Goal: Task Accomplishment & Management: Manage account settings

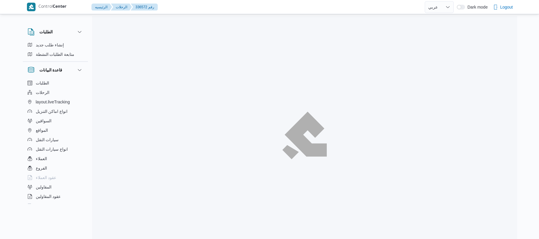
select select "ar"
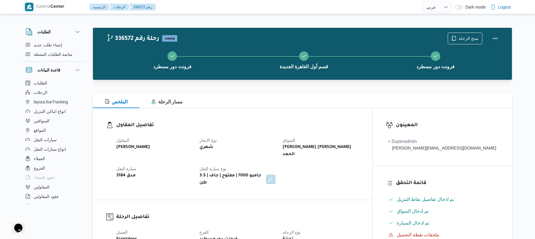
click at [320, 87] on div at bounding box center [302, 90] width 419 height 7
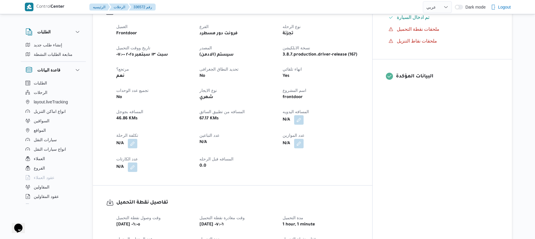
scroll to position [221, 0]
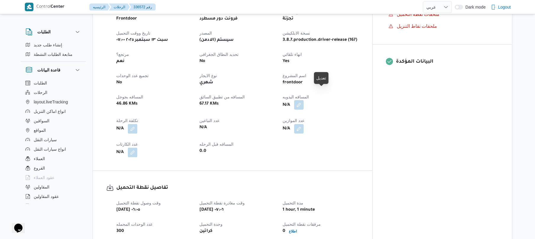
click at [304, 100] on button "button" at bounding box center [298, 104] width 9 height 9
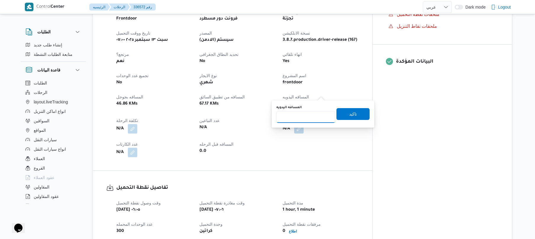
click at [312, 114] on input "المسافه اليدويه" at bounding box center [305, 117] width 59 height 12
type input "120"
click at [349, 115] on span "تاكيد" at bounding box center [353, 113] width 8 height 7
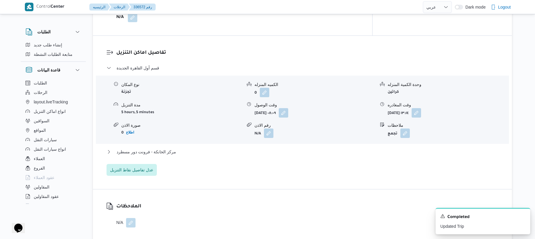
scroll to position [473, 0]
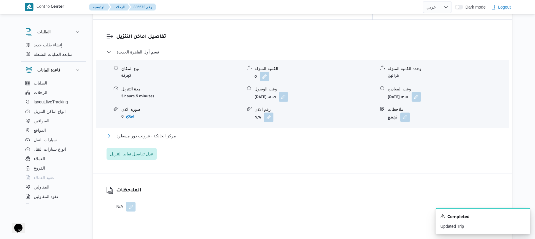
click at [328, 133] on button "مركز الخانكة - فرونت دور مسطرد" at bounding box center [303, 136] width 392 height 7
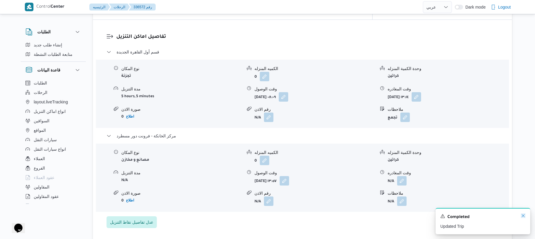
click at [525, 217] on icon "Dismiss toast" at bounding box center [523, 216] width 5 height 5
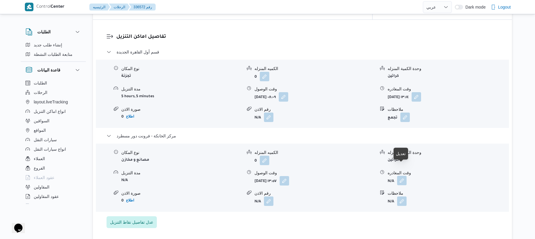
click at [399, 176] on button "button" at bounding box center [401, 180] width 9 height 9
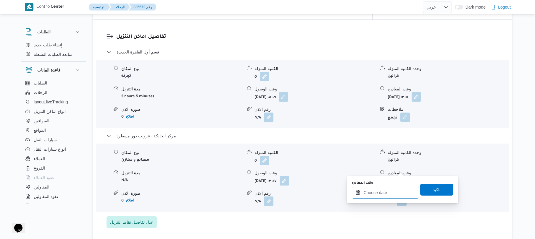
click at [374, 191] on input "وقت المغادره" at bounding box center [385, 193] width 67 height 12
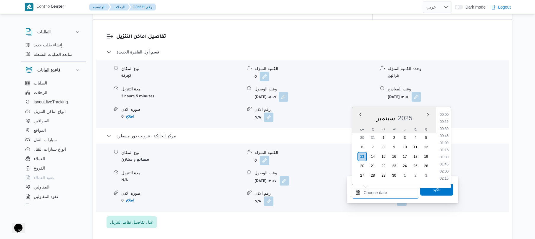
scroll to position [441, 0]
click at [444, 129] on li "16:00" at bounding box center [444, 129] width 14 height 6
type input "١٣/٠٩/٢٠٢٥ ١٦:٠٠"
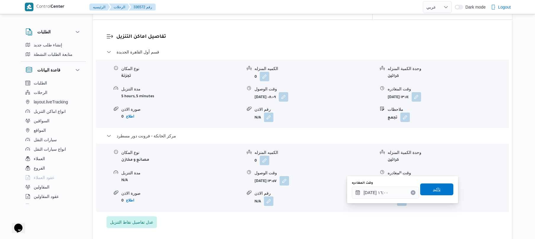
click at [424, 189] on span "تاكيد" at bounding box center [436, 190] width 33 height 12
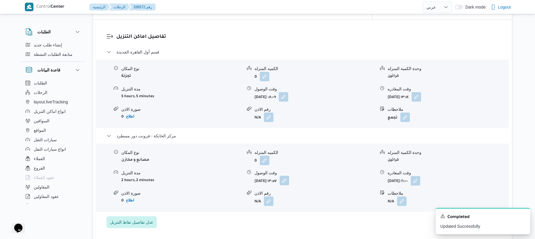
click at [289, 176] on button "button" at bounding box center [284, 180] width 9 height 9
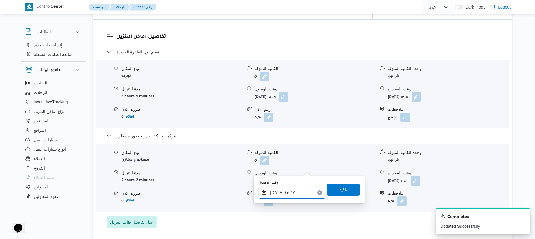
click at [299, 196] on input "١٣/٠٩/٢٠٢٥ ١٣:٥٧" at bounding box center [291, 193] width 67 height 12
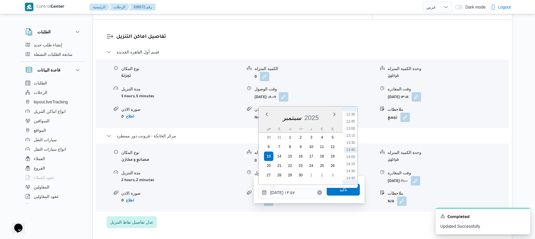
scroll to position [414, 0]
click at [350, 150] on li "15:45" at bounding box center [351, 148] width 14 height 6
type input "١٣/٠٩/٢٠٢٥ ١٥:٤٥"
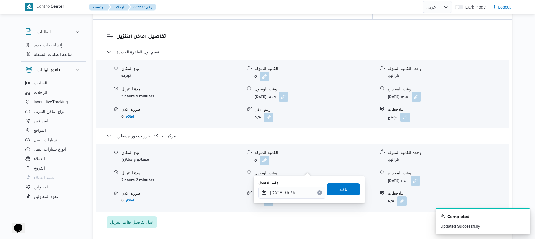
click at [334, 193] on span "تاكيد" at bounding box center [343, 190] width 33 height 12
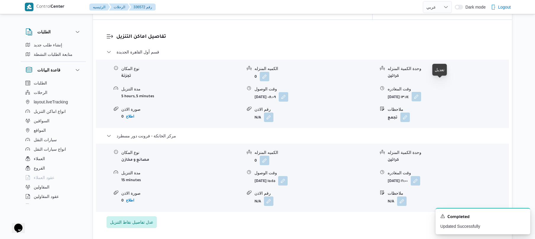
click at [421, 92] on button "button" at bounding box center [416, 96] width 9 height 9
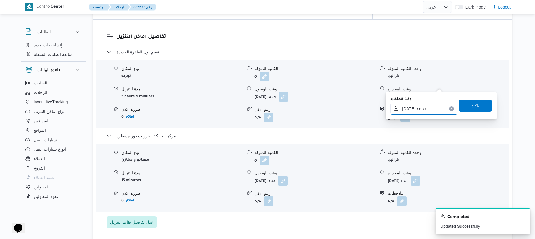
click at [414, 111] on input "١٣/٠٩/٢٠٢٥ ١٣:١٤" at bounding box center [423, 109] width 67 height 12
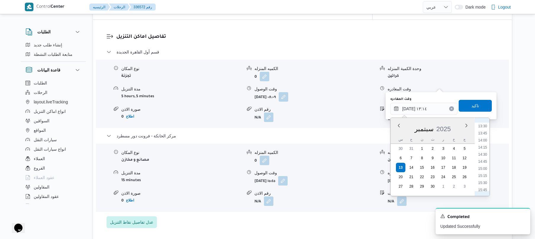
scroll to position [392, 0]
click at [481, 160] on li "15:00" at bounding box center [483, 160] width 14 height 6
type input "١٣/٠٩/٢٠٢٥ ١٥:٠٠"
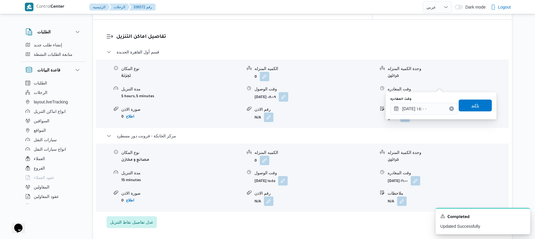
click at [474, 107] on span "تاكيد" at bounding box center [475, 105] width 8 height 7
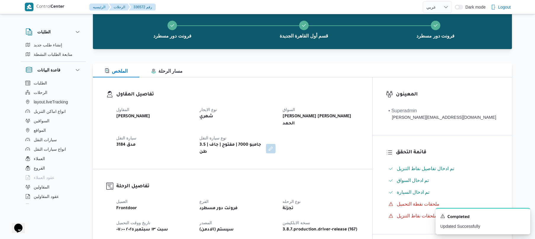
scroll to position [0, 0]
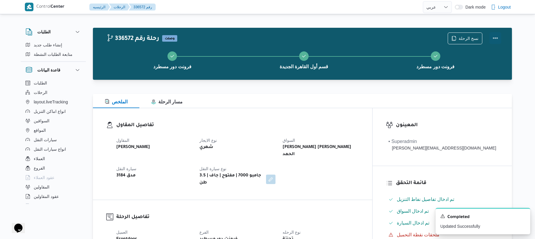
click at [497, 40] on button "Actions" at bounding box center [495, 38] width 12 height 12
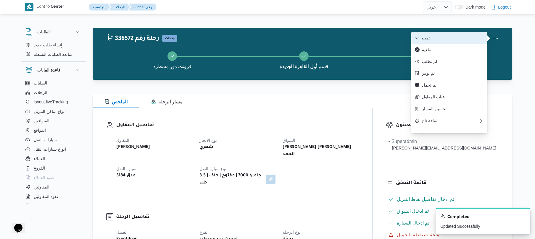
click at [477, 41] on button "تمت" at bounding box center [449, 38] width 76 height 12
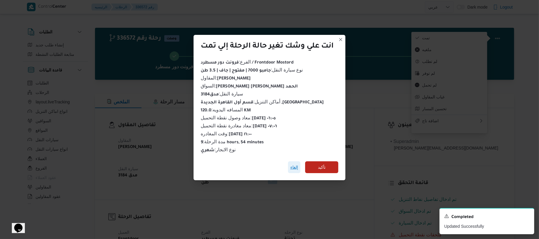
click at [295, 164] on span "إلغاء" at bounding box center [294, 167] width 8 height 7
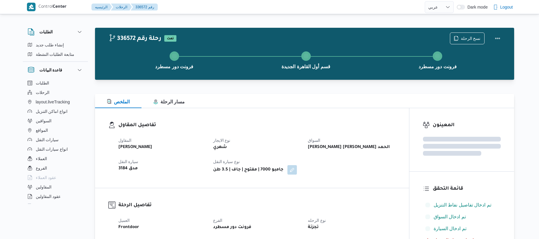
select select "ar"
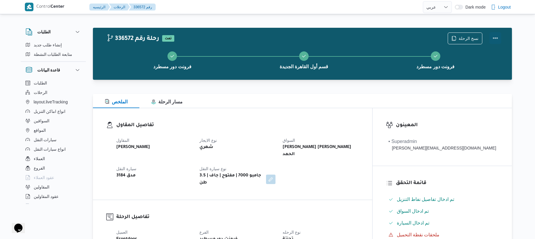
click at [496, 40] on button "Actions" at bounding box center [495, 38] width 12 height 12
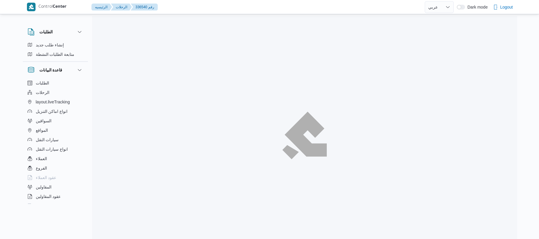
select select "ar"
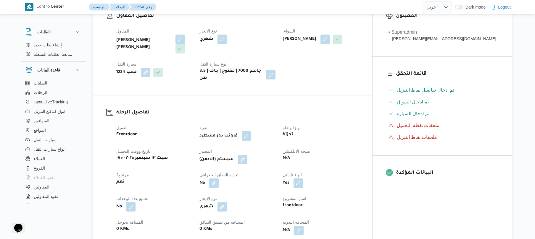
scroll to position [189, 0]
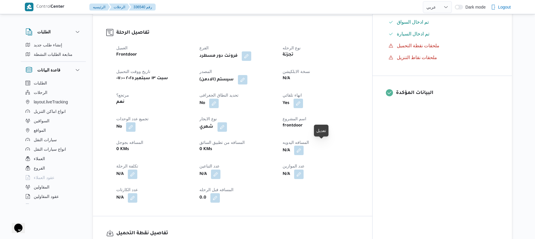
click at [304, 149] on button "button" at bounding box center [298, 150] width 9 height 9
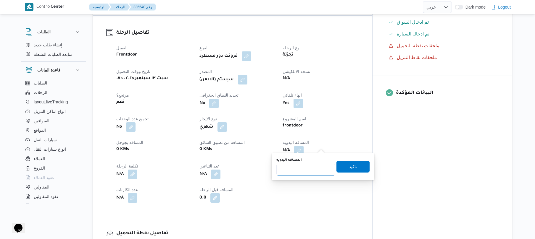
click at [301, 168] on input "المسافه اليدويه" at bounding box center [305, 170] width 59 height 12
type input "120"
click at [349, 166] on span "تاكيد" at bounding box center [353, 166] width 8 height 7
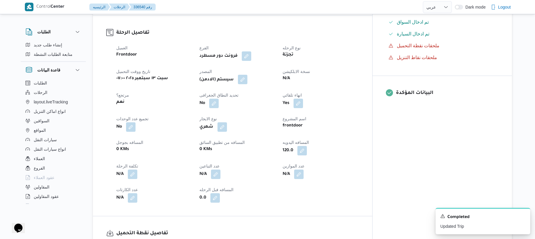
click at [247, 75] on button "button" at bounding box center [242, 79] width 9 height 9
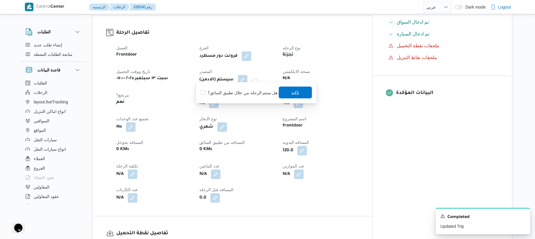
click at [288, 96] on span "تاكيد" at bounding box center [295, 93] width 33 height 12
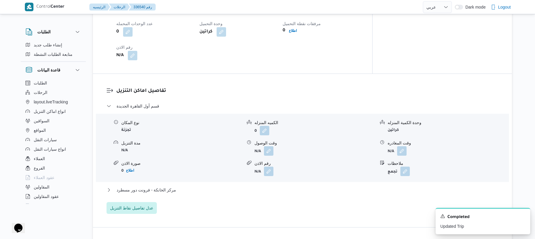
scroll to position [442, 0]
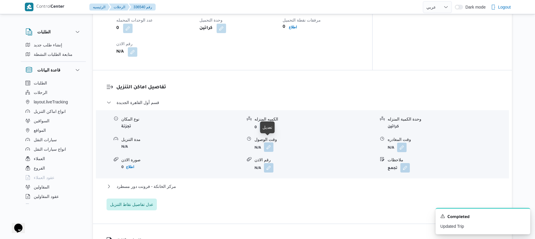
click at [270, 143] on button "button" at bounding box center [268, 147] width 9 height 9
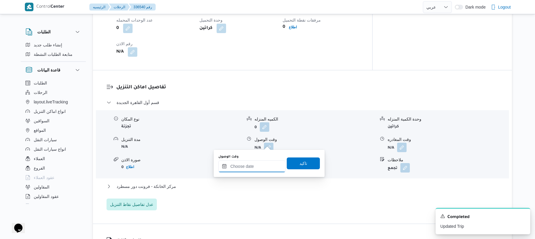
click at [249, 167] on input "وقت الوصول" at bounding box center [251, 167] width 67 height 12
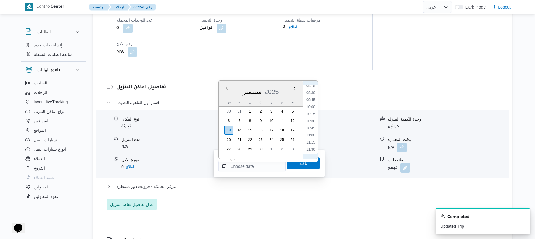
scroll to position [207, 0]
click at [311, 128] on li "08:45" at bounding box center [311, 130] width 14 height 6
type input "١٣/٠٩/٢٠٢٥ ٠٨:٤٥"
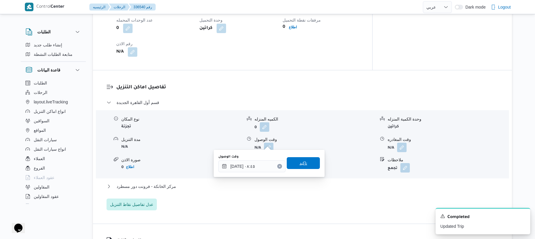
click at [299, 163] on span "تاكيد" at bounding box center [303, 163] width 8 height 7
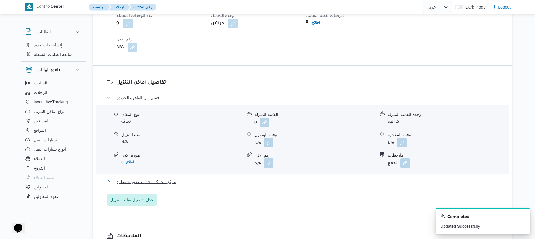
click at [266, 182] on button "مركز الخانكة - فرونت دور مسطرد" at bounding box center [303, 181] width 392 height 7
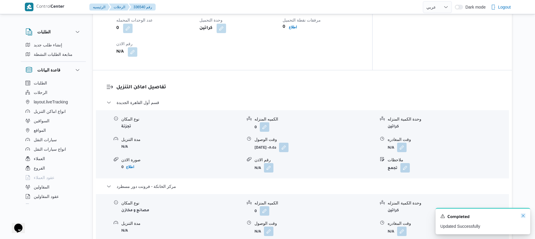
click at [523, 217] on icon "Dismiss toast" at bounding box center [523, 215] width 3 height 3
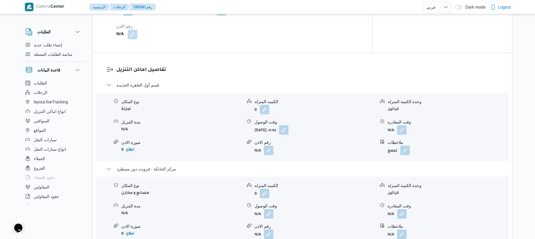
scroll to position [473, 0]
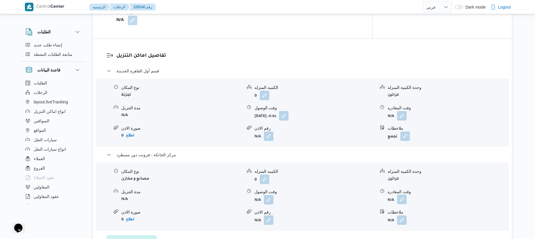
click at [404, 195] on button "button" at bounding box center [401, 199] width 9 height 9
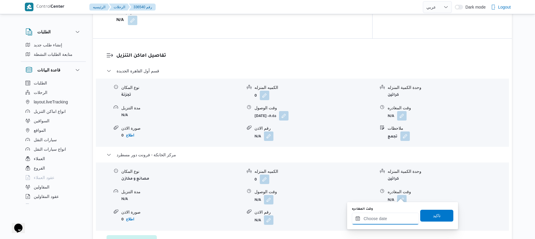
click at [380, 217] on input "وقت المغادره" at bounding box center [385, 219] width 67 height 12
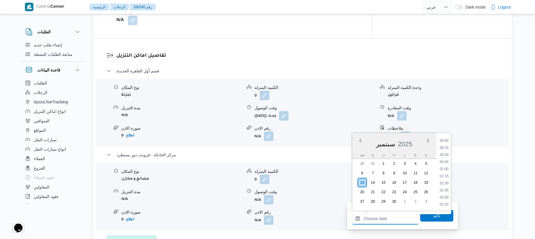
scroll to position [441, 0]
click at [444, 169] on li "16:30" at bounding box center [444, 169] width 14 height 6
type input "١٣/٠٩/٢٠٢٥ ١٦:٣٠"
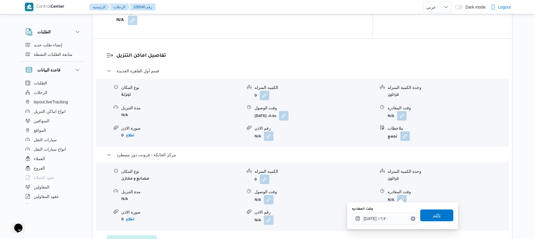
click at [426, 217] on span "تاكيد" at bounding box center [436, 216] width 33 height 12
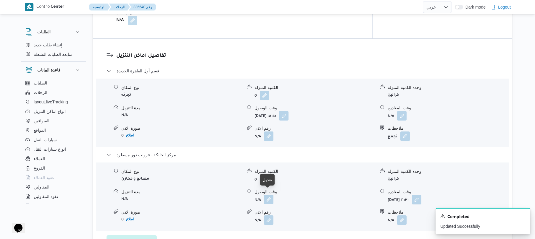
click at [268, 196] on button "button" at bounding box center [268, 199] width 9 height 9
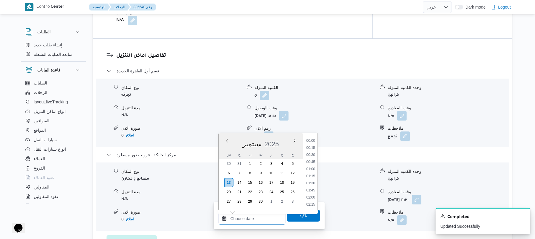
click at [253, 217] on input "وقت الوصول" at bounding box center [251, 219] width 67 height 12
click at [313, 162] on li "16:15" at bounding box center [311, 162] width 14 height 6
type input "١٣/٠٩/٢٠٢٥ ١٦:١٥"
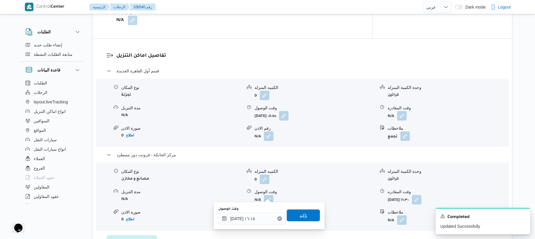
click at [299, 213] on span "تاكيد" at bounding box center [303, 215] width 8 height 7
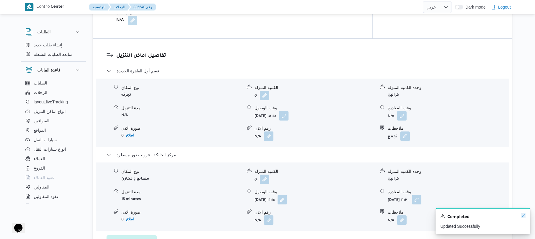
click at [524, 217] on icon "Dismiss toast" at bounding box center [523, 216] width 5 height 5
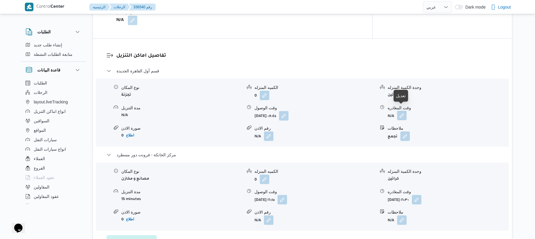
click at [403, 112] on button "button" at bounding box center [401, 115] width 9 height 9
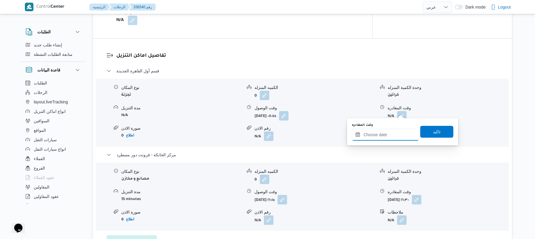
click at [381, 136] on input "وقت المغادره" at bounding box center [385, 135] width 67 height 12
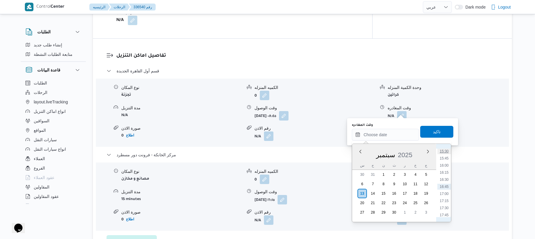
click at [445, 150] on li "15:30" at bounding box center [444, 152] width 14 height 6
type input "١٣/٠٩/٢٠٢٥ ١٥:٣٠"
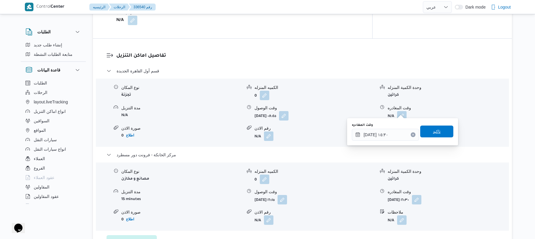
click at [441, 135] on span "تاكيد" at bounding box center [436, 132] width 33 height 12
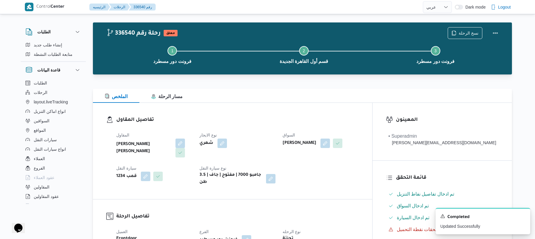
scroll to position [0, 0]
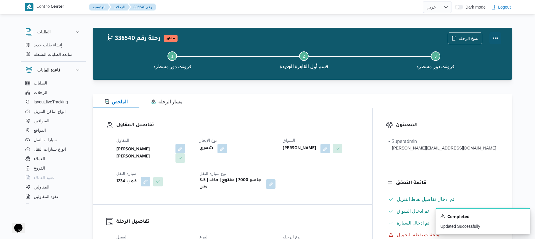
click at [496, 38] on button "Actions" at bounding box center [495, 38] width 12 height 12
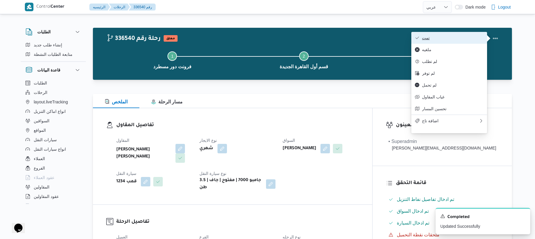
click at [473, 41] on button "تمت" at bounding box center [449, 38] width 76 height 12
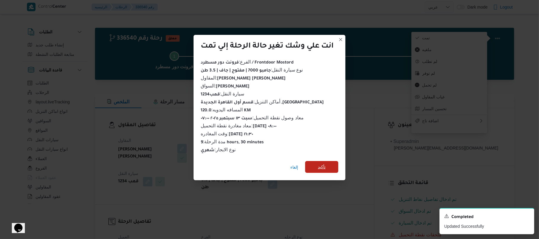
click at [330, 162] on span "تأكيد" at bounding box center [321, 167] width 33 height 12
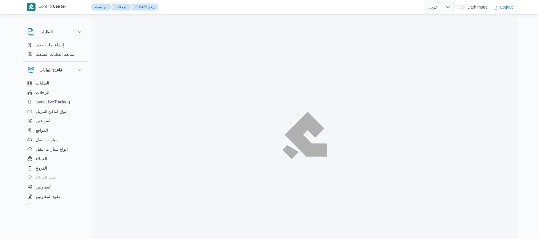
select select "ar"
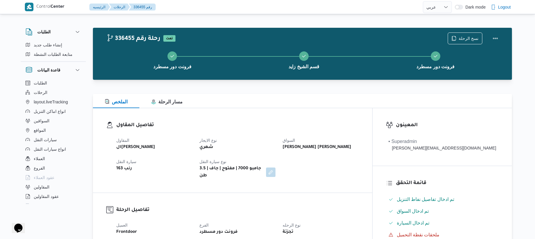
click at [327, 106] on div "الملخص مسار الرحلة" at bounding box center [302, 101] width 419 height 14
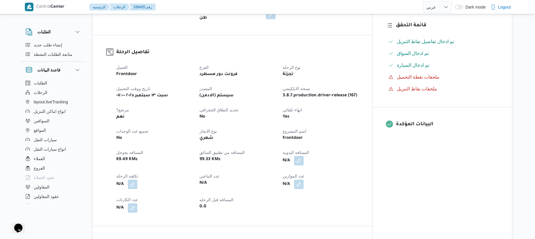
scroll to position [173, 0]
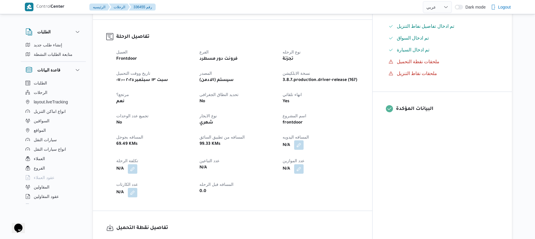
click at [304, 141] on button "button" at bounding box center [298, 145] width 9 height 9
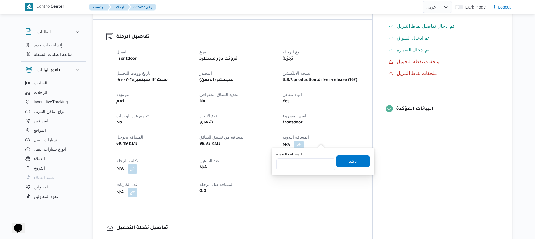
click at [305, 164] on input "المسافه اليدويه" at bounding box center [305, 165] width 59 height 12
type input "130"
click at [349, 160] on span "تاكيد" at bounding box center [353, 161] width 8 height 7
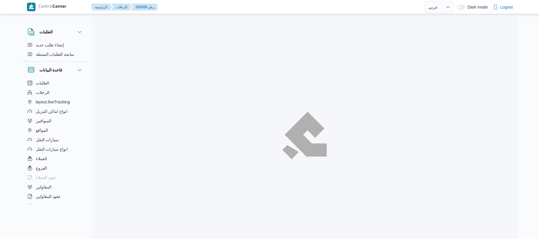
select select "ar"
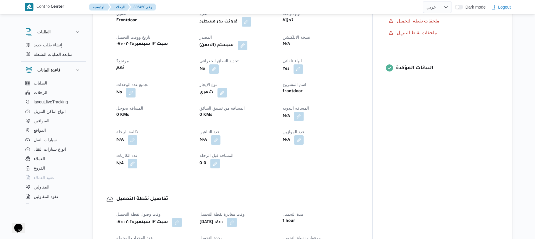
scroll to position [237, 0]
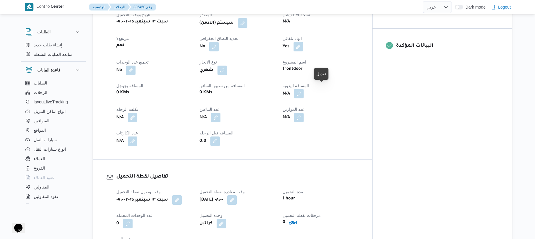
click at [304, 89] on button "button" at bounding box center [298, 93] width 9 height 9
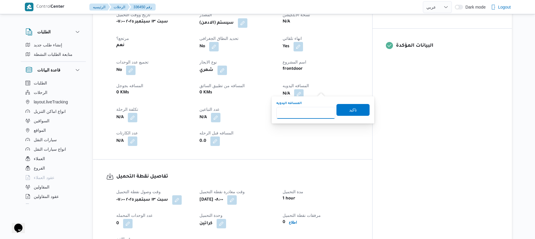
click at [310, 108] on input "المسافه اليدويه" at bounding box center [305, 113] width 59 height 12
type input "120"
click at [353, 109] on span "تاكيد" at bounding box center [353, 109] width 8 height 7
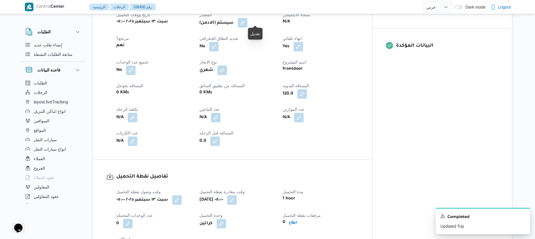
click at [247, 18] on button "button" at bounding box center [242, 22] width 9 height 9
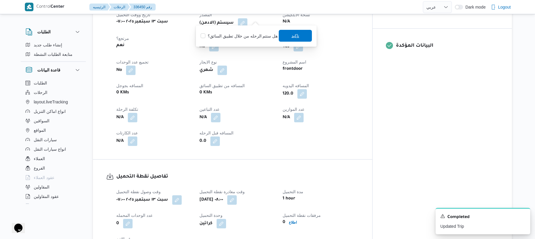
click at [291, 36] on span "تاكيد" at bounding box center [295, 35] width 8 height 7
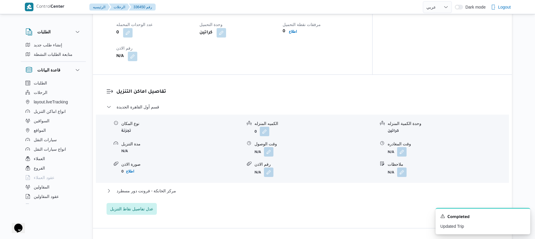
scroll to position [457, 0]
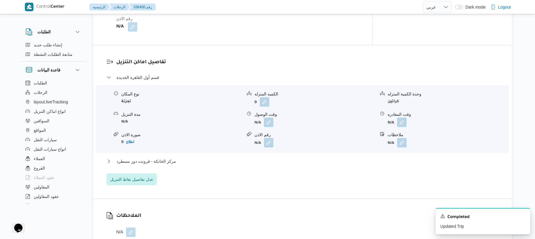
click at [266, 112] on div "وقت الوصول" at bounding box center [314, 115] width 121 height 6
click at [271, 118] on button "button" at bounding box center [268, 121] width 9 height 9
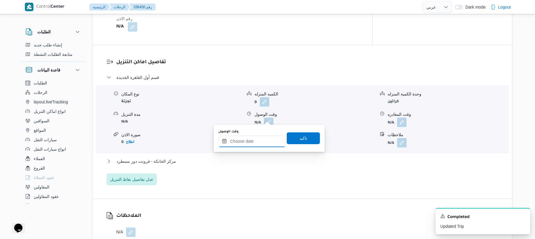
click at [255, 140] on input "وقت الوصول" at bounding box center [251, 141] width 67 height 12
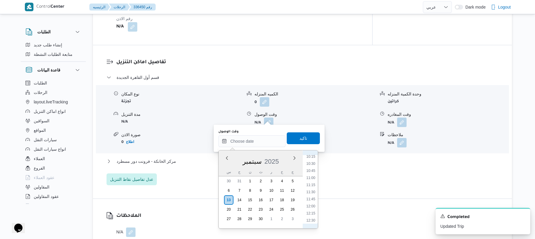
scroll to position [235, 0]
click at [312, 172] on li "08:45" at bounding box center [311, 172] width 14 height 6
type input "[DATE] ٠٨:٤٥"
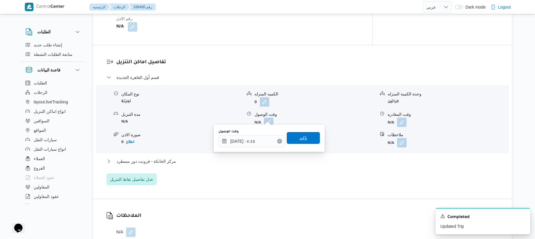
click at [306, 140] on span "تاكيد" at bounding box center [303, 138] width 33 height 12
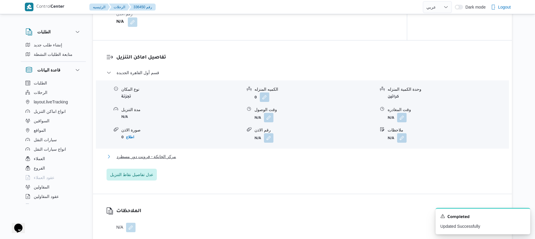
click at [295, 155] on button "مركز الخانكة - فرونت دور مسطرد" at bounding box center [303, 156] width 392 height 7
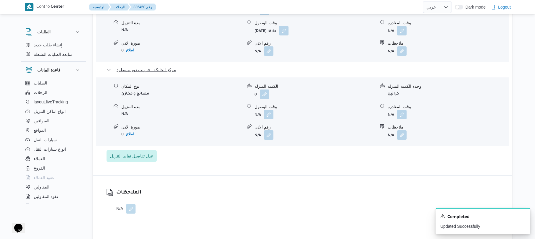
scroll to position [568, 0]
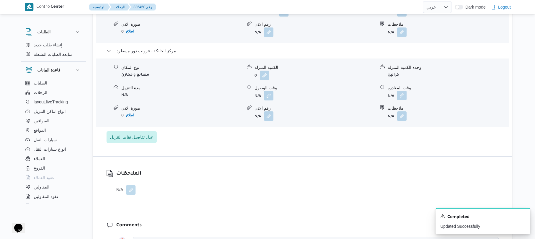
click at [403, 92] on button "button" at bounding box center [401, 95] width 9 height 9
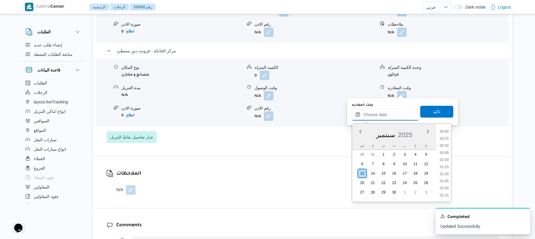
click at [384, 112] on input "وقت المغادره" at bounding box center [385, 115] width 67 height 12
click at [445, 143] on li "16:15" at bounding box center [444, 146] width 14 height 6
type input "١٣/٠٩/٢٠٢٥ ١٦:١٥"
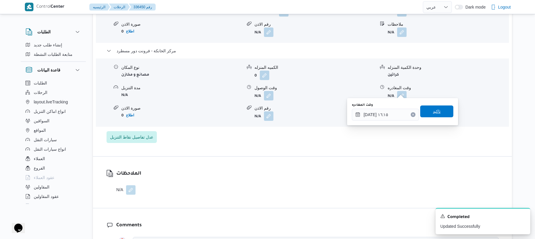
click at [441, 114] on span "تاكيد" at bounding box center [436, 112] width 33 height 12
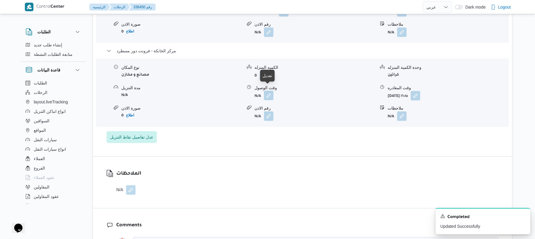
click at [269, 91] on button "button" at bounding box center [268, 95] width 9 height 9
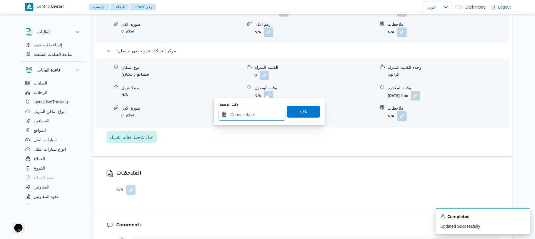
click at [257, 114] on input "وقت الوصول" at bounding box center [251, 115] width 67 height 12
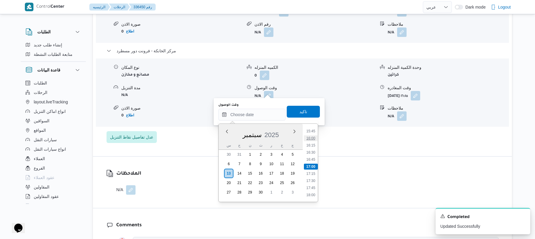
click at [313, 139] on li "16:00" at bounding box center [311, 138] width 14 height 6
type input "[DATE] ١٦:٠٠"
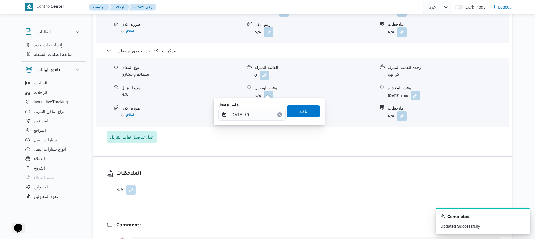
click at [309, 115] on span "تاكيد" at bounding box center [303, 112] width 33 height 12
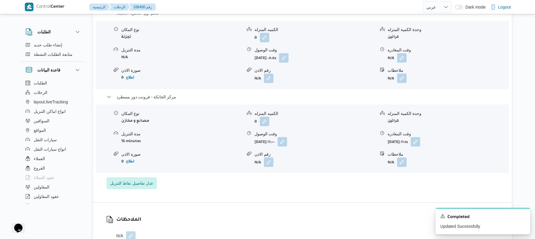
scroll to position [521, 0]
click at [399, 54] on button "button" at bounding box center [401, 58] width 9 height 9
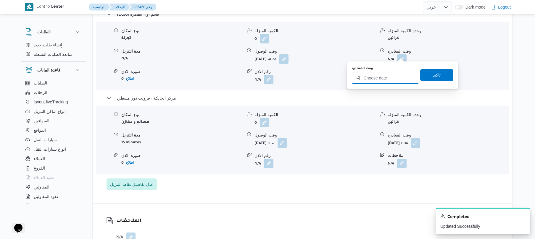
drag, startPoint x: 376, startPoint y: 80, endPoint x: 380, endPoint y: 79, distance: 4.3
click at [376, 80] on input "وقت المغادره" at bounding box center [385, 78] width 67 height 12
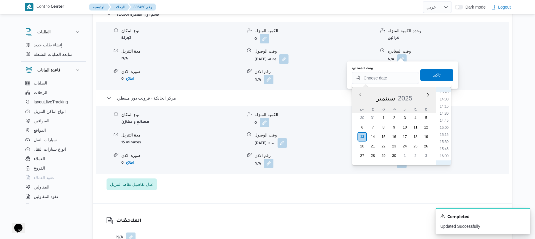
scroll to position [390, 0]
click at [445, 138] on li "15:15" at bounding box center [444, 138] width 14 height 6
type input "[DATE] ١٥:١٥"
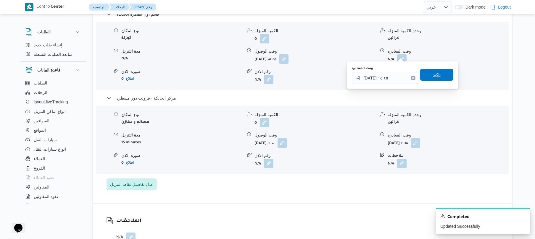
click at [438, 76] on span "تاكيد" at bounding box center [436, 75] width 33 height 12
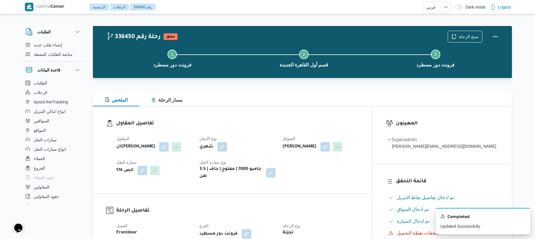
scroll to position [0, 0]
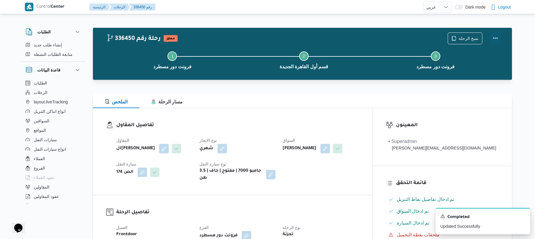
click at [493, 38] on button "Actions" at bounding box center [495, 38] width 12 height 12
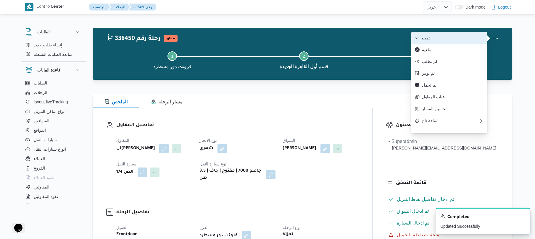
click at [457, 40] on span "تمت" at bounding box center [453, 38] width 62 height 5
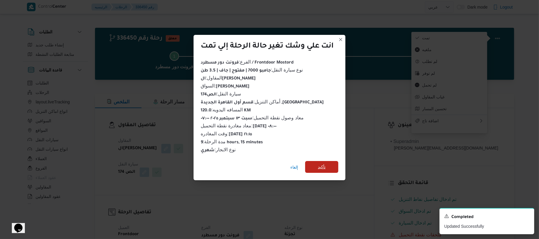
click at [327, 163] on span "تأكيد" at bounding box center [321, 167] width 33 height 12
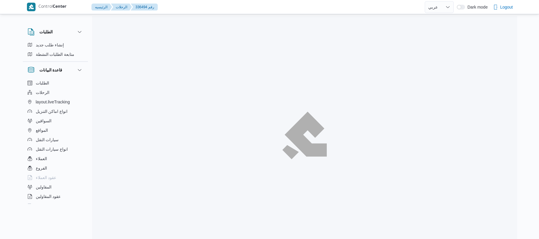
select select "ar"
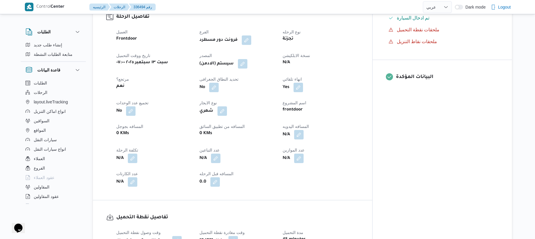
scroll to position [221, 0]
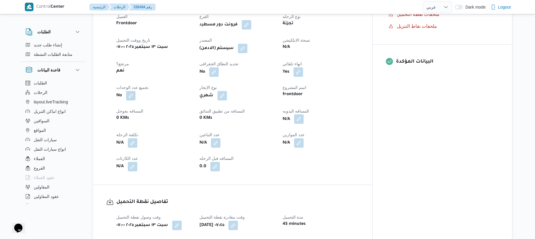
click at [304, 114] on button "button" at bounding box center [298, 118] width 9 height 9
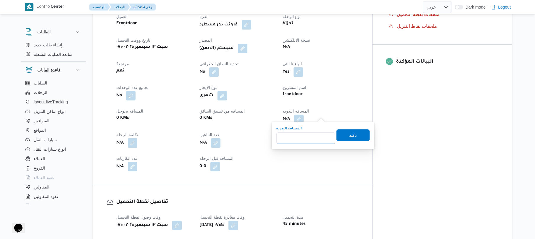
click at [313, 140] on input "المسافه اليدويه" at bounding box center [305, 139] width 59 height 12
type input "120"
click at [343, 137] on span "تاكيد" at bounding box center [352, 135] width 33 height 12
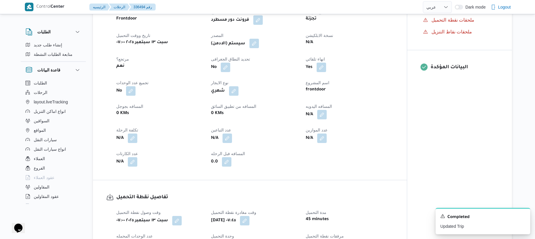
click at [257, 45] on button "button" at bounding box center [253, 43] width 9 height 9
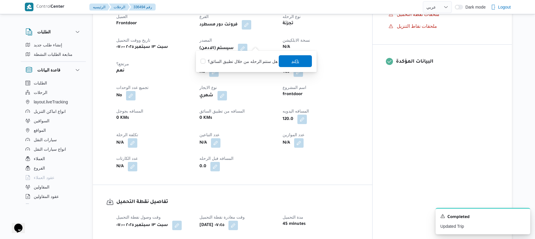
click at [294, 67] on span "تاكيد" at bounding box center [295, 61] width 33 height 12
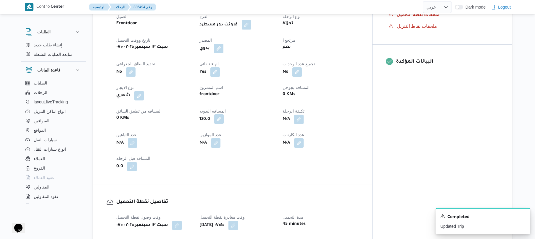
click at [224, 116] on button "button" at bounding box center [218, 118] width 9 height 9
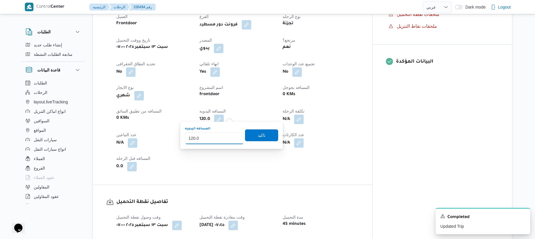
click at [221, 138] on input "120.0" at bounding box center [214, 139] width 59 height 12
type input "1"
type input "125"
click at [257, 130] on span "تاكيد" at bounding box center [261, 135] width 33 height 12
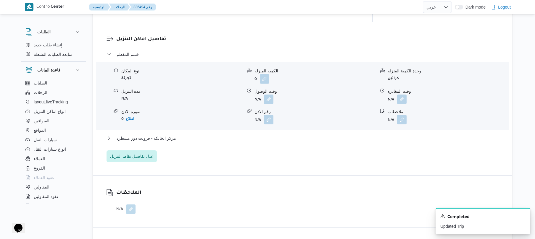
scroll to position [489, 0]
click at [270, 96] on button "button" at bounding box center [268, 99] width 9 height 9
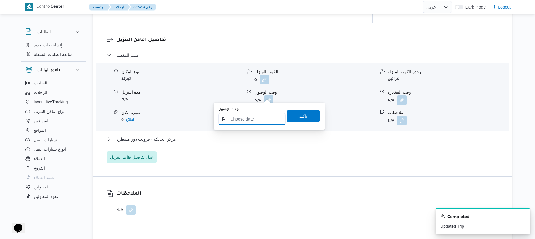
click at [265, 118] on input "وقت الوصول" at bounding box center [251, 119] width 67 height 12
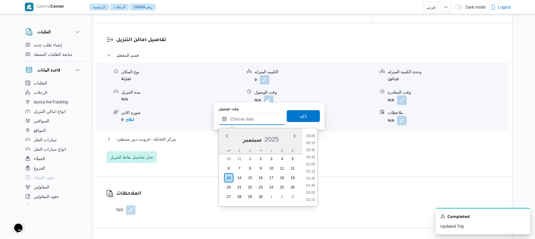
scroll to position [448, 0]
click at [317, 143] on li "16:00" at bounding box center [311, 143] width 14 height 6
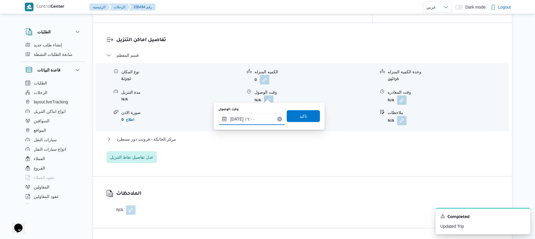
click at [265, 118] on input "١٣/٠٩/٢٠٢٥ ١٦:٠٠" at bounding box center [251, 119] width 67 height 12
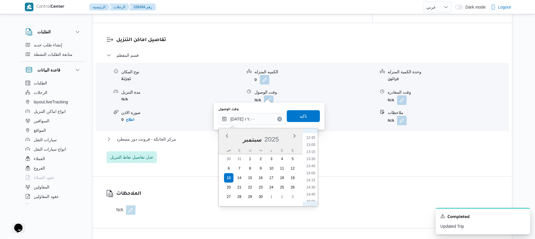
scroll to position [244, 0]
click at [312, 142] on li "08:45" at bounding box center [311, 141] width 14 height 6
type input "١٣/٠٩/٢٠٢٥ ٠٨:٤٥"
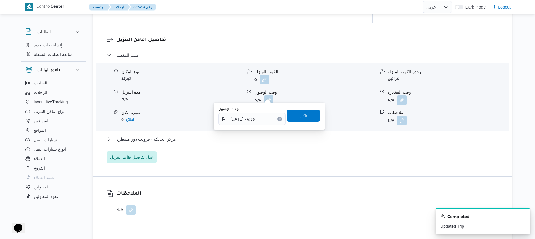
click at [308, 114] on span "تاكيد" at bounding box center [303, 116] width 33 height 12
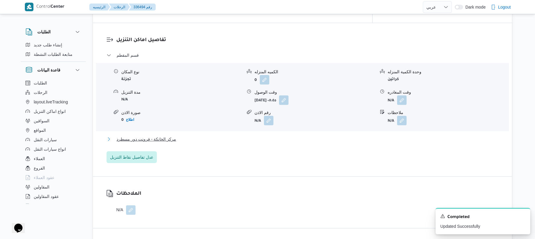
click at [285, 136] on button "مركز الخانكة - فرونت دور مسطرد" at bounding box center [303, 139] width 392 height 7
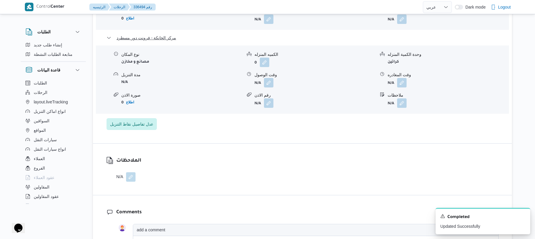
scroll to position [615, 0]
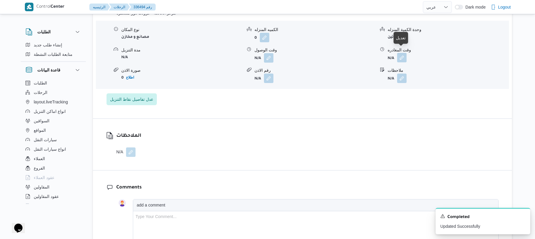
click at [398, 53] on button "button" at bounding box center [401, 57] width 9 height 9
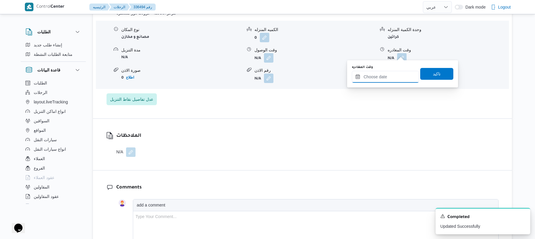
click at [375, 80] on input "وقت المغادره" at bounding box center [385, 77] width 67 height 12
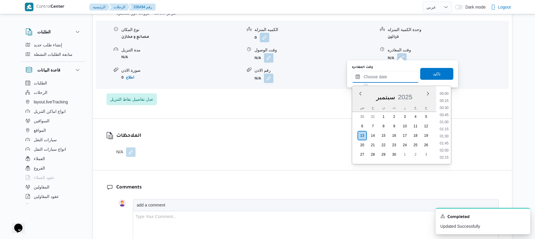
scroll to position [448, 0]
click at [442, 114] on li "16:30" at bounding box center [444, 115] width 14 height 6
type input "[DATE] ١٦:٣٠"
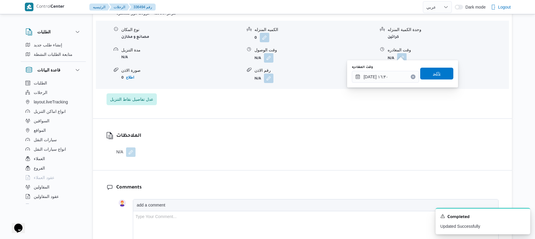
click at [441, 78] on span "تاكيد" at bounding box center [436, 74] width 33 height 12
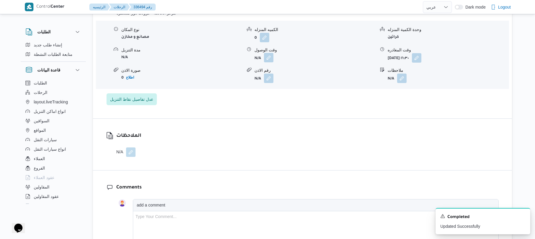
click at [271, 54] on button "button" at bounding box center [268, 57] width 9 height 9
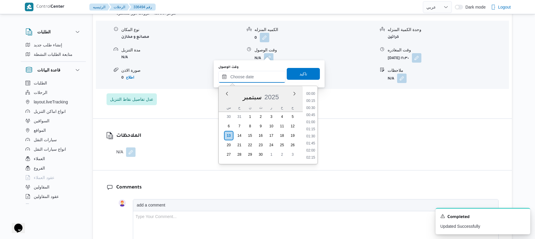
click at [268, 76] on input "وقت الوصول" at bounding box center [251, 77] width 67 height 12
click at [315, 108] on li "16:15" at bounding box center [311, 108] width 14 height 6
type input "[DATE] ١٦:١٥"
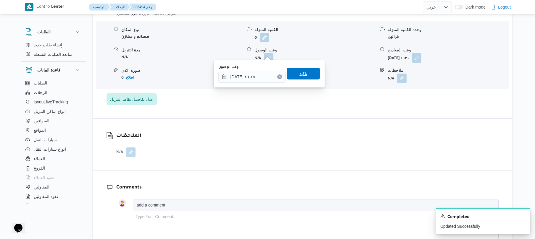
click at [311, 73] on span "تاكيد" at bounding box center [303, 74] width 33 height 12
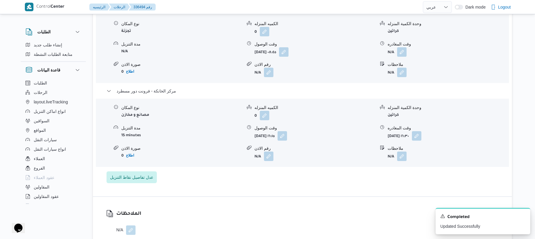
scroll to position [536, 0]
click at [403, 49] on button "button" at bounding box center [401, 52] width 9 height 9
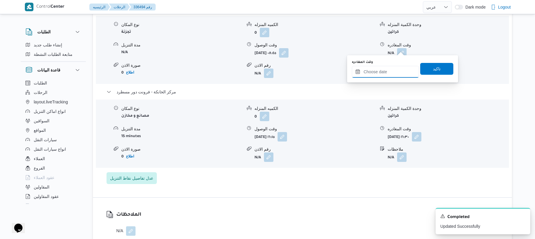
click at [385, 73] on input "وقت المغادره" at bounding box center [385, 72] width 67 height 12
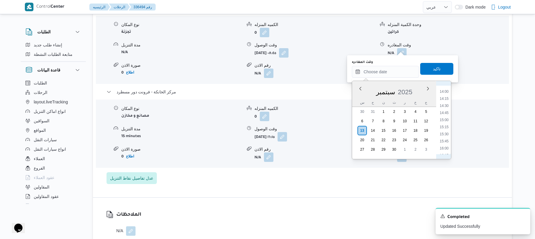
scroll to position [390, 0]
click at [444, 134] on li "15:15" at bounding box center [444, 132] width 14 height 6
type input "[DATE] ١٥:١٥"
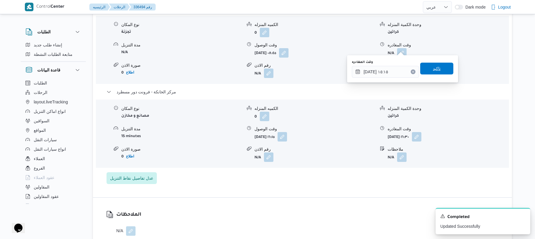
click at [439, 74] on span "تاكيد" at bounding box center [436, 69] width 33 height 12
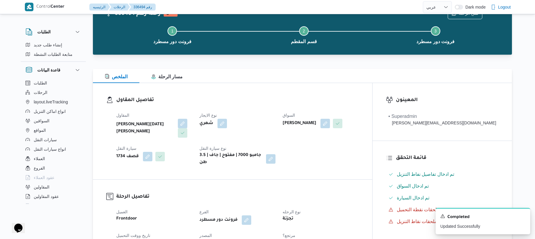
scroll to position [0, 0]
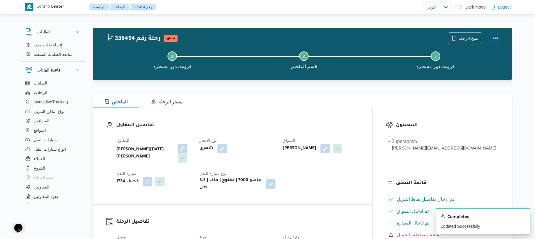
click at [496, 35] on button "Actions" at bounding box center [495, 38] width 12 height 12
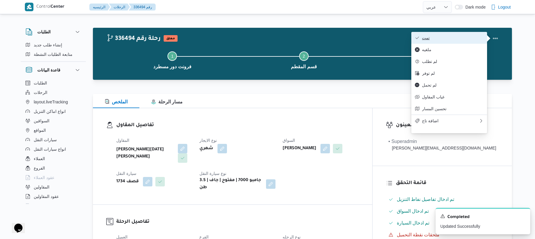
click at [463, 37] on span "تمت" at bounding box center [453, 38] width 62 height 5
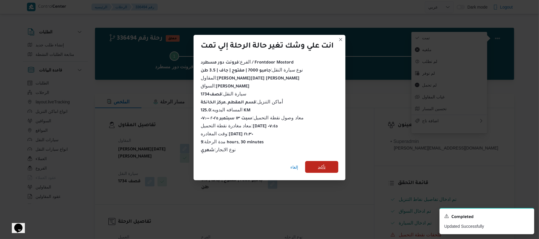
click at [324, 164] on span "تأكيد" at bounding box center [322, 167] width 8 height 7
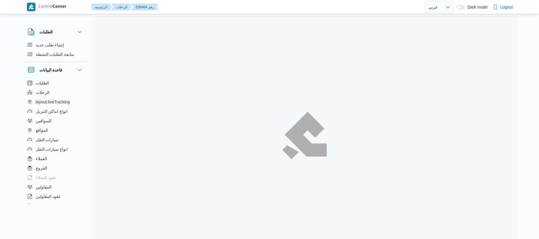
select select "ar"
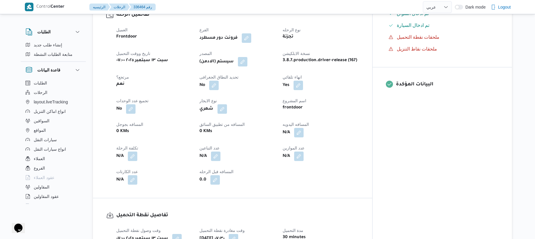
scroll to position [221, 0]
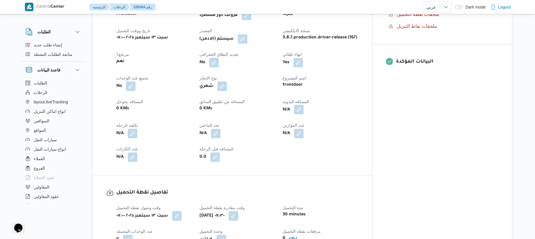
click at [304, 105] on button "button" at bounding box center [298, 109] width 9 height 9
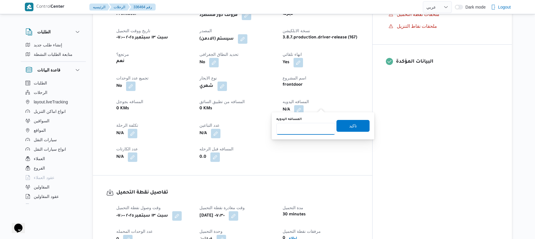
click at [306, 132] on input "المسافه اليدويه" at bounding box center [305, 129] width 59 height 12
type input "120"
click at [342, 127] on span "تاكيد" at bounding box center [352, 126] width 33 height 12
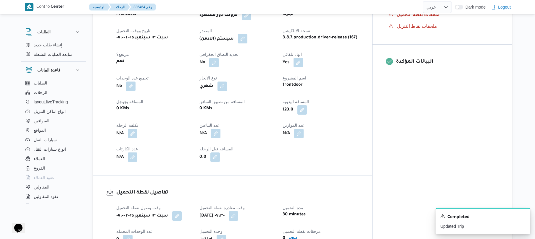
click at [247, 34] on button "button" at bounding box center [242, 38] width 9 height 9
click at [289, 52] on span "تاكيد" at bounding box center [295, 52] width 33 height 12
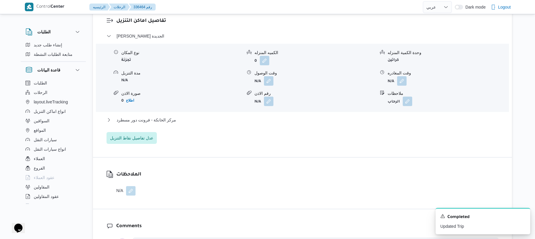
scroll to position [505, 0]
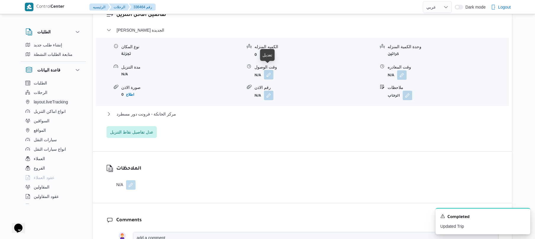
click at [265, 71] on button "button" at bounding box center [268, 74] width 9 height 9
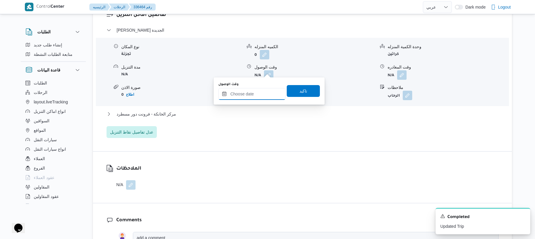
click at [254, 93] on input "وقت الوصول" at bounding box center [251, 94] width 67 height 12
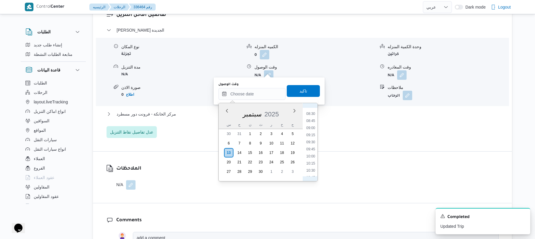
scroll to position [216, 0]
click at [312, 135] on li "08:30" at bounding box center [311, 137] width 14 height 6
type input "[DATE] ٠٨:٣٠"
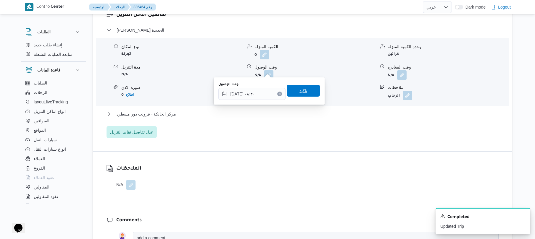
click at [310, 95] on span "تاكيد" at bounding box center [303, 91] width 33 height 12
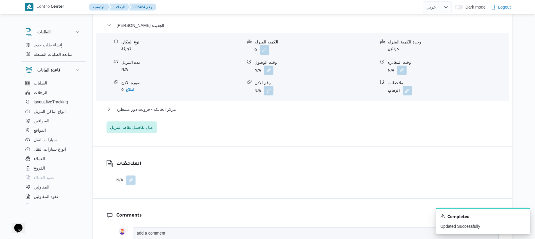
click at [296, 114] on div "مركز الخانكة - فرونت دور مسطرد" at bounding box center [303, 111] width 392 height 11
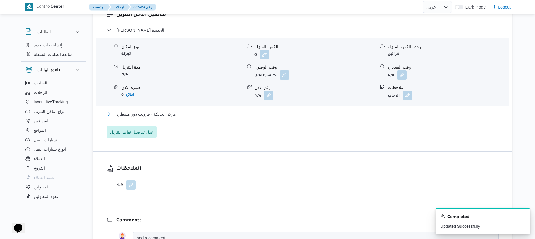
click at [297, 111] on button "مركز الخانكة - فرونت دور مسطرد" at bounding box center [303, 114] width 392 height 7
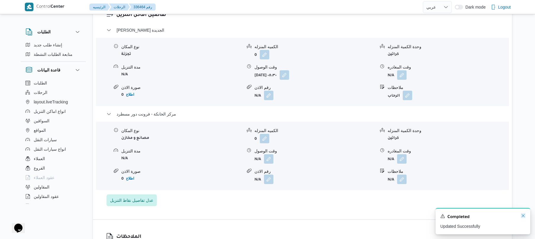
click at [522, 216] on icon "Dismiss toast" at bounding box center [523, 216] width 5 height 5
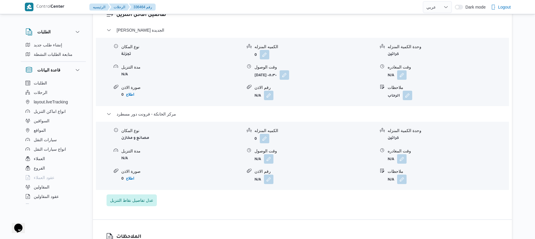
click at [396, 155] on span at bounding box center [400, 158] width 12 height 9
click at [402, 154] on button "button" at bounding box center [401, 158] width 9 height 9
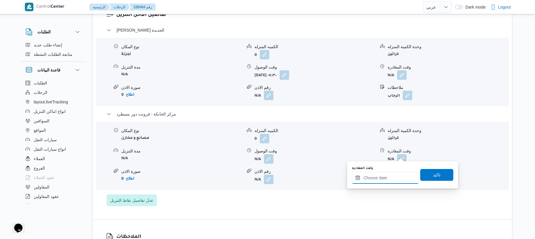
click at [377, 176] on input "وقت المغادره" at bounding box center [385, 178] width 67 height 12
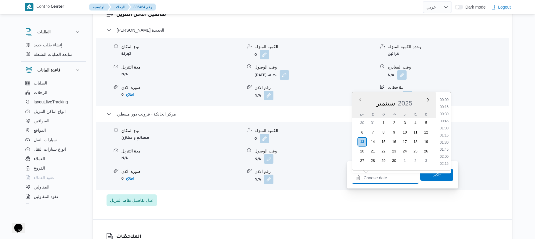
scroll to position [448, 0]
click at [444, 107] on li "16:00" at bounding box center [444, 107] width 14 height 6
type input "[DATE] ١٦:٠٠"
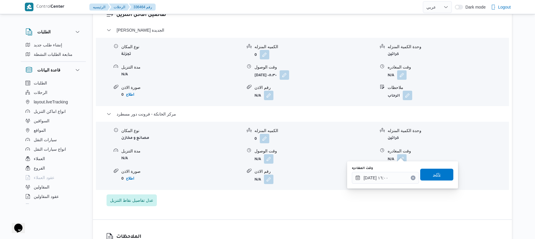
click at [433, 178] on span "تاكيد" at bounding box center [437, 174] width 8 height 7
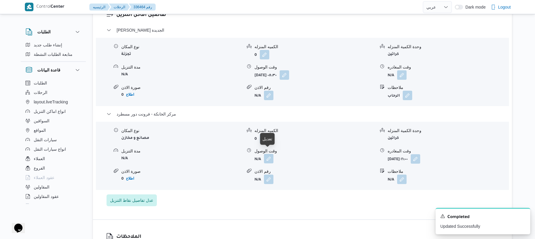
click at [270, 155] on button "button" at bounding box center [268, 158] width 9 height 9
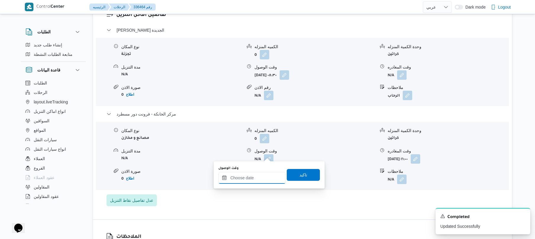
click at [258, 179] on input "وقت الوصول" at bounding box center [251, 178] width 67 height 12
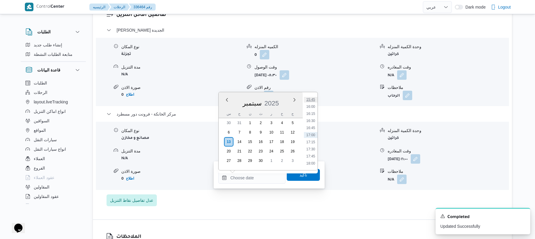
click at [310, 97] on li "15:45" at bounding box center [311, 100] width 14 height 6
type input "١٣/٠٩/٢٠٢٥ ١٥:٤٥"
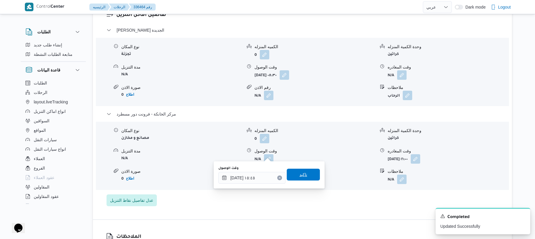
click at [299, 175] on span "تاكيد" at bounding box center [303, 174] width 8 height 7
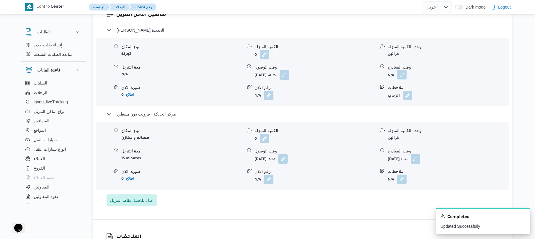
click at [403, 70] on button "button" at bounding box center [401, 74] width 9 height 9
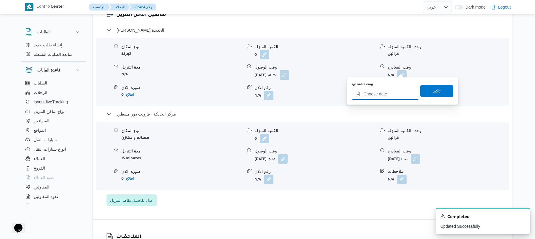
click at [386, 90] on input "وقت المغادره" at bounding box center [385, 94] width 67 height 12
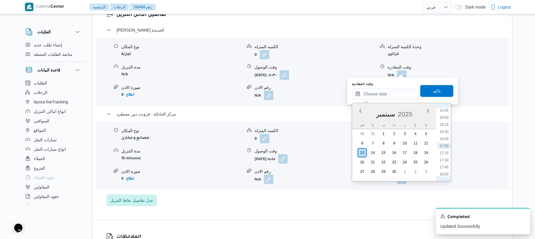
scroll to position [390, 0]
click at [444, 148] on li "15:00" at bounding box center [444, 147] width 14 height 6
type input "١٣/٠٩/٢٠٢٥ ١٥:٠٠"
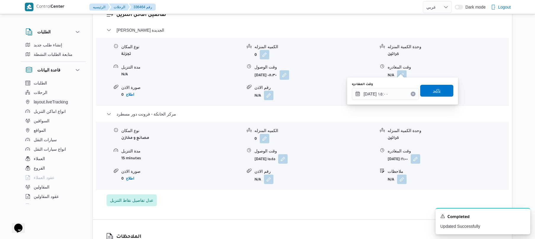
click at [438, 90] on span "تاكيد" at bounding box center [436, 91] width 33 height 12
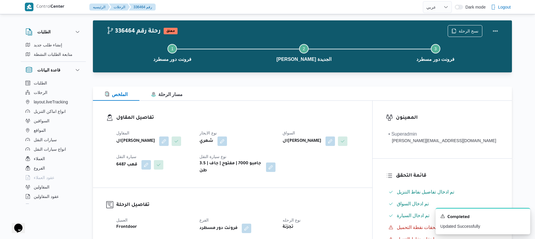
scroll to position [0, 0]
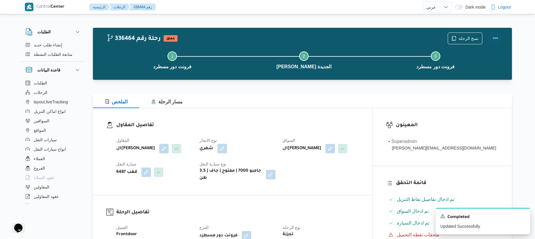
click at [495, 36] on button "Actions" at bounding box center [495, 38] width 12 height 12
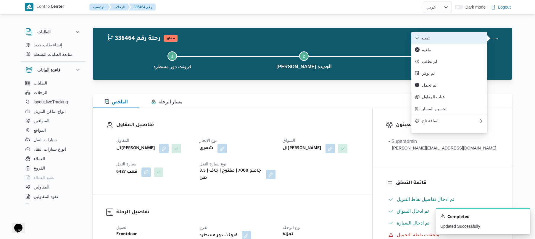
click at [464, 40] on span "تمت" at bounding box center [453, 38] width 62 height 5
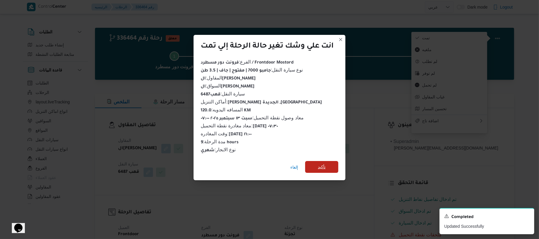
click at [327, 162] on span "تأكيد" at bounding box center [321, 167] width 33 height 12
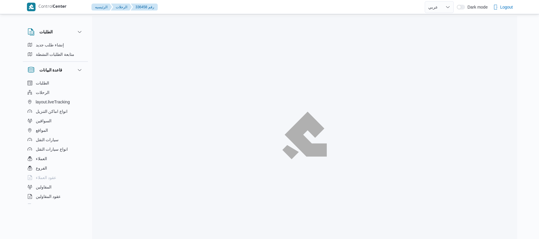
select select "ar"
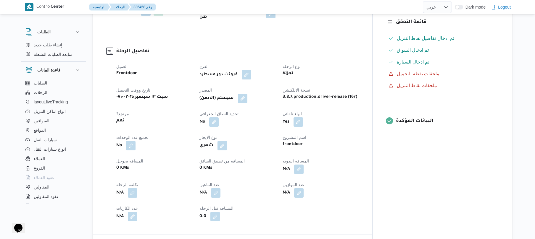
scroll to position [173, 0]
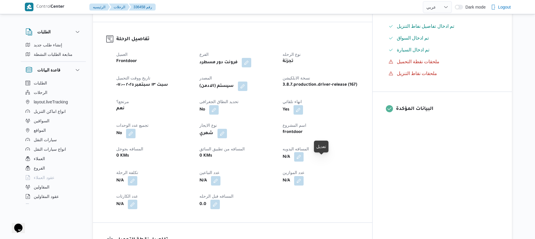
click at [304, 160] on button "button" at bounding box center [298, 156] width 9 height 9
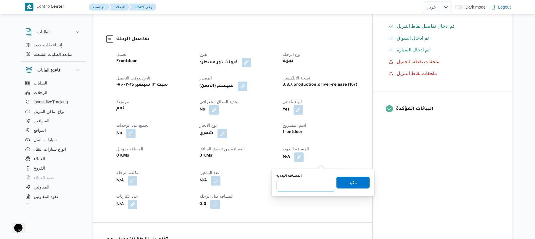
click at [305, 188] on input "المسافه اليدويه" at bounding box center [305, 186] width 59 height 12
type input "90"
click at [352, 181] on span "تاكيد" at bounding box center [353, 182] width 8 height 7
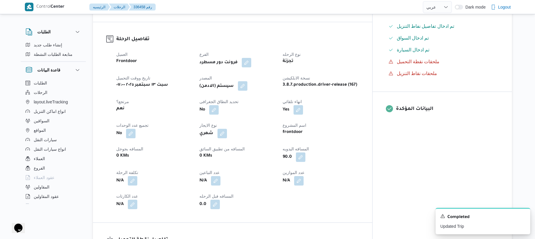
click at [247, 87] on button "button" at bounding box center [242, 85] width 9 height 9
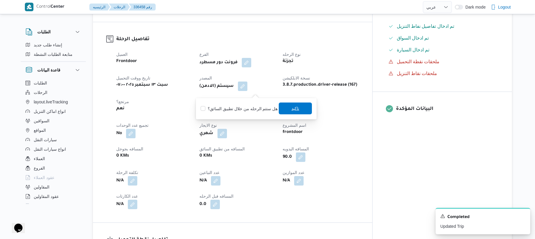
click at [304, 109] on span "تاكيد" at bounding box center [295, 109] width 33 height 12
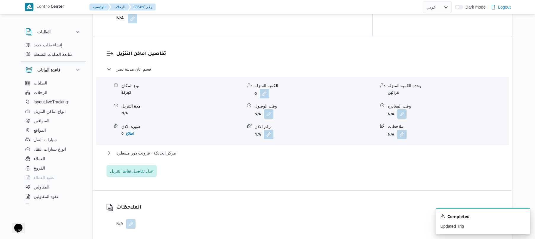
scroll to position [473, 0]
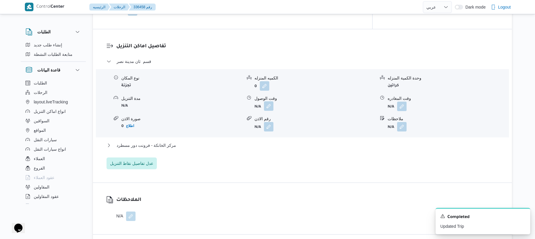
click at [267, 109] on button "button" at bounding box center [268, 105] width 9 height 9
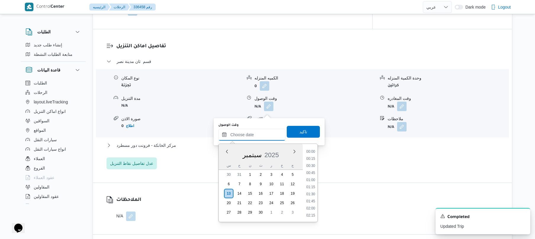
click at [245, 135] on input "وقت الوصول" at bounding box center [251, 135] width 67 height 12
click at [311, 171] on li "08:15" at bounding box center [311, 170] width 14 height 6
type input "١٣/٠٩/٢٠٢٥ ٠٨:١٥"
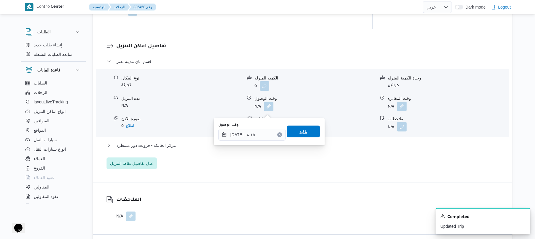
click at [306, 131] on span "تاكيد" at bounding box center [303, 132] width 33 height 12
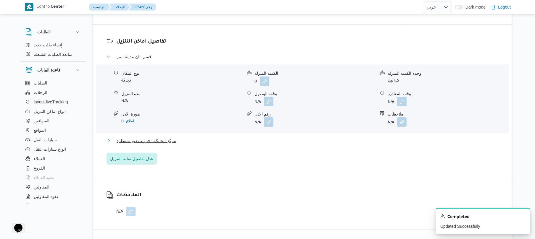
click at [288, 144] on button "مركز الخانكة - فرونت دور مسطرد" at bounding box center [303, 140] width 392 height 7
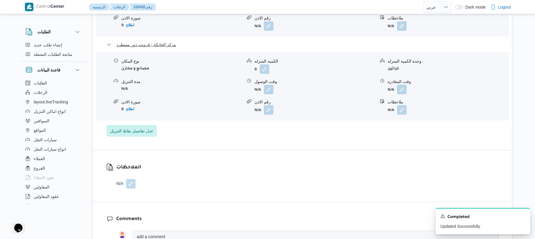
scroll to position [599, 0]
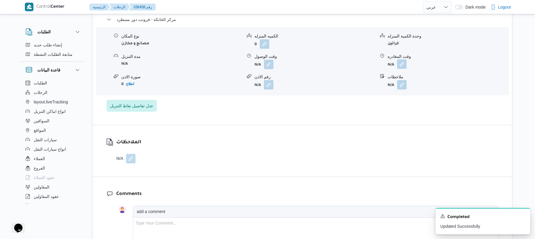
click at [404, 67] on button "button" at bounding box center [401, 63] width 9 height 9
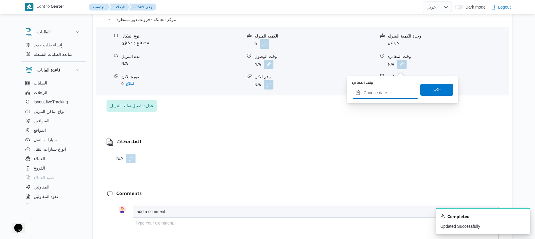
click at [384, 88] on input "وقت المغادره" at bounding box center [385, 93] width 67 height 12
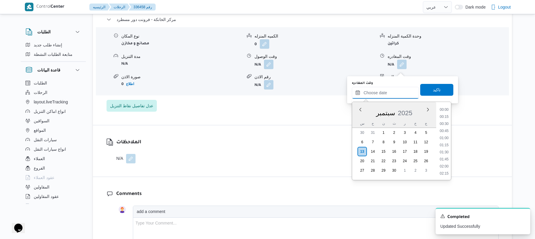
scroll to position [448, 0]
click at [444, 122] on li "16:15" at bounding box center [444, 124] width 14 height 6
type input "[DATE] ١٦:١٥"
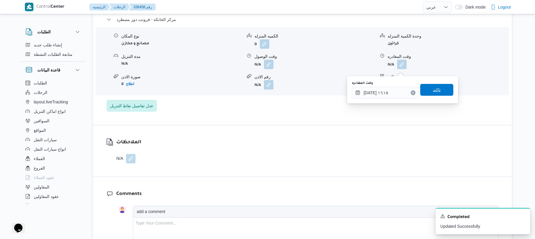
click at [439, 89] on span "تاكيد" at bounding box center [436, 90] width 33 height 12
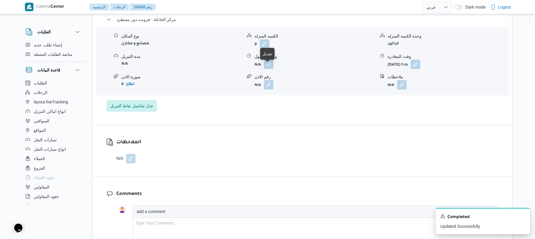
click at [269, 69] on button "button" at bounding box center [268, 63] width 9 height 9
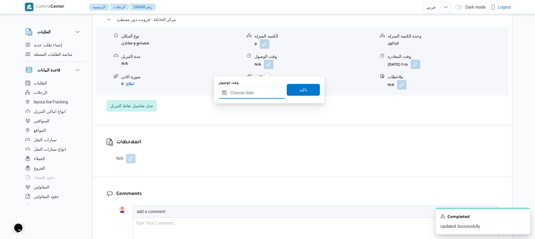
click at [262, 89] on input "وقت الوصول" at bounding box center [251, 93] width 67 height 12
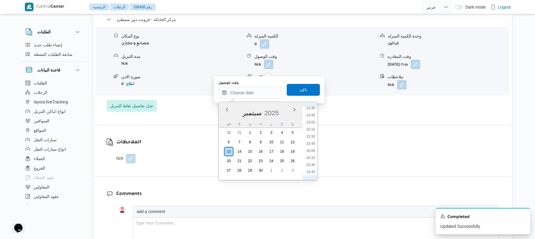
scroll to position [390, 0]
click at [314, 172] on li "16:00" at bounding box center [311, 175] width 14 height 6
type input "[DATE] ١٦:٠٠"
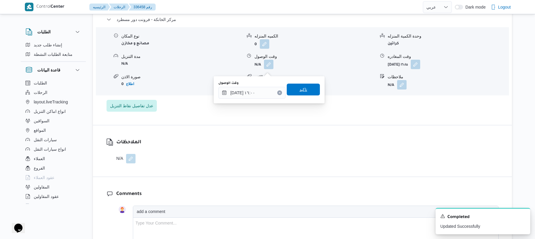
click at [302, 90] on span "تاكيد" at bounding box center [303, 89] width 8 height 7
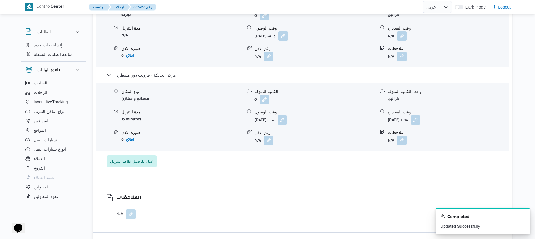
scroll to position [536, 0]
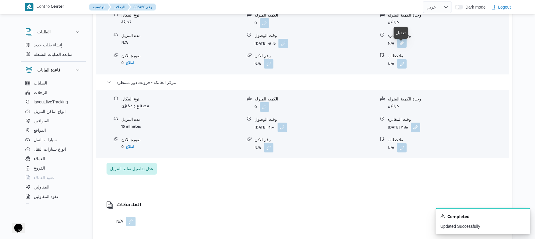
click at [401, 48] on button "button" at bounding box center [401, 42] width 9 height 9
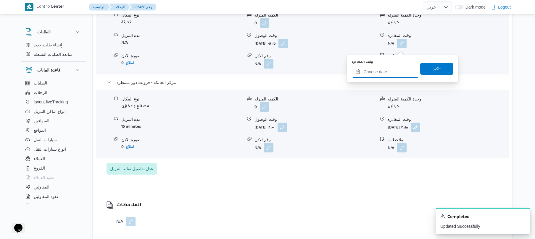
click at [369, 73] on input "وقت المغادره" at bounding box center [385, 72] width 67 height 12
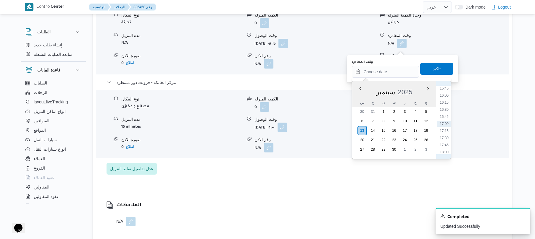
scroll to position [390, 0]
click at [447, 130] on li "15:15" at bounding box center [444, 132] width 14 height 6
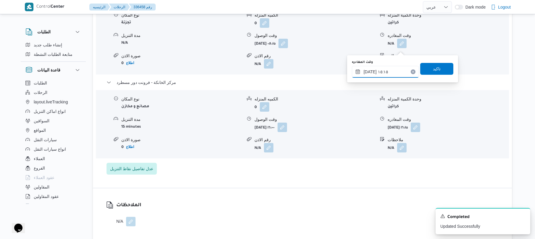
click at [370, 72] on input "[DATE] ١٥:١٥" at bounding box center [385, 72] width 67 height 12
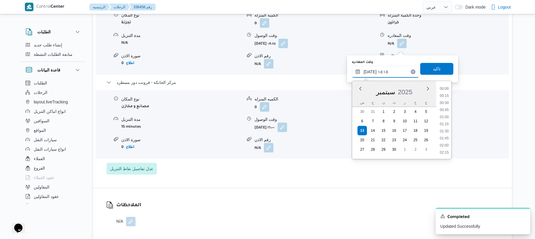
scroll to position [398, 0]
click at [370, 72] on input "[DATE] ١٥:١٥" at bounding box center [385, 72] width 67 height 12
type input "١٣/٠٩/٢٠٢٥ ١٥:٢٥"
click at [437, 68] on span "تاكيد" at bounding box center [437, 68] width 8 height 7
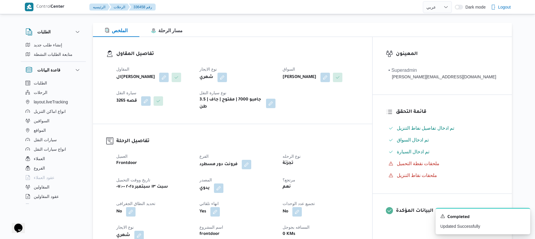
scroll to position [0, 0]
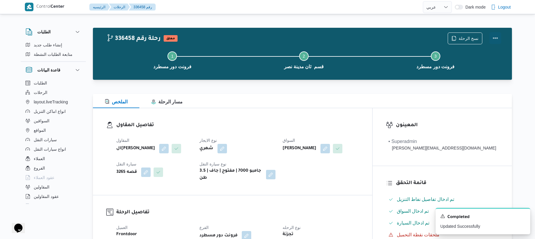
click at [492, 38] on button "Actions" at bounding box center [495, 38] width 12 height 12
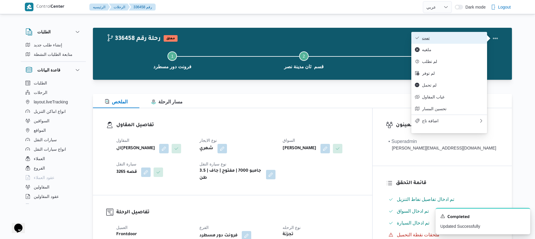
click at [464, 40] on span "تمت" at bounding box center [453, 38] width 62 height 5
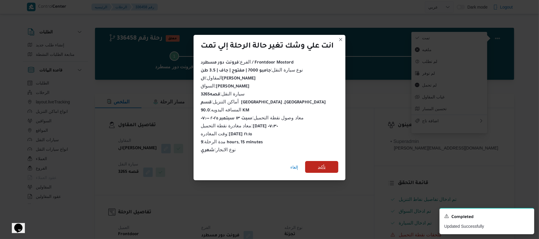
click at [325, 164] on span "تأكيد" at bounding box center [322, 167] width 8 height 7
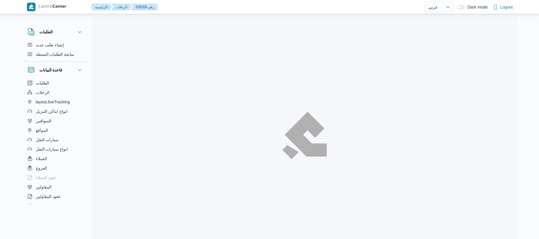
select select "ar"
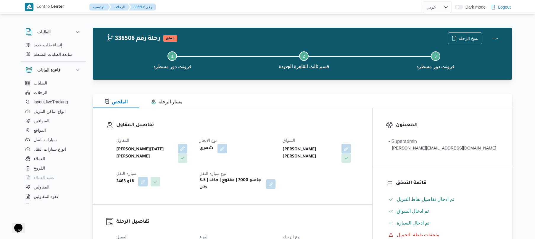
click at [304, 126] on h3 "تفاصيل المقاول" at bounding box center [237, 126] width 243 height 8
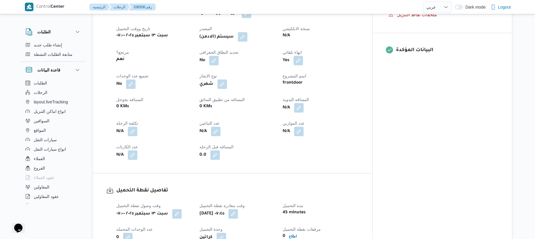
scroll to position [237, 0]
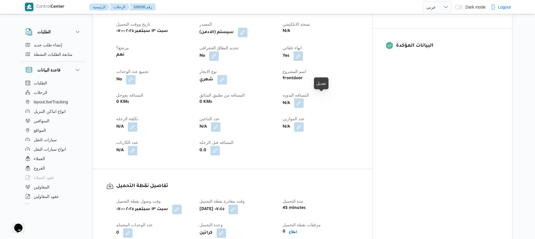
click at [304, 99] on button "button" at bounding box center [298, 103] width 9 height 9
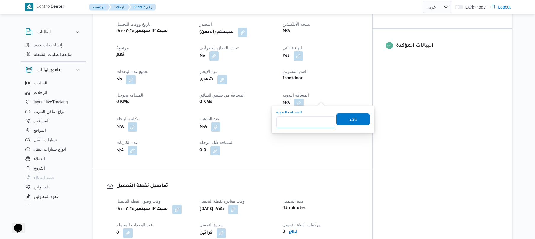
click at [297, 118] on input "المسافه اليدويه" at bounding box center [305, 123] width 59 height 12
type input "120"
click at [349, 122] on span "تاكيد" at bounding box center [353, 119] width 8 height 7
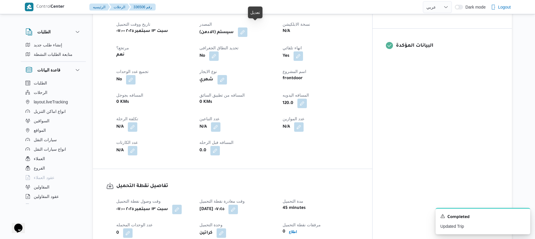
click at [247, 28] on button "button" at bounding box center [242, 32] width 9 height 9
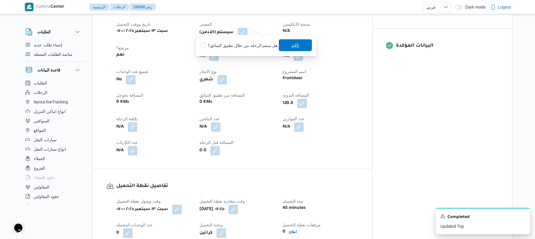
click at [299, 44] on span "تاكيد" at bounding box center [295, 45] width 33 height 12
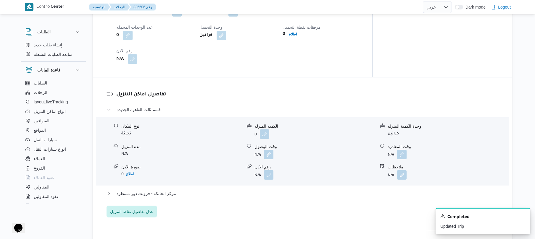
scroll to position [442, 0]
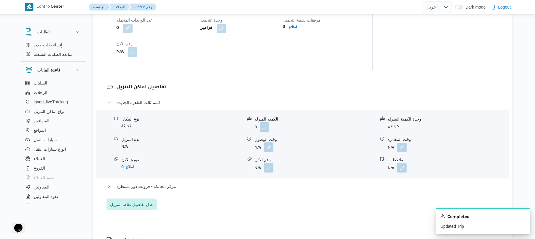
click at [269, 143] on button "button" at bounding box center [268, 147] width 9 height 9
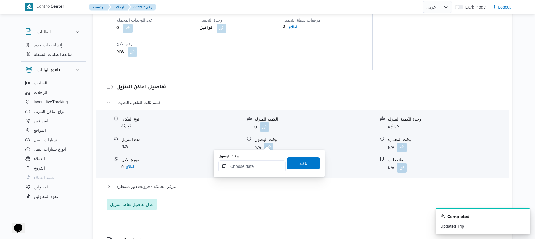
click at [257, 165] on input "وقت الوصول" at bounding box center [251, 167] width 67 height 12
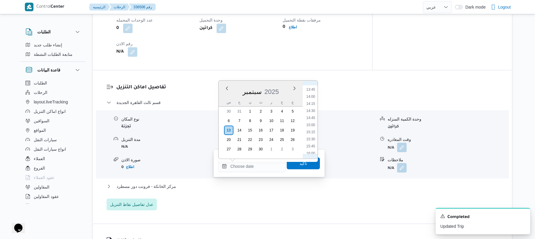
scroll to position [233, 0]
click at [311, 95] on li "08:30" at bounding box center [311, 96] width 14 height 6
type input "١٣/٠٩/٢٠٢٥ ٠٨:٣٠"
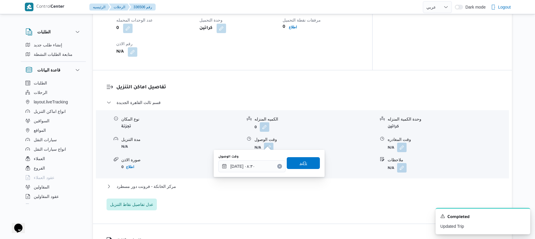
click at [292, 167] on span "تاكيد" at bounding box center [303, 163] width 33 height 12
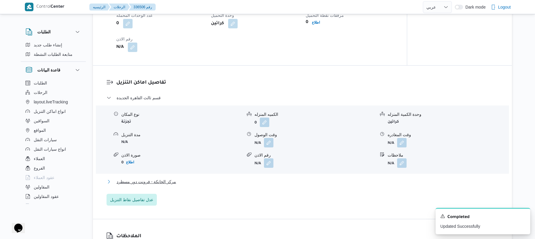
click at [275, 183] on button "مركز الخانكة - فرونت دور مسطرد" at bounding box center [303, 181] width 392 height 7
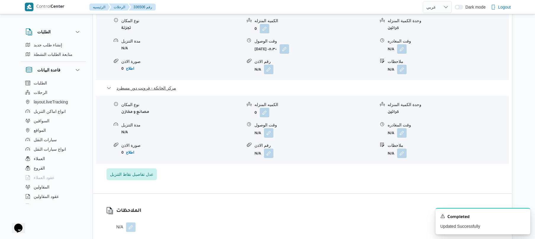
scroll to position [552, 0]
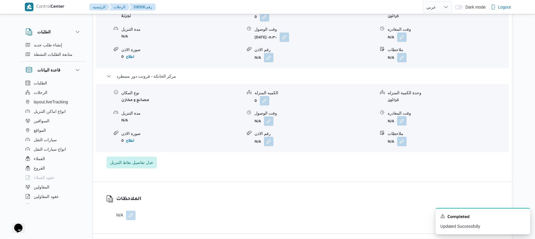
click at [403, 117] on button "button" at bounding box center [401, 120] width 9 height 9
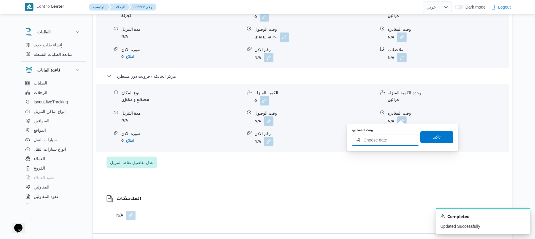
click at [379, 139] on input "وقت المغادره" at bounding box center [385, 140] width 67 height 12
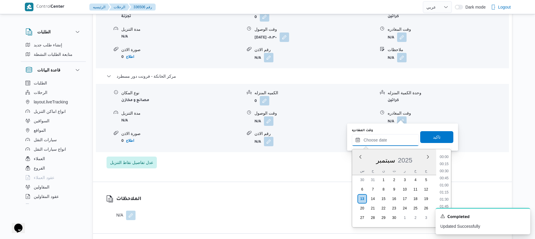
scroll to position [448, 0]
click at [447, 168] on li "16:15" at bounding box center [444, 171] width 14 height 6
type input "[DATE] ١٦:١٥"
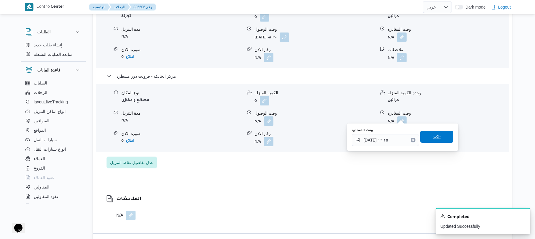
click at [441, 135] on span "تاكيد" at bounding box center [436, 137] width 33 height 12
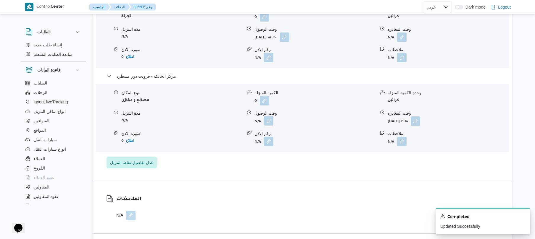
click at [269, 116] on button "button" at bounding box center [268, 120] width 9 height 9
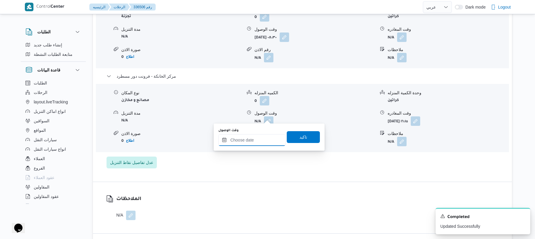
click at [263, 138] on input "وقت الوصول" at bounding box center [251, 140] width 67 height 12
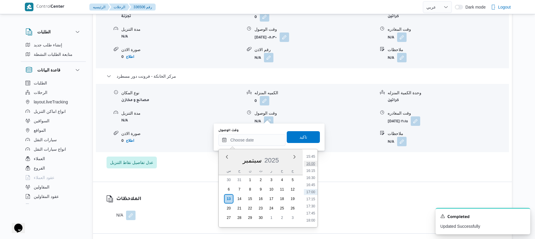
click at [314, 164] on li "16:00" at bounding box center [311, 164] width 14 height 6
type input "١٣/٠٩/٢٠٢٥ ١٦:٠٠"
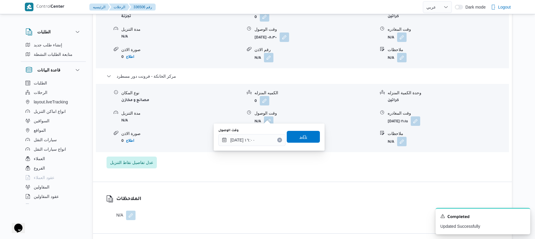
click at [304, 135] on span "تاكيد" at bounding box center [303, 137] width 33 height 12
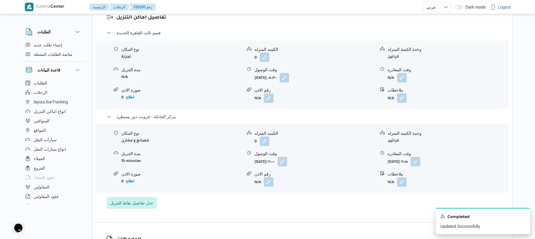
scroll to position [505, 0]
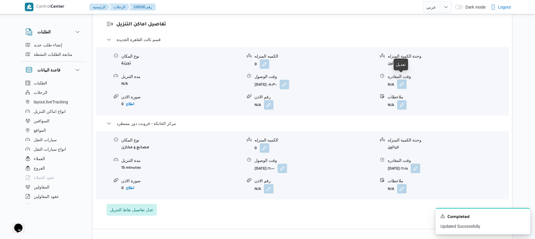
click at [404, 80] on button "button" at bounding box center [401, 84] width 9 height 9
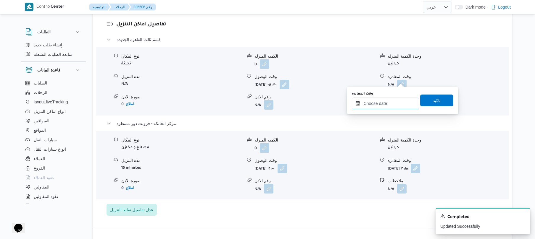
click at [378, 99] on input "وقت المغادره" at bounding box center [385, 104] width 67 height 12
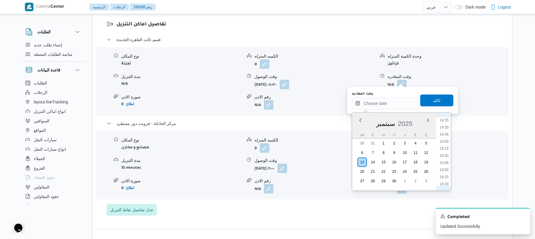
scroll to position [390, 0]
click at [445, 163] on li "15:15" at bounding box center [444, 164] width 14 height 6
type input "[DATE] ١٥:١٥"
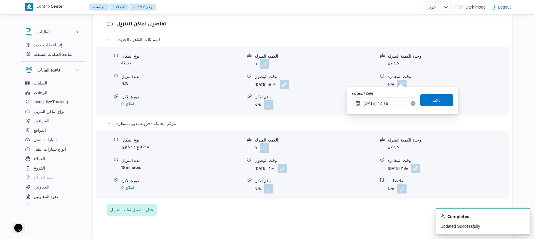
click at [443, 101] on span "تاكيد" at bounding box center [436, 100] width 33 height 12
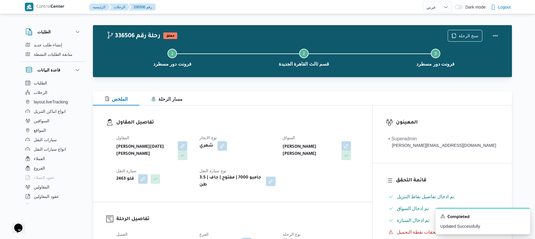
scroll to position [0, 0]
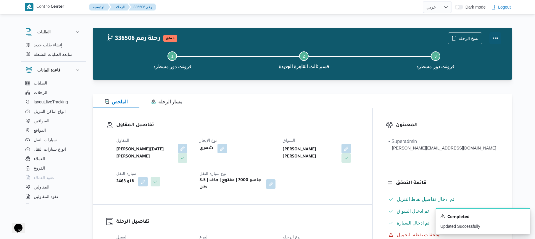
click at [500, 38] on button "Actions" at bounding box center [495, 38] width 12 height 12
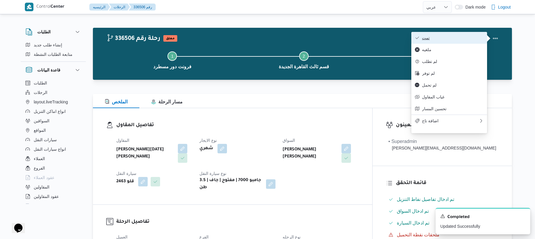
click at [440, 43] on button "تمت" at bounding box center [449, 38] width 76 height 12
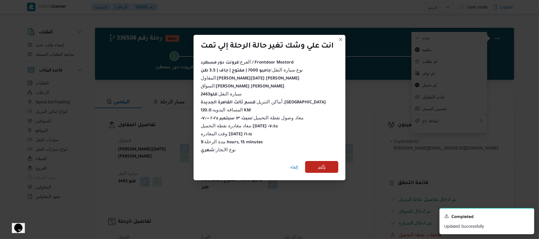
click at [330, 166] on span "تأكيد" at bounding box center [321, 167] width 33 height 12
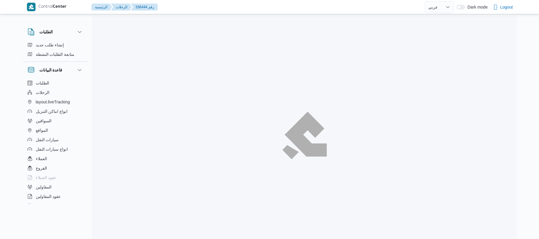
select select "ar"
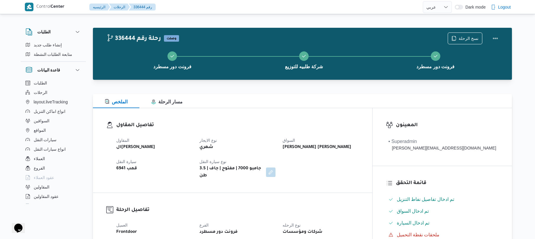
click at [260, 127] on h3 "تفاصيل المقاول" at bounding box center [237, 126] width 243 height 8
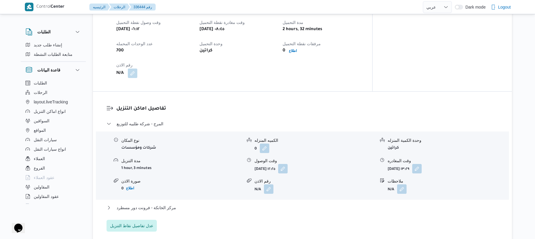
scroll to position [379, 0]
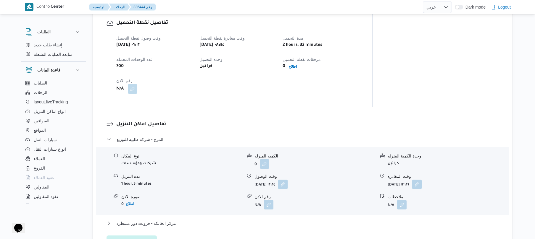
click at [246, 108] on div "تفاصيل اماكن التنزيل المرج - شركة طلبيه للتوزيع نوع المكان شركات ومؤسسات الكميه…" at bounding box center [302, 184] width 419 height 154
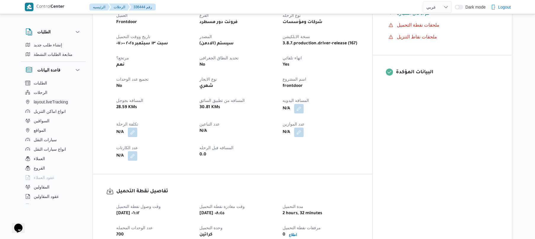
scroll to position [205, 0]
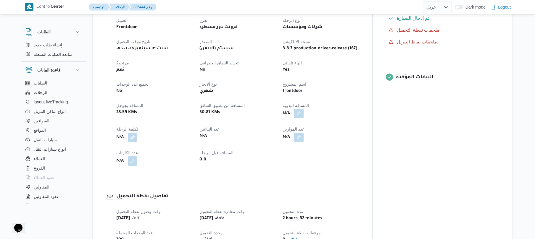
click at [304, 109] on button "button" at bounding box center [298, 113] width 9 height 9
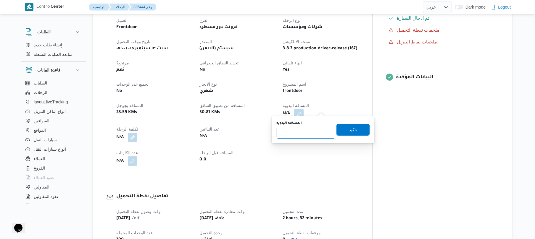
click at [302, 133] on input "المسافه اليدويه" at bounding box center [305, 133] width 59 height 12
type input "50"
click at [342, 131] on span "تاكيد" at bounding box center [352, 130] width 33 height 12
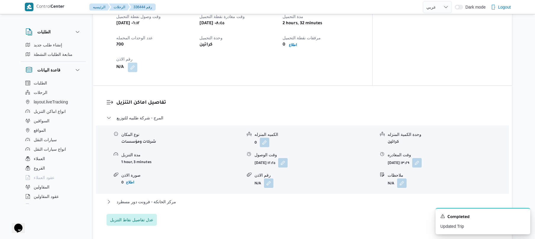
scroll to position [410, 0]
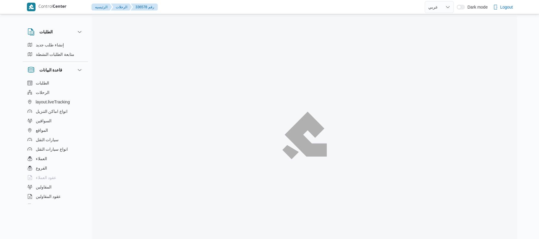
select select "ar"
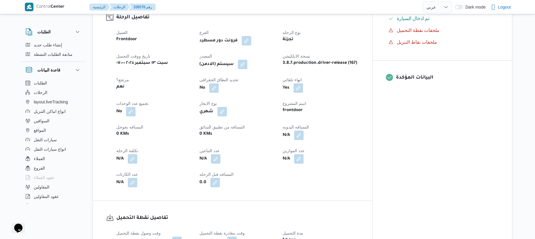
scroll to position [205, 0]
click at [304, 133] on button "button" at bounding box center [298, 134] width 9 height 9
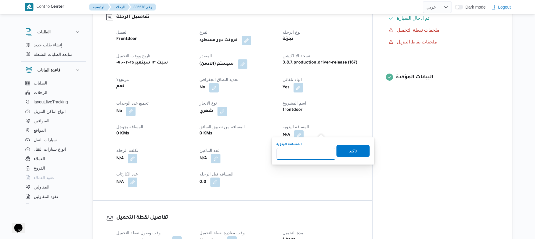
click at [295, 157] on input "المسافه اليدويه" at bounding box center [305, 154] width 59 height 12
type input "130"
click at [344, 151] on span "تاكيد" at bounding box center [352, 151] width 33 height 12
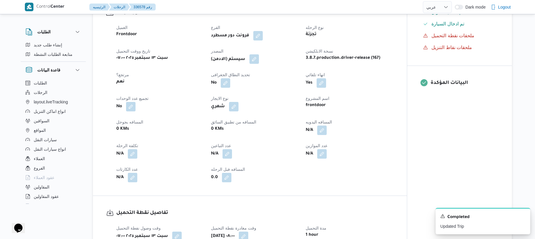
click at [254, 59] on button "button" at bounding box center [253, 58] width 9 height 9
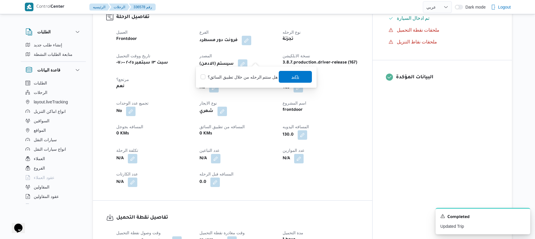
click at [287, 76] on span "تاكيد" at bounding box center [295, 77] width 33 height 12
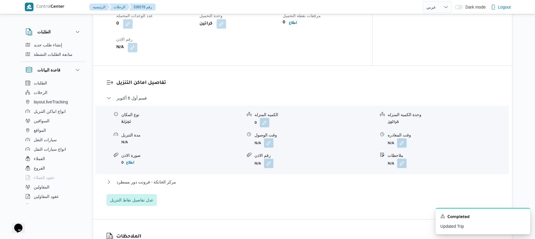
scroll to position [457, 0]
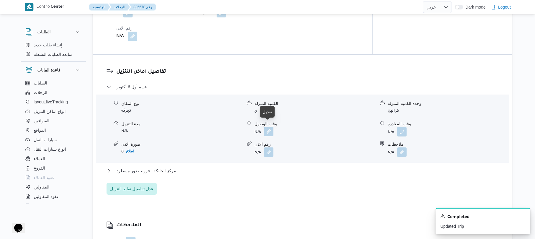
click at [268, 128] on button "button" at bounding box center [268, 131] width 9 height 9
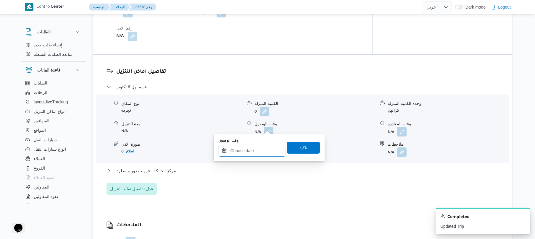
click at [250, 151] on input "وقت الوصول" at bounding box center [251, 151] width 67 height 12
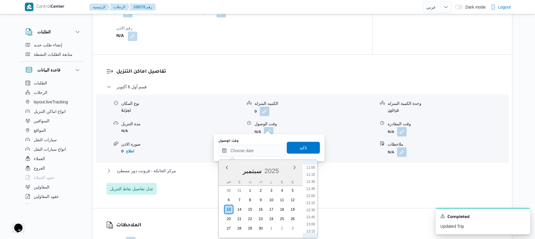
scroll to position [254, 0]
click at [312, 169] on li "09:00" at bounding box center [311, 169] width 14 height 6
type input "[DATE] ٠٩:٠٠"
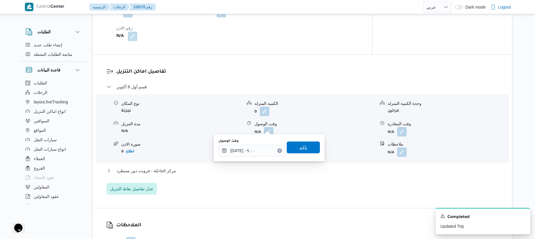
click at [310, 149] on span "تاكيد" at bounding box center [303, 148] width 33 height 12
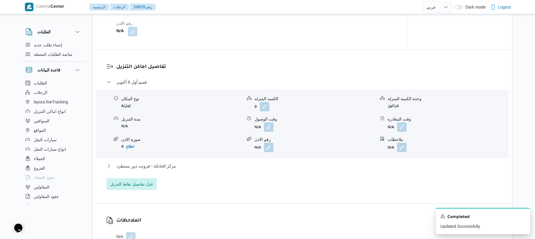
click at [289, 171] on div "مركز الخانكة - فرونت دور مسطرد" at bounding box center [303, 168] width 392 height 11
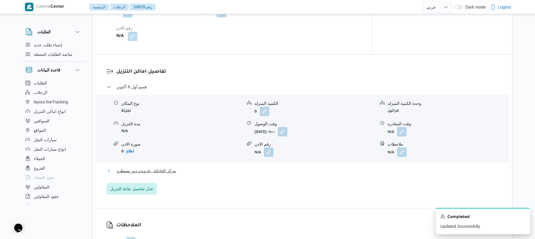
click at [297, 167] on button "مركز الخانكة - فرونت دور مسطرد" at bounding box center [303, 170] width 392 height 7
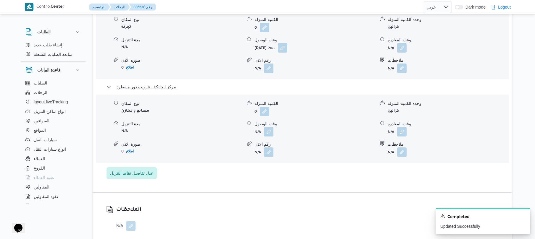
scroll to position [599, 0]
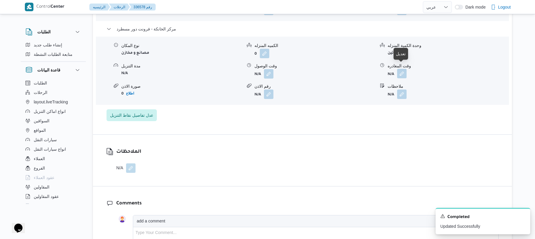
click at [403, 69] on button "button" at bounding box center [401, 73] width 9 height 9
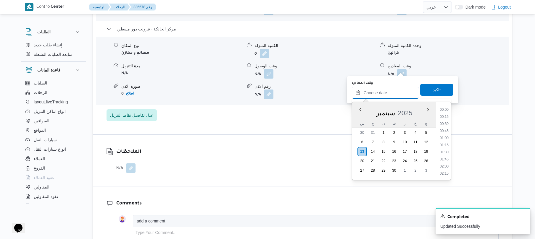
click at [382, 89] on input "وقت المغادره" at bounding box center [385, 93] width 67 height 12
click at [446, 131] on li "16:30" at bounding box center [444, 131] width 14 height 6
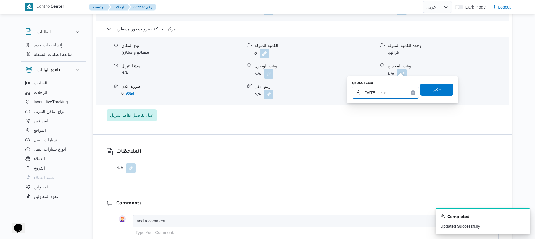
type input "[DATE] ١٦:٣٠"
click at [440, 91] on span "تاكيد" at bounding box center [436, 90] width 33 height 12
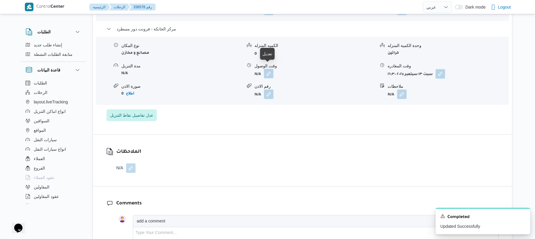
drag, startPoint x: 271, startPoint y: 68, endPoint x: 271, endPoint y: 71, distance: 3.0
click at [271, 69] on button "button" at bounding box center [268, 73] width 9 height 9
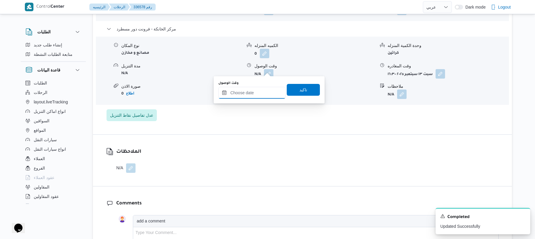
click at [257, 94] on input "وقت الوصول" at bounding box center [251, 93] width 67 height 12
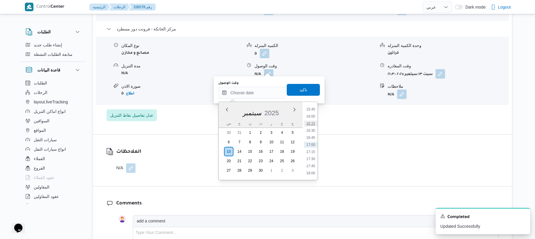
click at [314, 123] on li "16:15" at bounding box center [311, 124] width 14 height 6
type input "[DATE] ١٦:١٥"
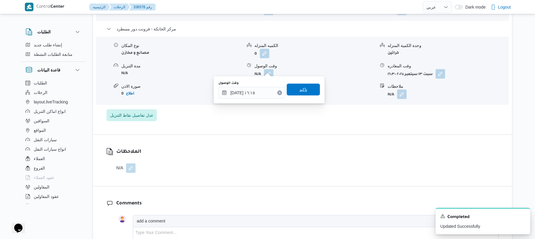
click at [306, 88] on span "تاكيد" at bounding box center [303, 90] width 33 height 12
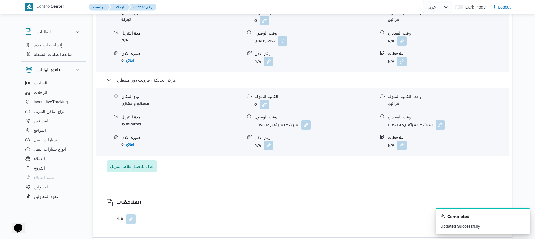
scroll to position [536, 0]
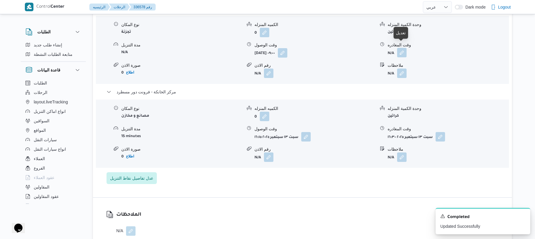
click at [402, 49] on button "button" at bounding box center [401, 52] width 9 height 9
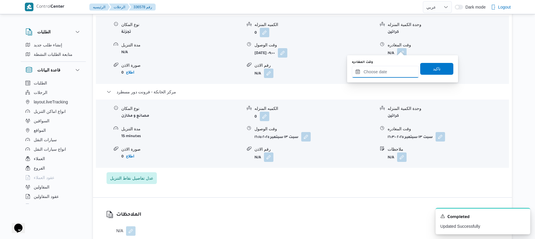
click at [382, 67] on input "وقت المغادره" at bounding box center [385, 72] width 67 height 12
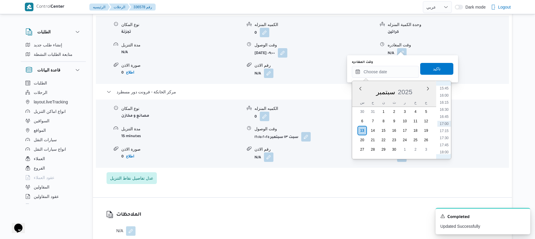
scroll to position [390, 0]
click at [445, 132] on li "15:15" at bounding box center [444, 132] width 14 height 6
type input "[DATE] ١٥:١٥"
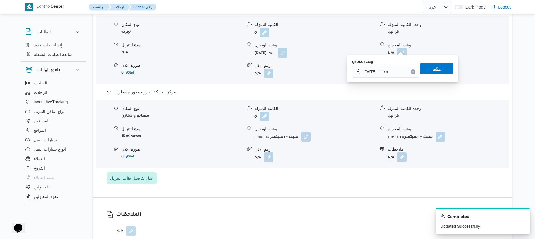
click at [436, 69] on span "تاكيد" at bounding box center [437, 68] width 8 height 7
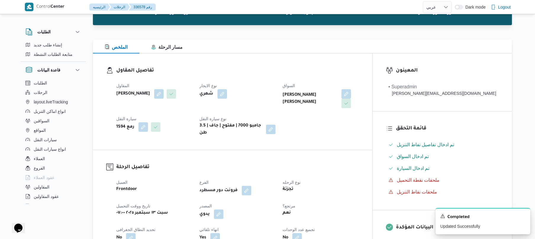
scroll to position [0, 0]
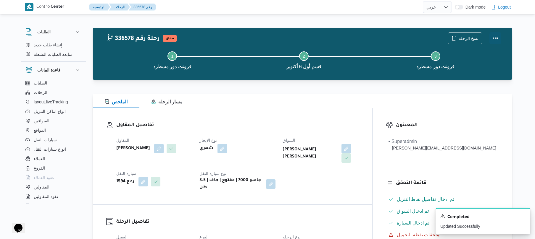
click at [493, 42] on button "Actions" at bounding box center [495, 38] width 12 height 12
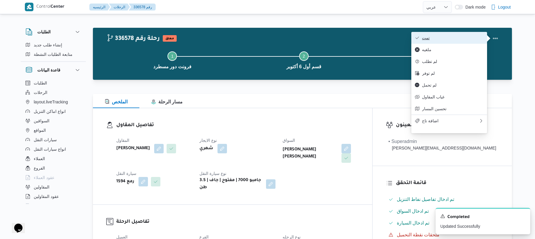
click at [460, 39] on span "تمت" at bounding box center [453, 38] width 62 height 5
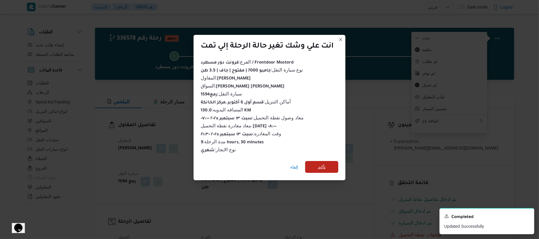
click at [321, 164] on span "تأكيد" at bounding box center [322, 167] width 8 height 7
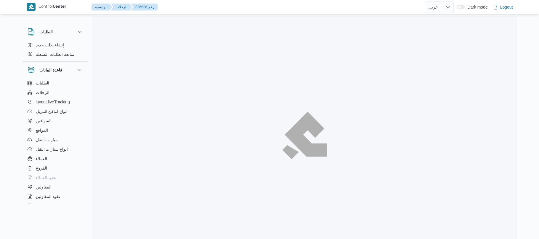
select select "ar"
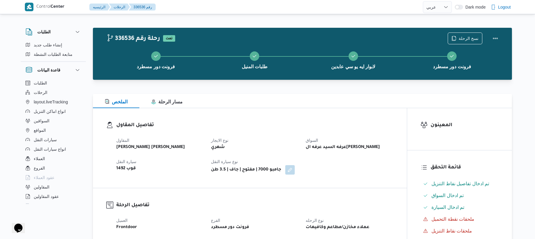
click at [257, 119] on div "تفاصيل المقاول المقاول عبدالمنعم مجدي السيد عواد نوع الايجار شهري السواق عرفه ا…" at bounding box center [250, 148] width 314 height 80
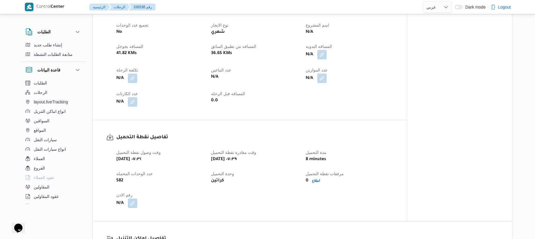
scroll to position [284, 0]
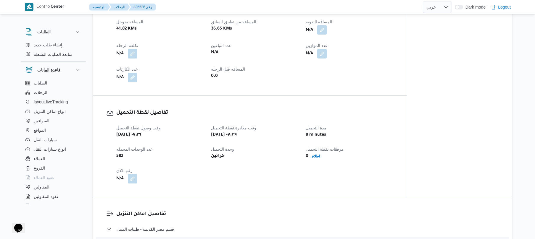
click at [324, 31] on button "button" at bounding box center [321, 29] width 9 height 9
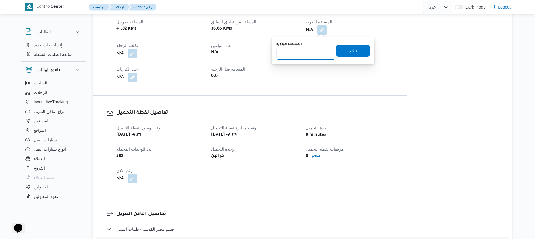
click at [305, 57] on input "المسافه اليدويه" at bounding box center [305, 54] width 59 height 12
type input "95"
click at [349, 49] on span "تاكيد" at bounding box center [353, 50] width 8 height 7
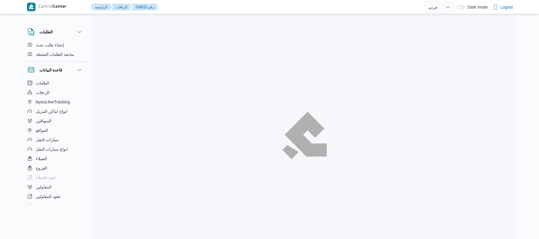
select select "ar"
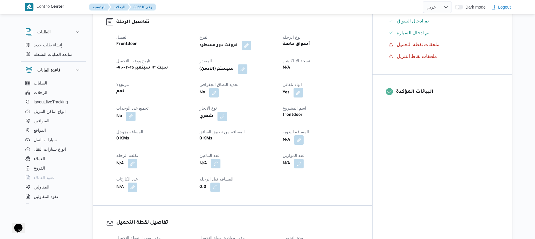
scroll to position [173, 0]
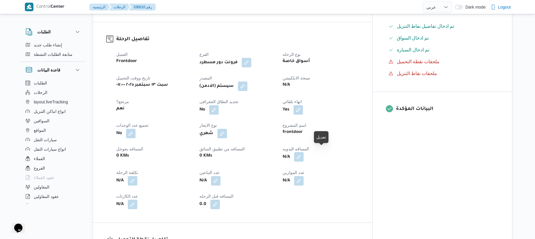
click at [304, 152] on button "button" at bounding box center [298, 156] width 9 height 9
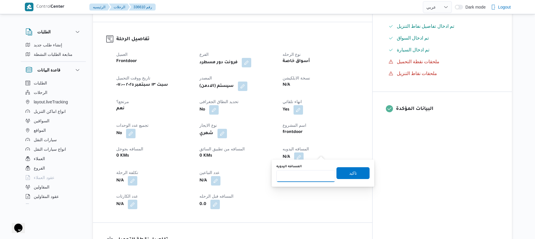
click at [300, 175] on input "المسافه اليدويه" at bounding box center [305, 176] width 59 height 12
type input "120"
click at [345, 178] on span "تاكيد" at bounding box center [352, 173] width 33 height 12
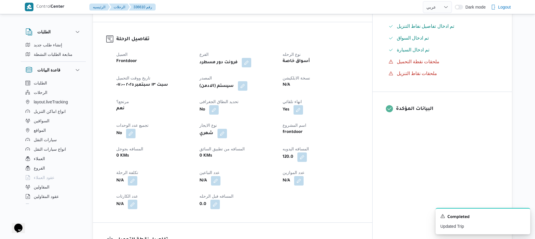
click at [247, 82] on button "button" at bounding box center [242, 85] width 9 height 9
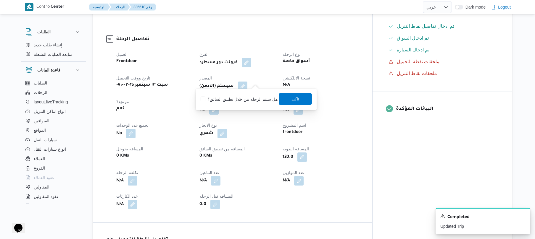
click at [289, 101] on span "تاكيد" at bounding box center [295, 99] width 33 height 12
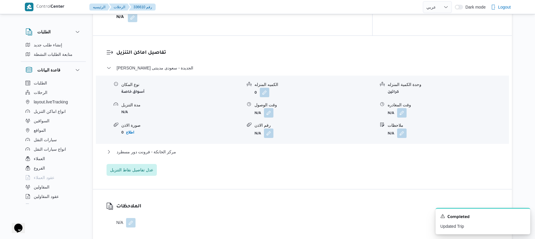
scroll to position [489, 0]
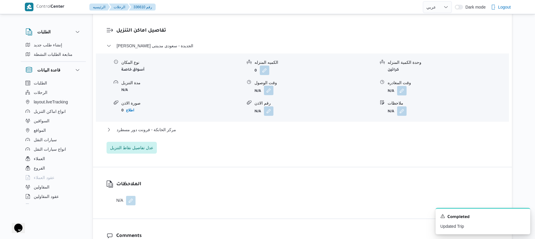
click at [269, 86] on button "button" at bounding box center [268, 90] width 9 height 9
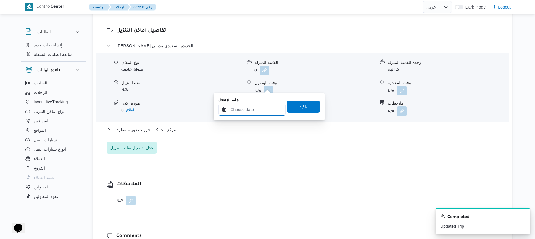
click at [255, 109] on input "وقت الوصول" at bounding box center [251, 110] width 67 height 12
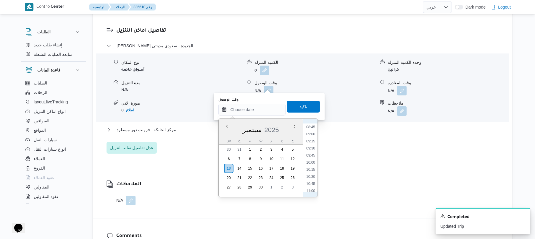
scroll to position [223, 0]
click at [313, 137] on li "08:15" at bounding box center [311, 138] width 14 height 6
type input "[DATE] ٠٨:١٥"
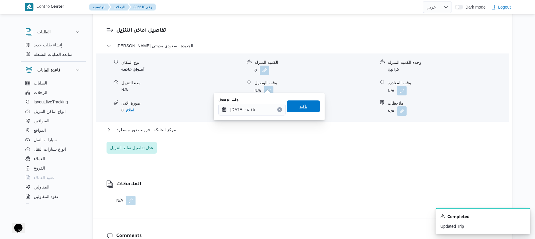
click at [310, 108] on span "تاكيد" at bounding box center [303, 107] width 33 height 12
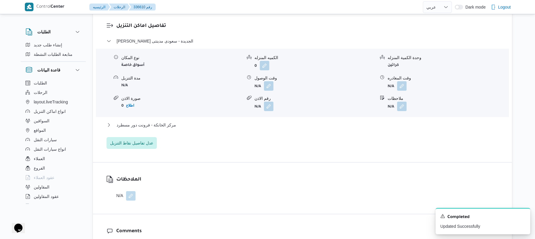
click at [289, 129] on div "مركز الخانكة - فرونت دور مسطرد" at bounding box center [303, 127] width 392 height 11
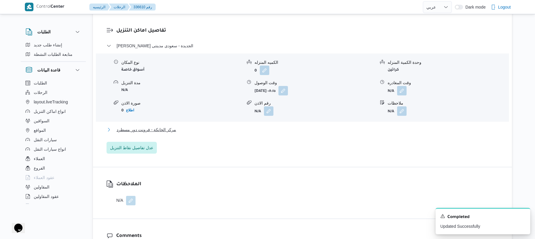
click at [293, 127] on button "مركز الخانكة - فرونت دور مسطرد" at bounding box center [303, 129] width 392 height 7
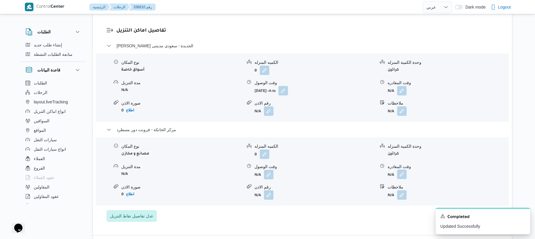
click at [404, 170] on button "button" at bounding box center [401, 174] width 9 height 9
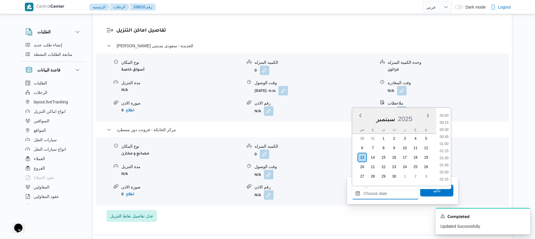
click at [374, 192] on input "وقت المغادره" at bounding box center [385, 194] width 67 height 12
click at [446, 122] on li "16:15" at bounding box center [444, 123] width 14 height 6
type input "١٣/٠٩/٢٠٢٥ ١٦:١٥"
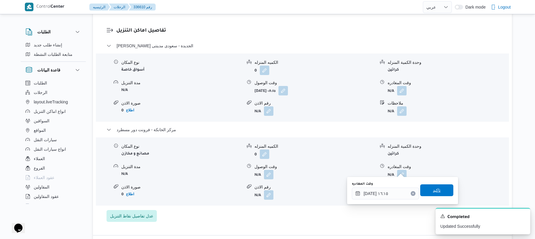
click at [427, 191] on span "تاكيد" at bounding box center [436, 191] width 33 height 12
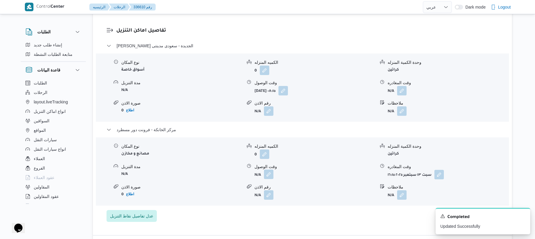
click at [267, 171] on button "button" at bounding box center [268, 174] width 9 height 9
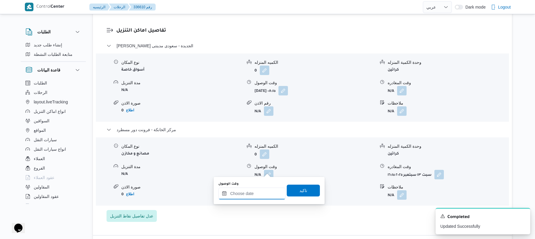
click at [254, 191] on input "وقت الوصول" at bounding box center [251, 194] width 67 height 12
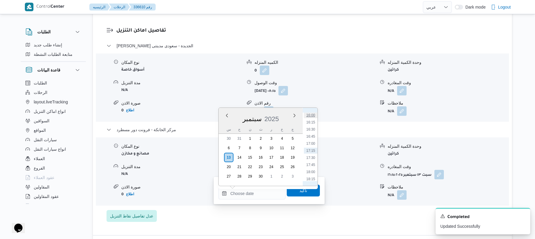
click at [314, 117] on li "16:00" at bounding box center [311, 115] width 14 height 6
type input "١٣/٠٩/٢٠٢٥ ١٦:٠٠"
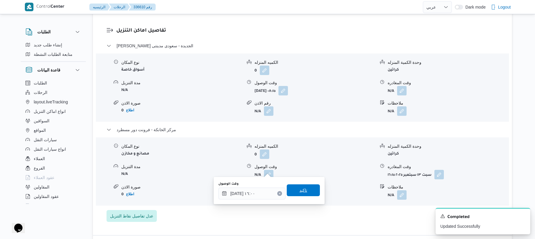
click at [299, 190] on span "تاكيد" at bounding box center [303, 190] width 8 height 7
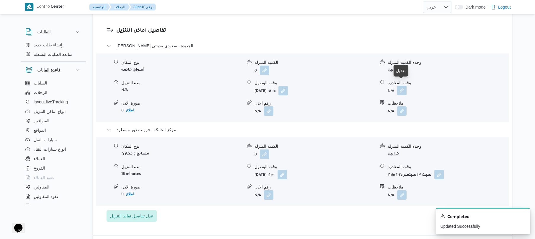
click at [401, 86] on button "button" at bounding box center [401, 90] width 9 height 9
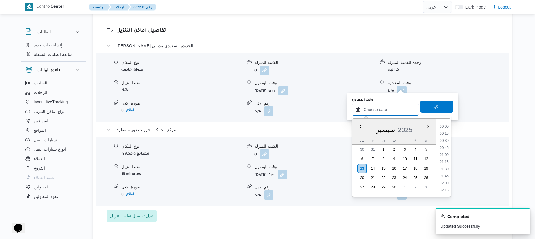
click at [366, 112] on input "وقت المغادره" at bounding box center [385, 110] width 67 height 12
click at [445, 163] on li "15:15" at bounding box center [444, 163] width 14 height 6
type input "١٣/٠٩/٢٠٢٥ ١٥:١٥"
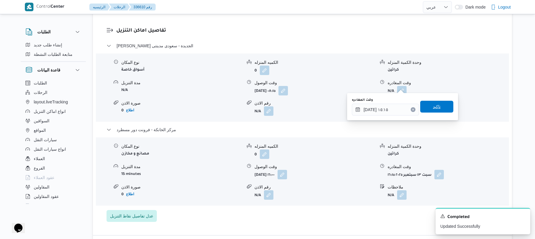
click at [443, 107] on span "تاكيد" at bounding box center [436, 107] width 33 height 12
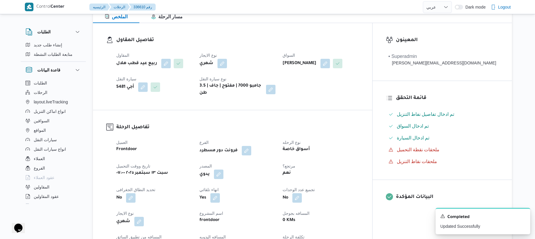
scroll to position [0, 0]
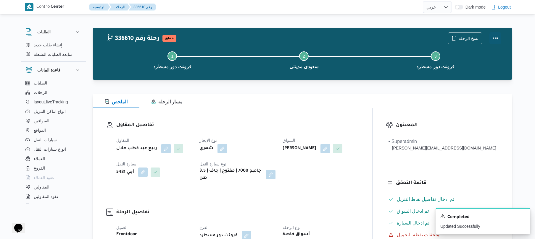
click at [496, 39] on button "Actions" at bounding box center [495, 38] width 12 height 12
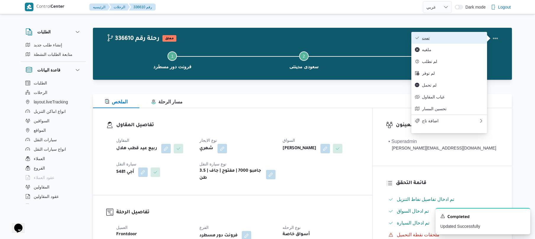
click at [470, 41] on button "تمت" at bounding box center [449, 38] width 76 height 12
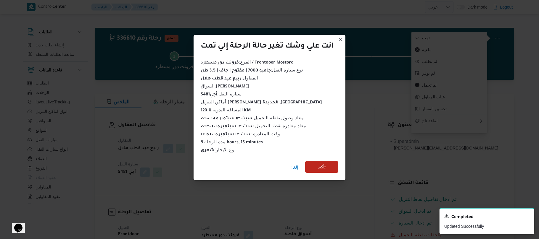
click at [324, 166] on span "تأكيد" at bounding box center [322, 167] width 8 height 7
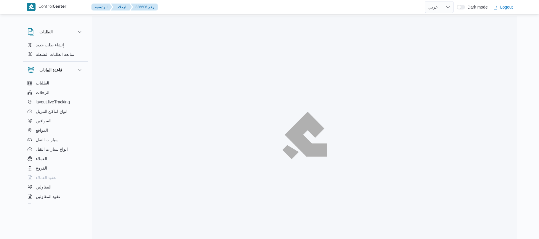
select select "ar"
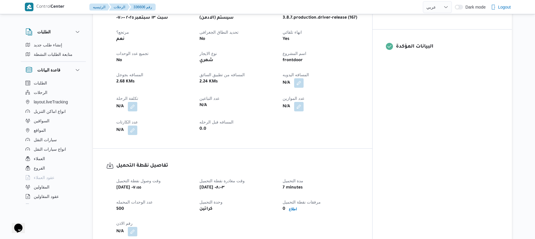
scroll to position [237, 0]
click at [304, 79] on button "button" at bounding box center [298, 81] width 9 height 9
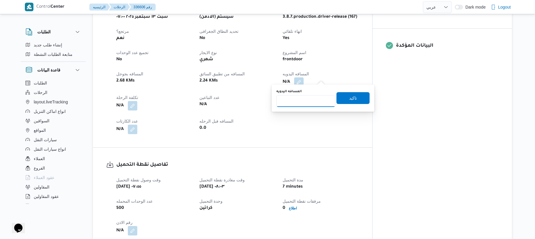
click at [304, 103] on input "المسافه اليدويه" at bounding box center [305, 101] width 59 height 12
type input "120"
click at [359, 101] on span "تاكيد" at bounding box center [352, 98] width 33 height 12
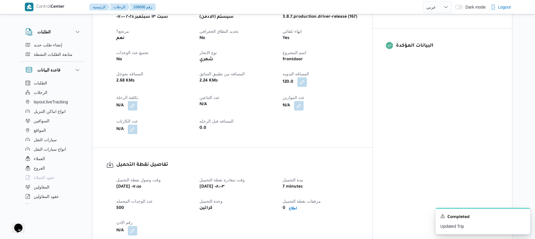
click at [372, 150] on div "تفاصيل نقطة التحميل وقت وصول نفطة التحميل [DATE] ٠٧:٥٥ وقت مغادرة نقطة التحميل …" at bounding box center [232, 198] width 279 height 101
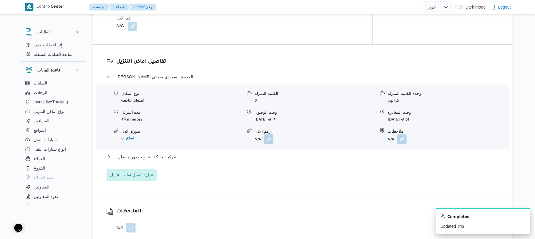
scroll to position [442, 0]
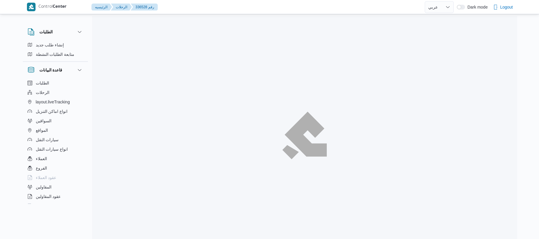
select select "ar"
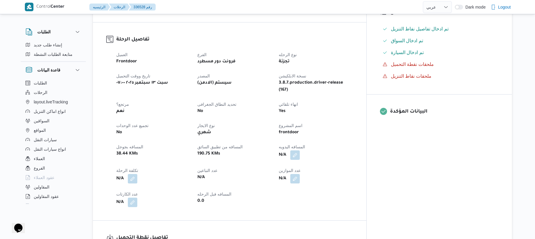
scroll to position [189, 0]
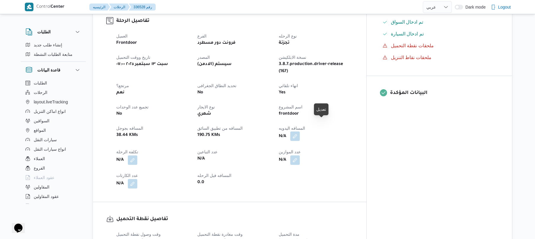
click at [300, 132] on button "button" at bounding box center [294, 136] width 9 height 9
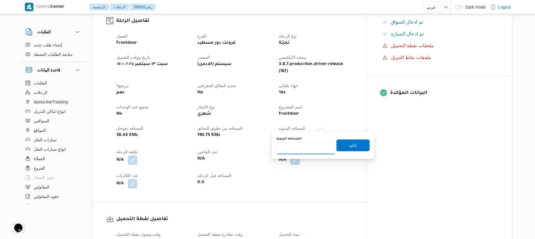
click at [306, 146] on input "المسافه اليدويه" at bounding box center [305, 149] width 59 height 12
type input "80"
click at [343, 147] on span "تاكيد" at bounding box center [352, 145] width 33 height 12
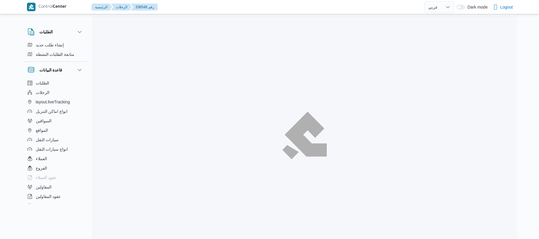
select select "ar"
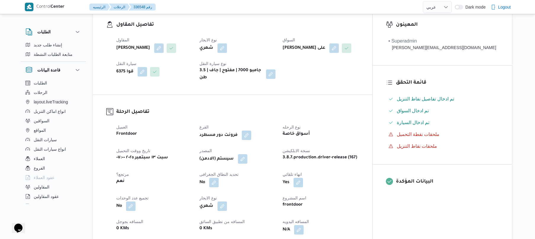
scroll to position [173, 0]
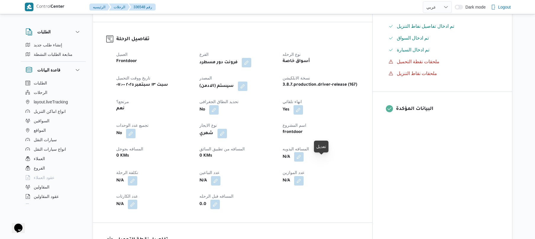
click at [304, 162] on button "button" at bounding box center [298, 156] width 9 height 9
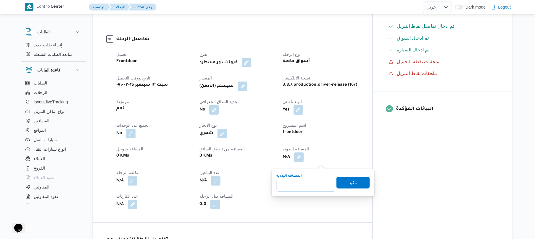
click at [294, 182] on input "المسافه اليدويه" at bounding box center [305, 186] width 59 height 12
type input "130"
click at [357, 183] on span "تاكيد" at bounding box center [352, 183] width 33 height 12
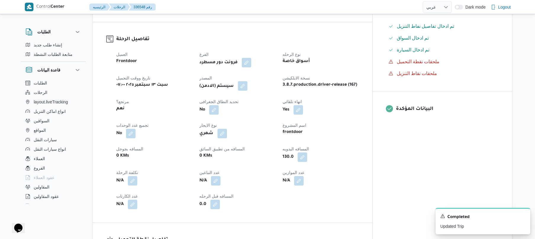
click at [247, 90] on button "button" at bounding box center [242, 85] width 9 height 9
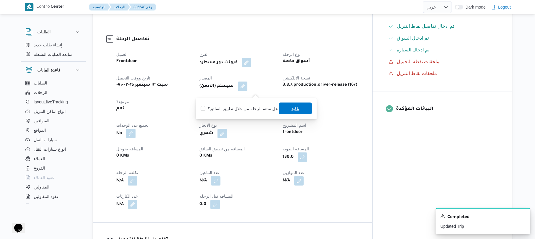
click at [291, 109] on span "تاكيد" at bounding box center [295, 108] width 8 height 7
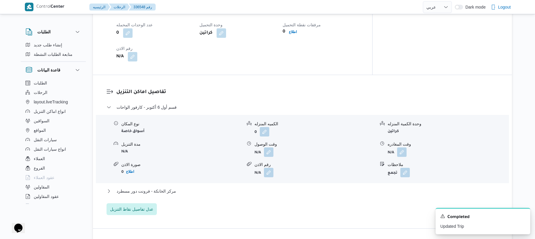
scroll to position [442, 0]
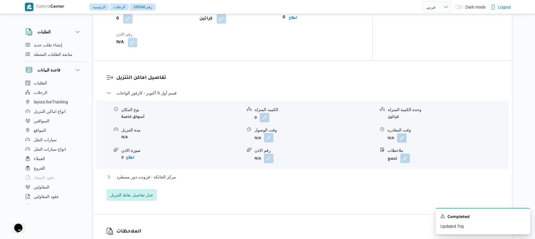
click at [268, 141] on button "button" at bounding box center [268, 137] width 9 height 9
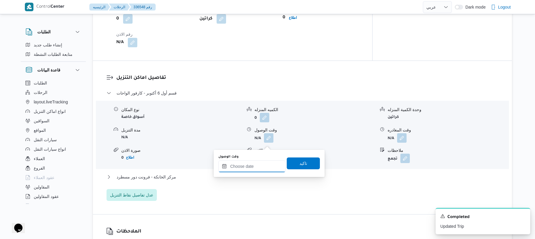
click at [252, 168] on input "وقت الوصول" at bounding box center [251, 167] width 67 height 12
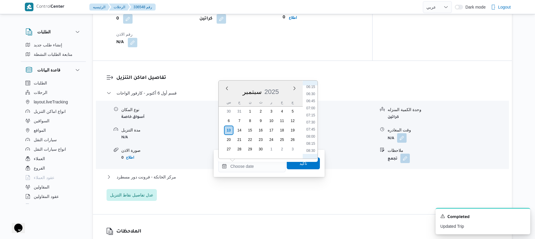
scroll to position [202, 0]
click at [309, 129] on li "08:30" at bounding box center [311, 128] width 14 height 6
type input "[DATE] ٠٨:٣٠"
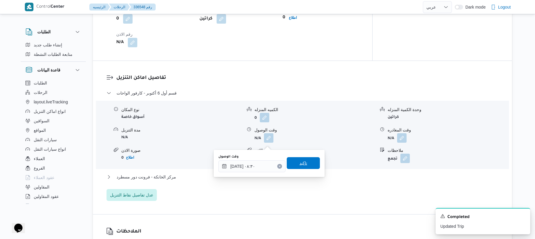
click at [299, 165] on span "تاكيد" at bounding box center [303, 163] width 8 height 7
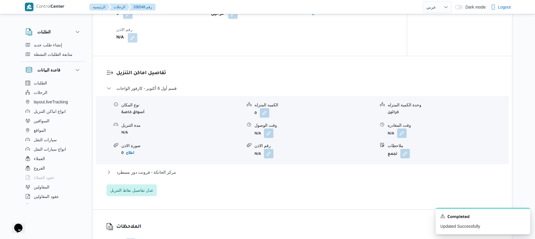
click at [267, 180] on div "مركز الخانكة - فرونت دور مسطرد" at bounding box center [303, 174] width 392 height 11
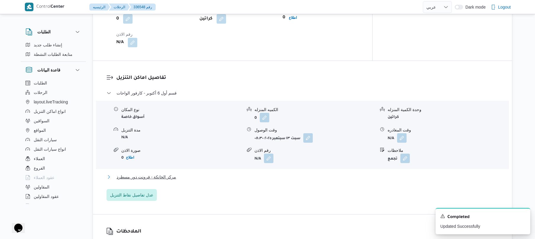
click at [270, 181] on button "مركز الخانكة - فرونت دور مسطرد" at bounding box center [303, 177] width 392 height 7
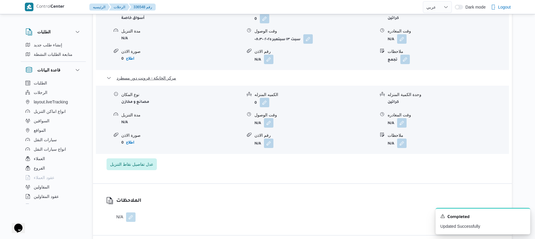
scroll to position [552, 0]
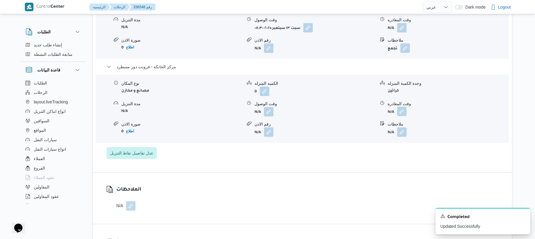
click at [404, 112] on button "button" at bounding box center [401, 111] width 9 height 9
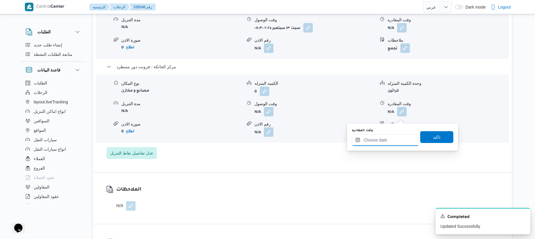
click at [378, 141] on input "وقت المغادره" at bounding box center [385, 140] width 67 height 12
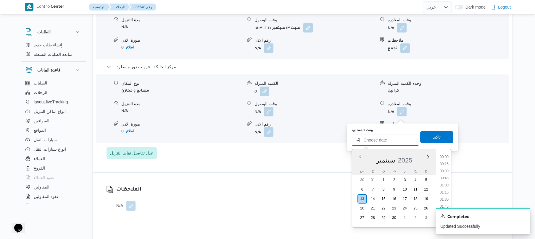
scroll to position [455, 0]
click at [444, 172] on li "16:30" at bounding box center [444, 171] width 14 height 6
type input "١٣/٠٩/٢٠٢٥ ١٦:٣٠"
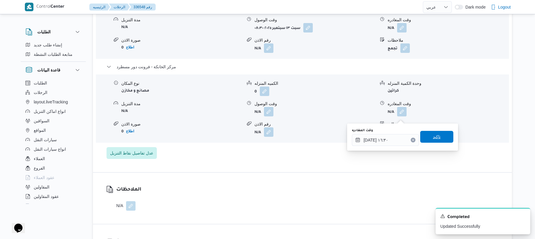
click at [440, 140] on span "تاكيد" at bounding box center [436, 137] width 33 height 12
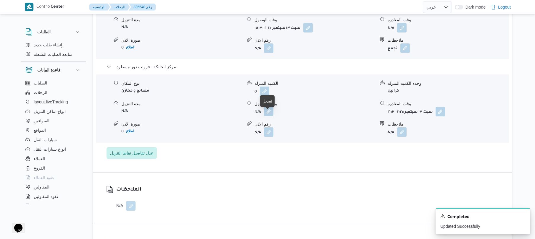
click at [269, 116] on button "button" at bounding box center [268, 111] width 9 height 9
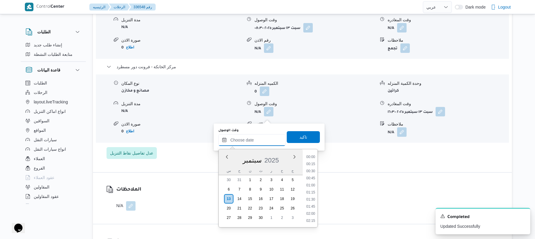
drag, startPoint x: 258, startPoint y: 137, endPoint x: 262, endPoint y: 137, distance: 3.8
click at [258, 137] on input "وقت الوصول" at bounding box center [251, 140] width 67 height 12
click at [313, 160] on ul "00:00 00:15 00:30 00:45 01:00 01:15 01:30 01:45 02:00 02:15 02:30 02:45 03:00 0…" at bounding box center [311, 188] width 14 height 69
click at [312, 165] on li "16:15" at bounding box center [311, 164] width 14 height 6
type input "[DATE] ١٦:١٥"
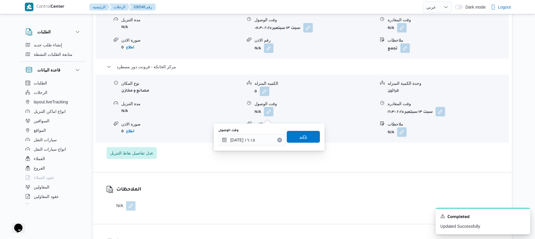
click at [309, 137] on span "تاكيد" at bounding box center [303, 137] width 33 height 12
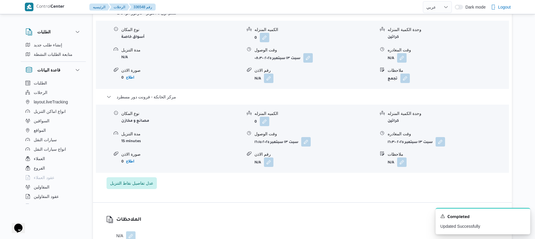
scroll to position [521, 0]
click at [402, 64] on button "button" at bounding box center [401, 58] width 9 height 9
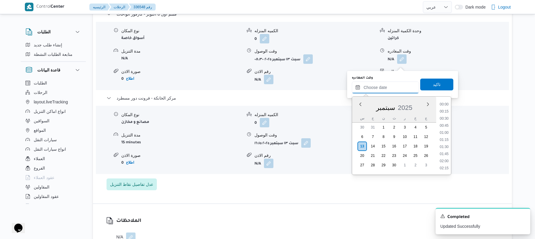
click at [378, 84] on input "وقت المغادره" at bounding box center [385, 88] width 67 height 12
click at [446, 138] on li "15:15" at bounding box center [444, 141] width 14 height 6
type input "١٣/٠٩/٢٠٢٥ ١٥:١٥"
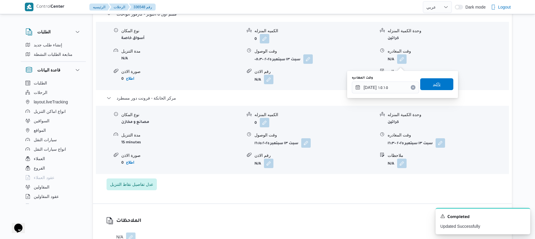
click at [435, 85] on span "تاكيد" at bounding box center [437, 84] width 8 height 7
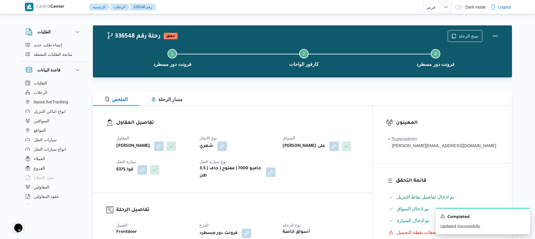
scroll to position [0, 0]
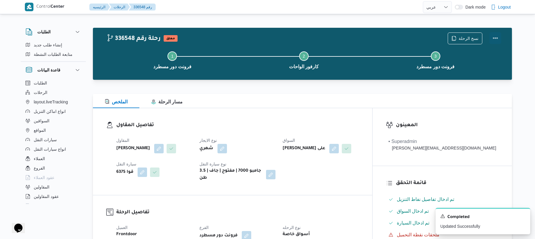
click at [491, 41] on button "Actions" at bounding box center [495, 38] width 12 height 12
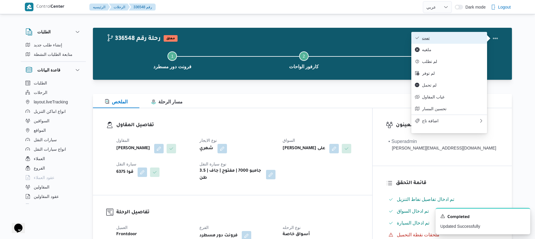
click at [443, 34] on button "تمت" at bounding box center [449, 38] width 76 height 12
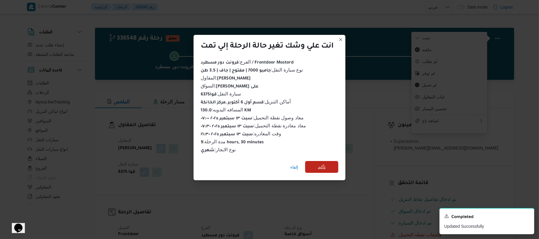
click at [325, 166] on span "تأكيد" at bounding box center [322, 167] width 8 height 7
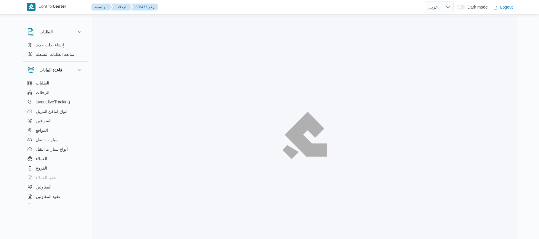
select select "ar"
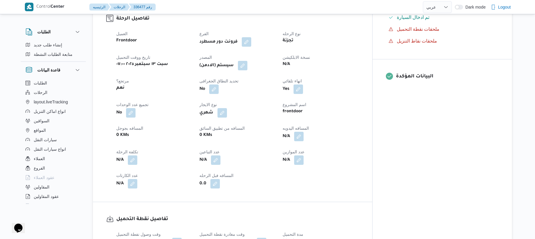
scroll to position [221, 0]
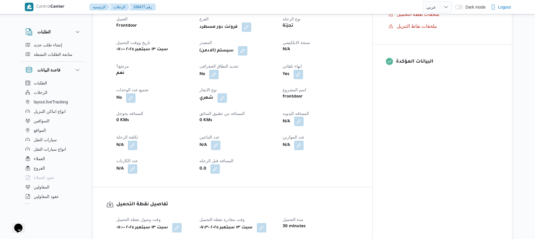
click at [304, 117] on button "button" at bounding box center [298, 121] width 9 height 9
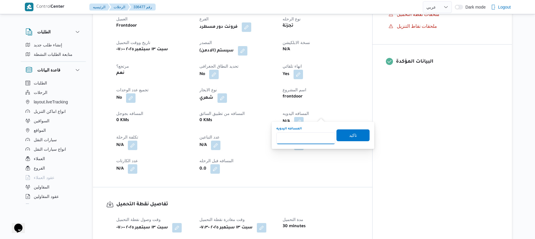
click at [309, 136] on input "المسافه اليدويه" at bounding box center [305, 139] width 59 height 12
type input "90"
click at [343, 138] on span "تاكيد" at bounding box center [352, 135] width 33 height 12
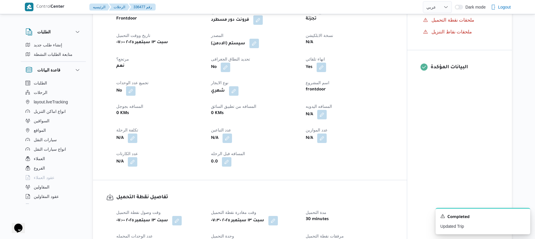
click at [257, 46] on button "button" at bounding box center [253, 43] width 9 height 9
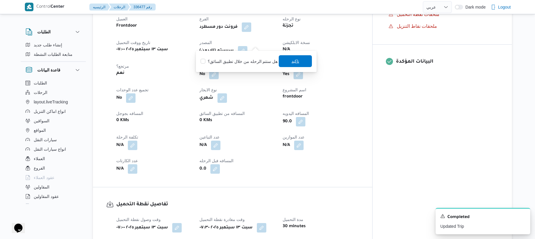
click at [286, 62] on span "تاكيد" at bounding box center [295, 61] width 33 height 12
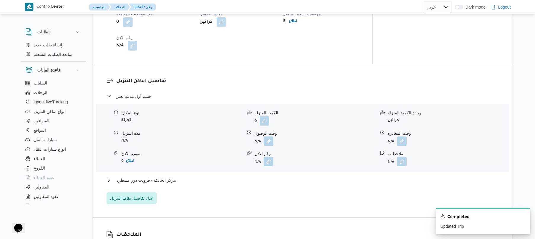
scroll to position [457, 0]
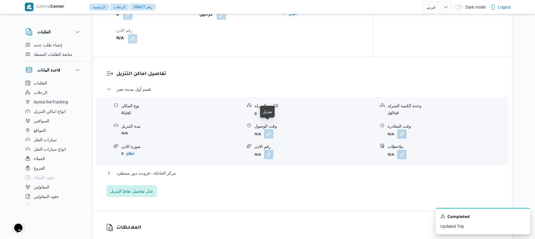
click at [267, 129] on button "button" at bounding box center [268, 133] width 9 height 9
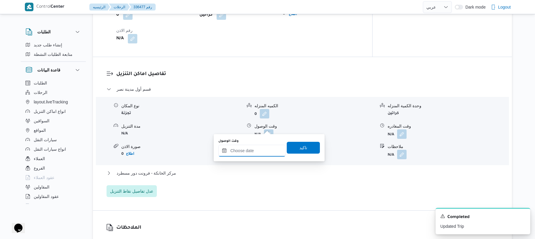
click at [242, 151] on input "وقت الوصول" at bounding box center [251, 151] width 67 height 12
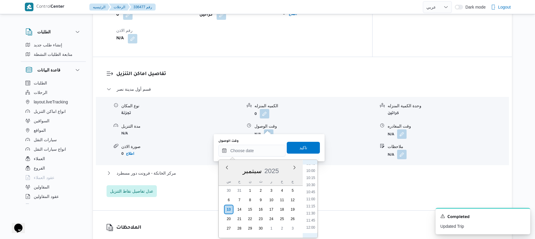
scroll to position [223, 0]
click at [311, 178] on li "08:15" at bounding box center [311, 179] width 14 height 6
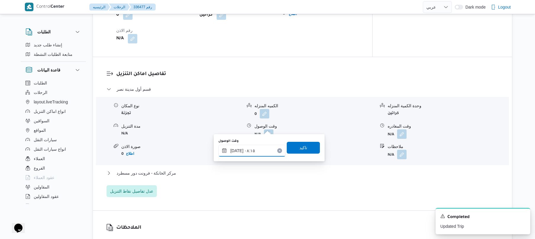
click at [237, 149] on input "١٣/٠٩/٢٠٢٥ ٠٨:١٥" at bounding box center [251, 151] width 67 height 12
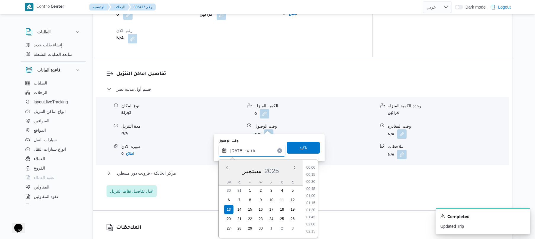
click at [237, 149] on input "١٣/٠٩/٢٠٢٥ ٠٨:١٥" at bounding box center [251, 151] width 67 height 12
type input "١٣/٠٩/٢٠٢٥ ٠٨:٢٠"
click at [299, 146] on span "تاكيد" at bounding box center [303, 147] width 8 height 7
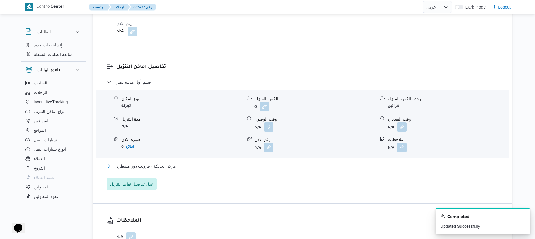
click at [257, 166] on button "مركز الخانكة - فرونت دور مسطرد" at bounding box center [303, 166] width 392 height 7
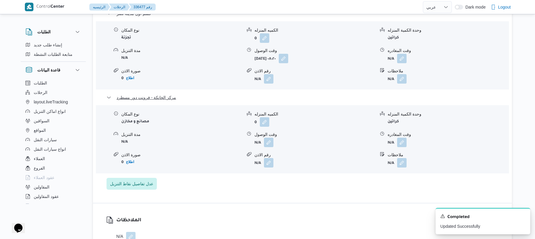
scroll to position [584, 0]
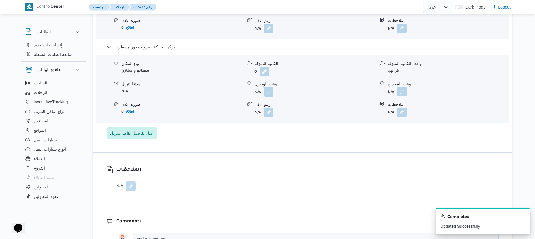
click at [401, 87] on button "button" at bounding box center [401, 91] width 9 height 9
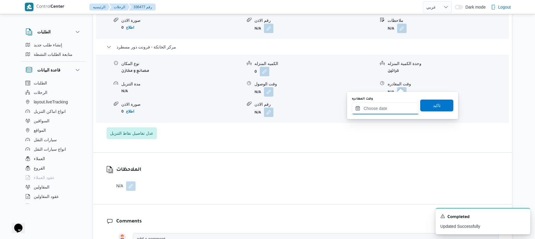
click at [370, 112] on input "وقت المغادره" at bounding box center [385, 109] width 67 height 12
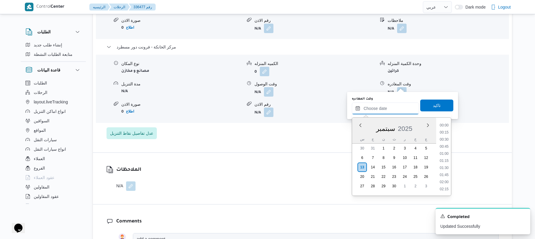
scroll to position [455, 0]
click at [445, 132] on li "16:15" at bounding box center [444, 132] width 14 height 6
type input "[DATE] ١٦:١٥"
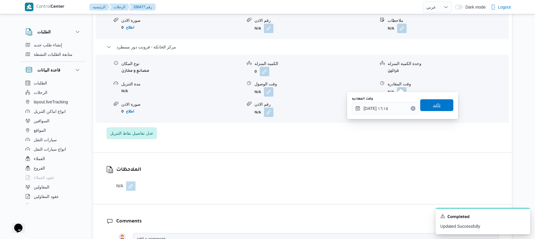
click at [440, 107] on span "تاكيد" at bounding box center [436, 105] width 33 height 12
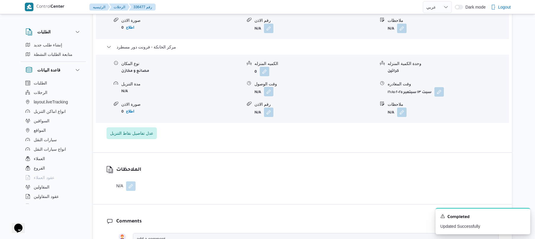
click at [269, 87] on button "button" at bounding box center [268, 91] width 9 height 9
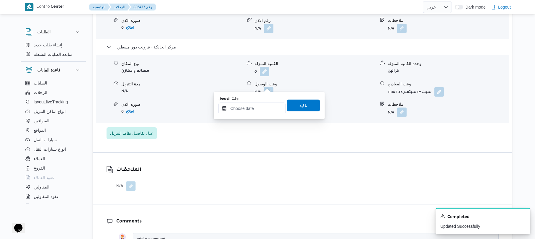
click at [254, 111] on input "وقت الوصول" at bounding box center [251, 109] width 67 height 12
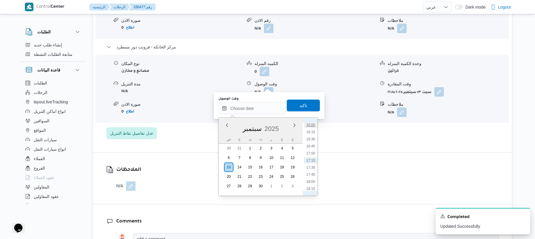
click at [314, 125] on li "16:00" at bounding box center [311, 125] width 14 height 6
type input "١٣/٠٩/٢٠٢٥ ١٦:٠٠"
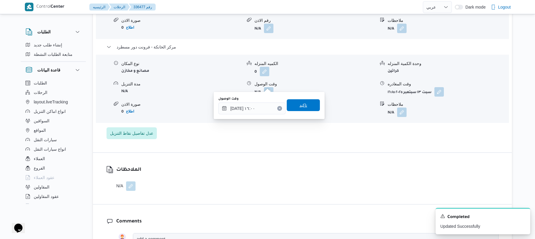
click at [310, 107] on span "تاكيد" at bounding box center [303, 105] width 33 height 12
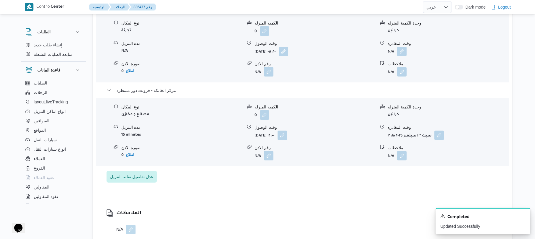
scroll to position [536, 0]
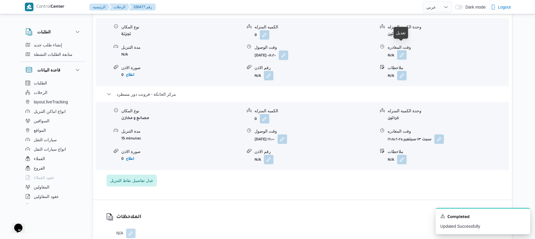
click at [404, 50] on button "button" at bounding box center [401, 54] width 9 height 9
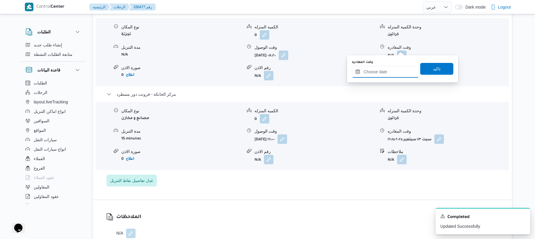
click at [374, 76] on input "وقت المغادره" at bounding box center [385, 72] width 67 height 12
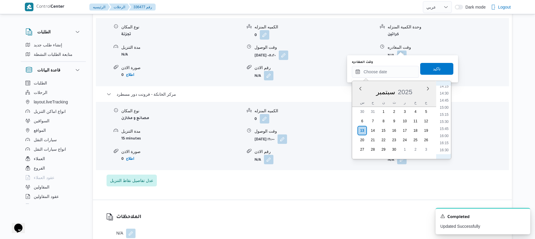
scroll to position [397, 0]
click at [446, 135] on ul "00:00 00:15 00:30 00:45 01:00 01:15 01:30 01:45 02:00 02:15 02:30 02:45 03:00 0…" at bounding box center [444, 120] width 14 height 69
click at [445, 132] on li "15:30" at bounding box center [444, 132] width 14 height 6
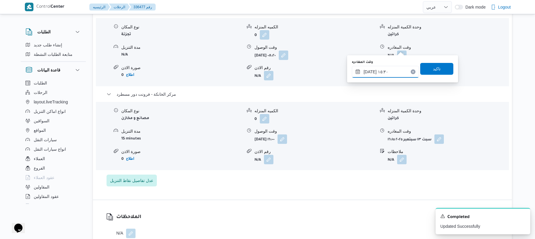
click at [370, 70] on input "١٣/٠٩/٢٠٢٥ ١٥:٣٠" at bounding box center [385, 72] width 67 height 12
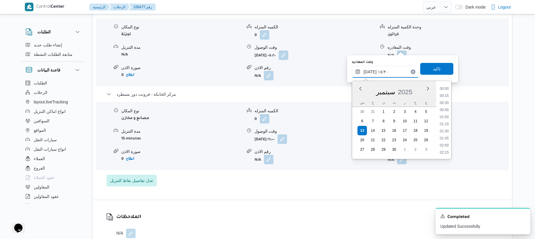
click at [370, 70] on input "١٣/٠٩/٢٠٢٥ ١٥:٣٠" at bounding box center [385, 72] width 67 height 12
type input "١٣/٠٩/٢٠٢٥ ١٥:٢٥"
click at [443, 67] on span "تاكيد" at bounding box center [436, 69] width 33 height 12
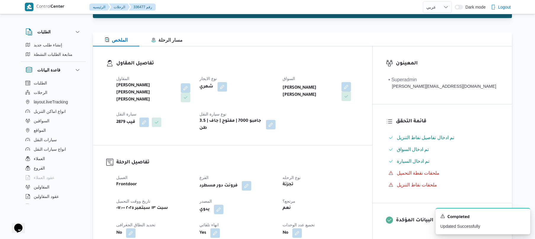
scroll to position [0, 0]
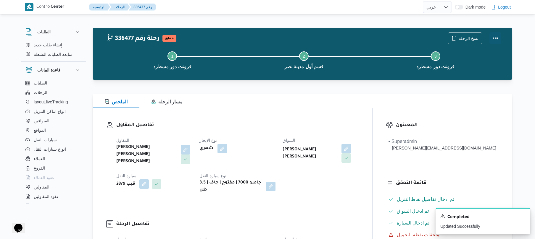
click at [497, 41] on button "Actions" at bounding box center [495, 38] width 12 height 12
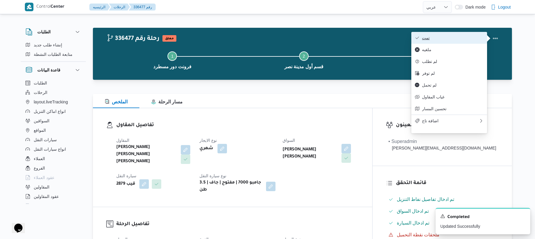
click at [467, 42] on button "تمت" at bounding box center [449, 38] width 76 height 12
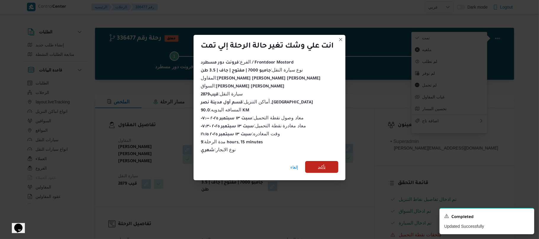
click at [325, 164] on span "تأكيد" at bounding box center [322, 167] width 8 height 7
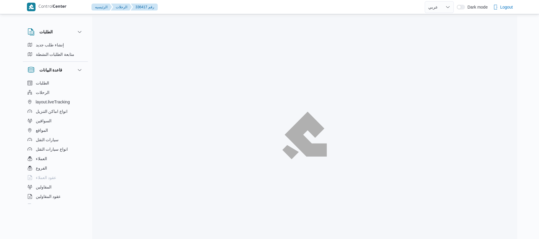
select select "ar"
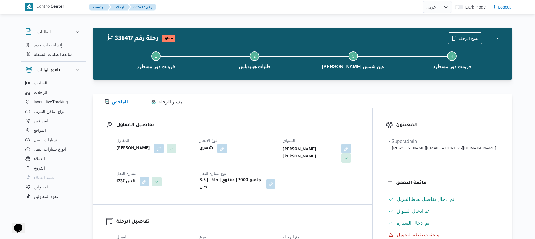
click at [259, 115] on div "تفاصيل المقاول المقاول [PERSON_NAME] نوع الايجار شهري السواق [PERSON_NAME] [PER…" at bounding box center [232, 156] width 279 height 96
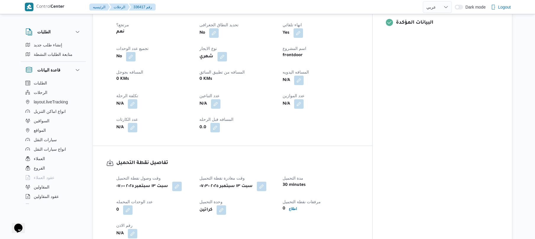
scroll to position [237, 0]
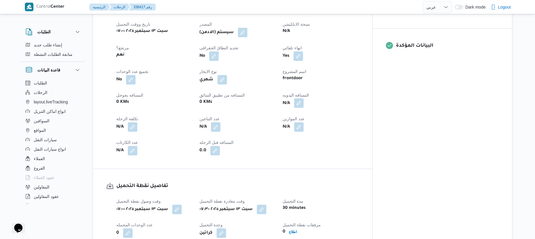
click at [304, 99] on button "button" at bounding box center [298, 103] width 9 height 9
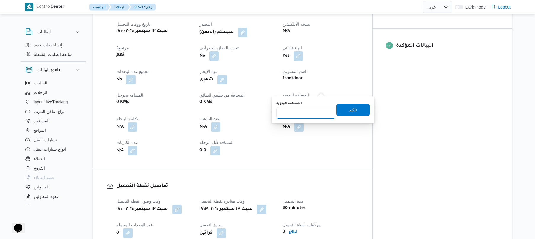
click at [308, 112] on input "المسافه اليدويه" at bounding box center [305, 113] width 59 height 12
type input "70"
click at [339, 108] on span "تاكيد" at bounding box center [352, 110] width 33 height 12
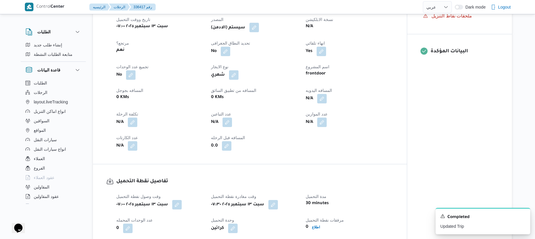
click at [257, 23] on button "button" at bounding box center [253, 27] width 9 height 9
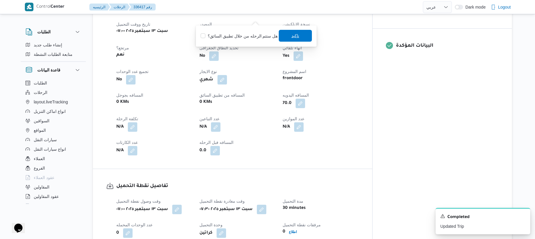
click at [289, 36] on span "تاكيد" at bounding box center [295, 36] width 33 height 12
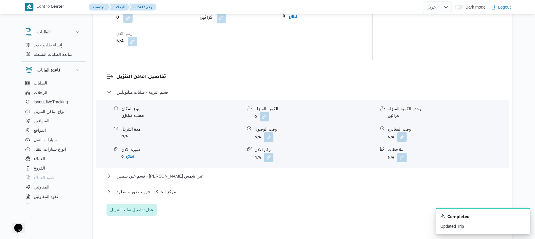
scroll to position [457, 0]
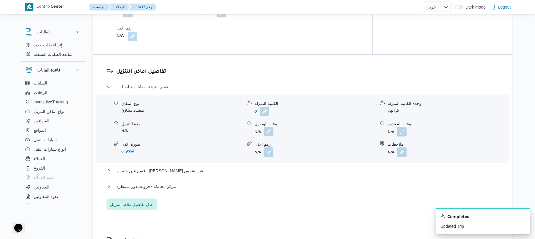
click at [268, 127] on button "button" at bounding box center [268, 131] width 9 height 9
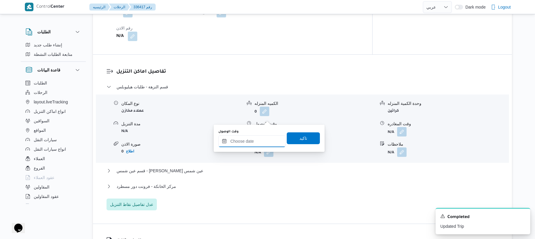
click at [249, 143] on input "وقت الوصول" at bounding box center [251, 141] width 67 height 12
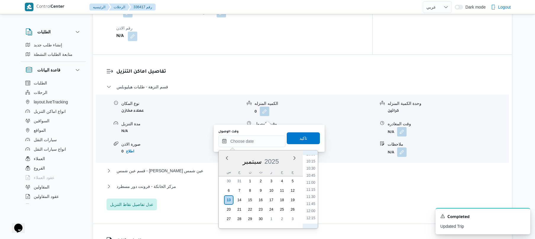
scroll to position [230, 0]
click at [313, 157] on li "08:00" at bounding box center [311, 156] width 14 height 6
type input "[DATE] ٠٨:٠٠"
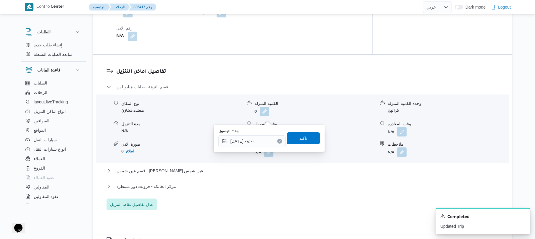
click at [307, 137] on span "تاكيد" at bounding box center [303, 139] width 33 height 12
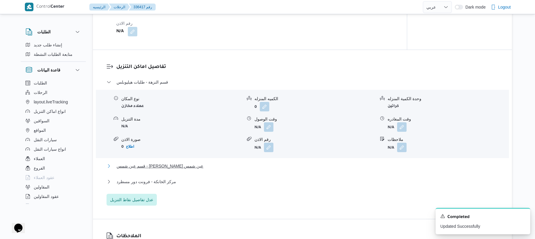
click at [289, 163] on button "قسم عين شمس - [PERSON_NAME] عين شمس" at bounding box center [303, 166] width 392 height 7
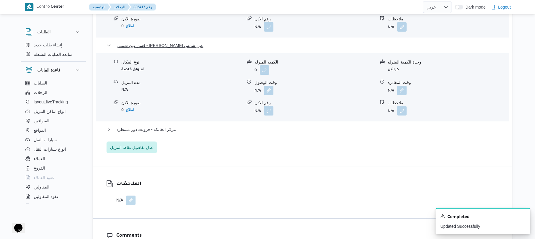
scroll to position [584, 0]
click at [325, 125] on button "مركز الخانكة - فرونت دور مسطرد" at bounding box center [303, 128] width 392 height 7
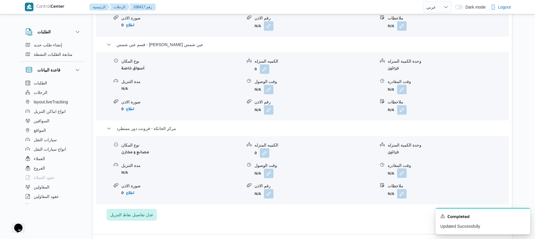
click at [403, 169] on button "button" at bounding box center [401, 173] width 9 height 9
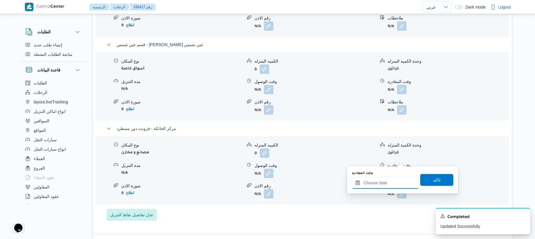
click at [377, 181] on input "وقت المغادره" at bounding box center [385, 183] width 67 height 12
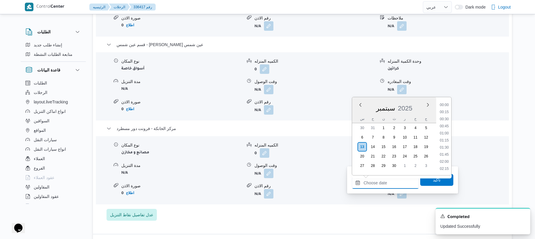
scroll to position [462, 0]
click at [446, 114] on li "16:30" at bounding box center [444, 112] width 14 height 6
type input "[DATE] ١٦:٣٠"
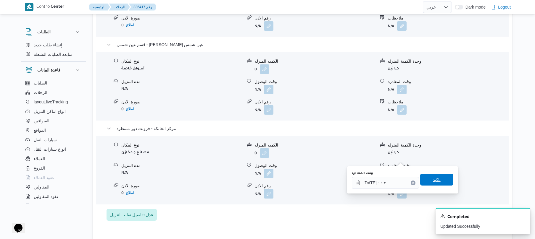
click at [427, 179] on span "تاكيد" at bounding box center [436, 180] width 33 height 12
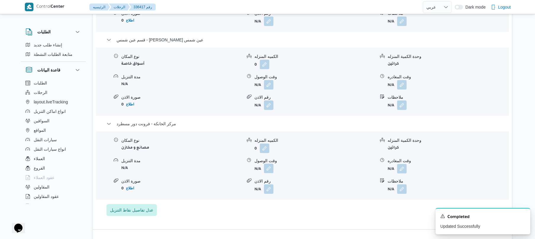
click at [267, 164] on button "button" at bounding box center [268, 168] width 9 height 9
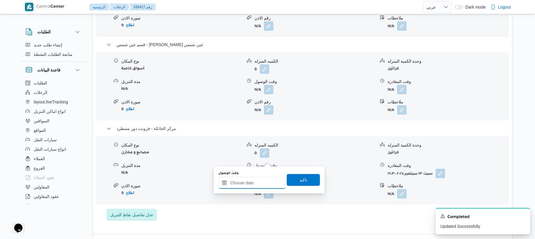
click at [253, 183] on input "وقت الوصول" at bounding box center [251, 183] width 67 height 12
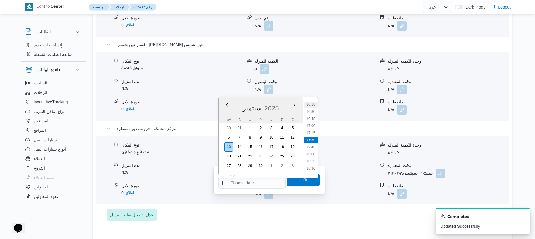
click at [313, 106] on li "16:15" at bounding box center [311, 105] width 14 height 6
type input "[DATE] ١٦:١٥"
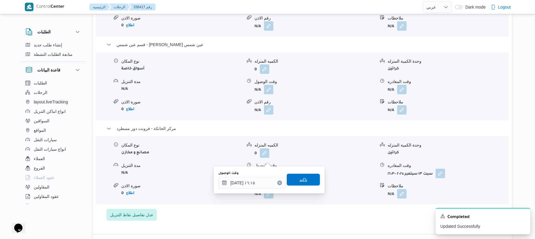
click at [299, 179] on span "تاكيد" at bounding box center [303, 179] width 8 height 7
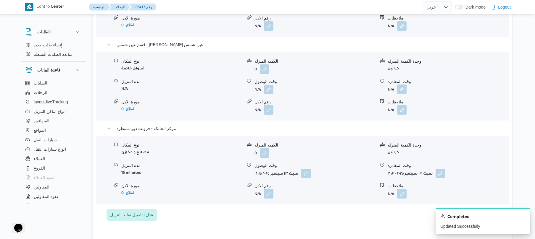
click at [402, 85] on button "button" at bounding box center [401, 89] width 9 height 9
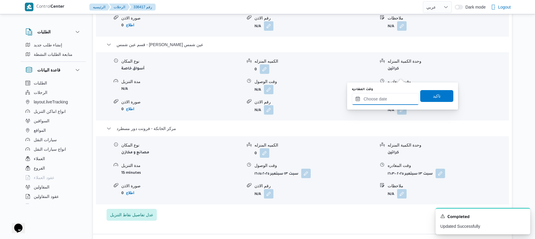
click at [382, 95] on input "وقت المغادره" at bounding box center [385, 99] width 67 height 12
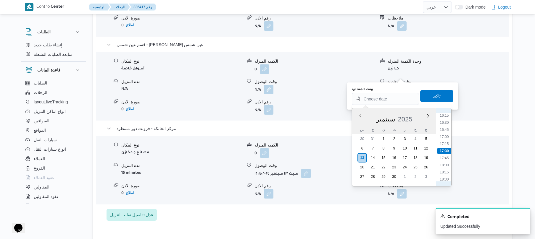
scroll to position [404, 0]
click at [442, 158] on li "15:45" at bounding box center [444, 159] width 14 height 6
type input "[DATE] ١٥:٤٥"
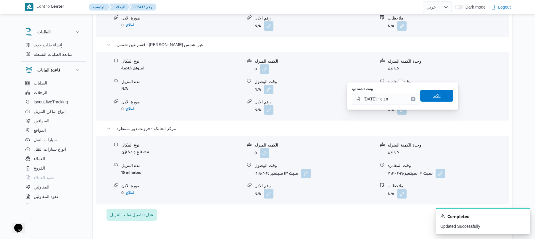
click at [441, 95] on span "تاكيد" at bounding box center [436, 96] width 33 height 12
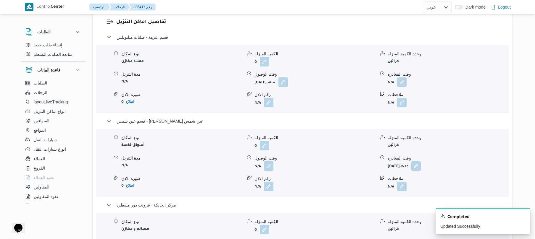
scroll to position [505, 0]
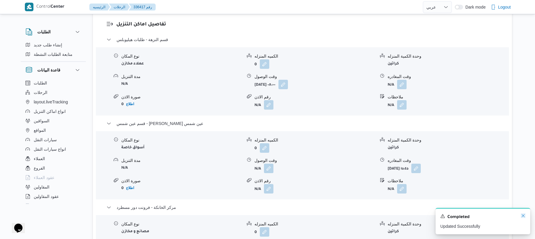
click at [522, 217] on icon "Dismiss toast" at bounding box center [523, 215] width 3 height 3
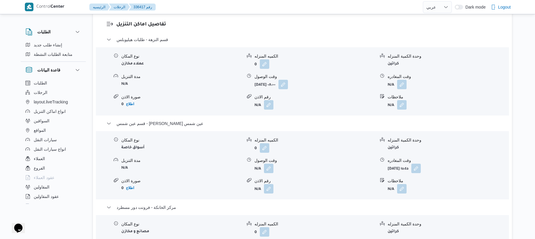
click at [404, 75] on div "نوع المكان عملاء مخازن الكميه المنزله 0 وحدة الكمية المنزله كراتين مدة التنزيل …" at bounding box center [302, 81] width 418 height 67
click at [401, 80] on button "button" at bounding box center [401, 84] width 9 height 9
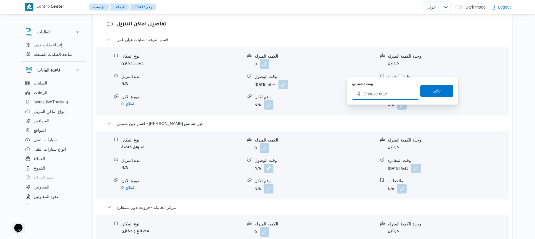
click at [384, 94] on input "وقت المغادره" at bounding box center [385, 94] width 67 height 12
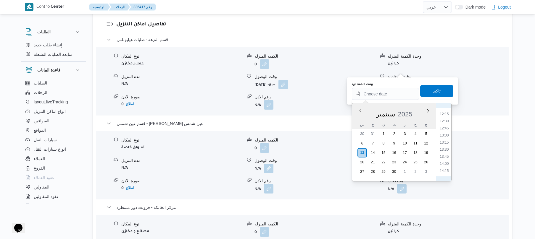
scroll to position [288, 0]
click at [444, 159] on li "11:45" at bounding box center [444, 157] width 14 height 6
type input "[DATE] ١١:٤٥"
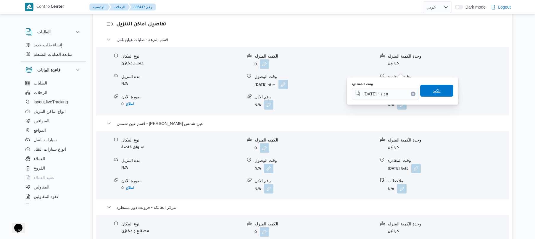
click at [442, 93] on span "تاكيد" at bounding box center [436, 91] width 33 height 12
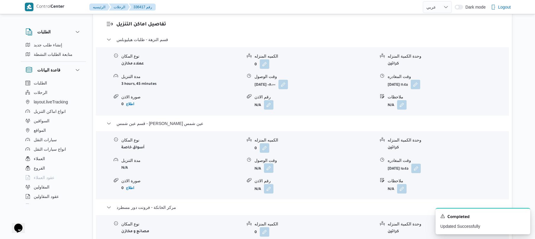
click at [267, 164] on button "button" at bounding box center [268, 168] width 9 height 9
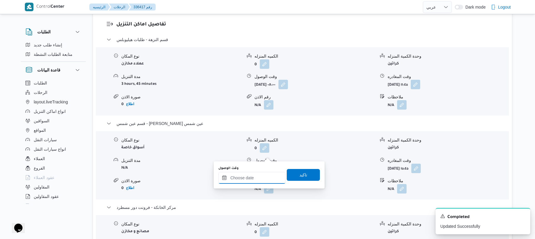
click at [265, 177] on input "وقت الوصول" at bounding box center [251, 178] width 67 height 12
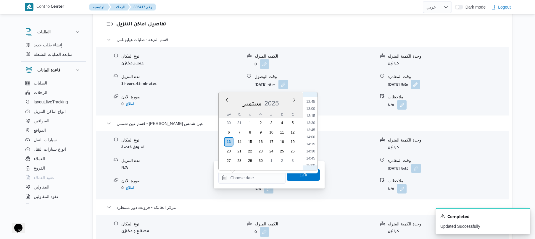
scroll to position [345, 0]
click at [310, 109] on li "12:30" at bounding box center [311, 110] width 14 height 6
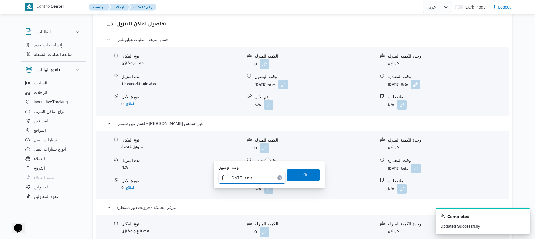
click at [237, 178] on input "[DATE] ١٢:٣٠" at bounding box center [251, 178] width 67 height 12
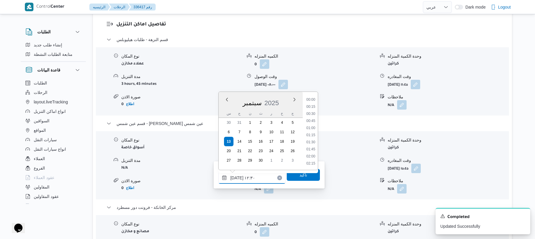
scroll to position [320, 0]
type input "[DATE] ١٢:٢٠"
click at [295, 173] on span "تاكيد" at bounding box center [303, 175] width 33 height 12
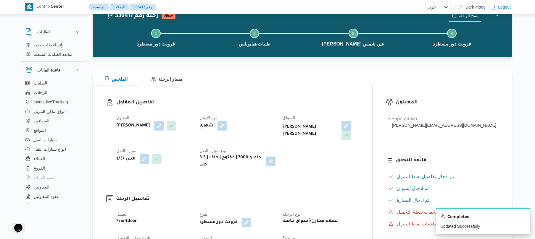
scroll to position [0, 0]
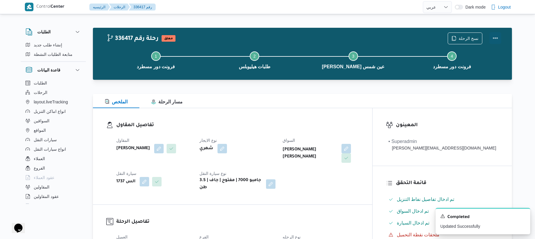
click at [496, 38] on button "Actions" at bounding box center [495, 38] width 12 height 12
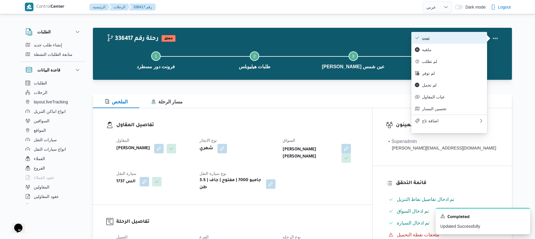
click at [440, 39] on span "تمت" at bounding box center [453, 38] width 62 height 5
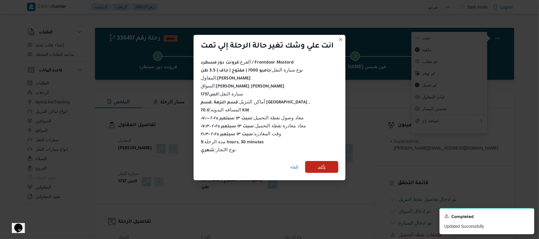
click at [322, 166] on span "تأكيد" at bounding box center [322, 167] width 8 height 7
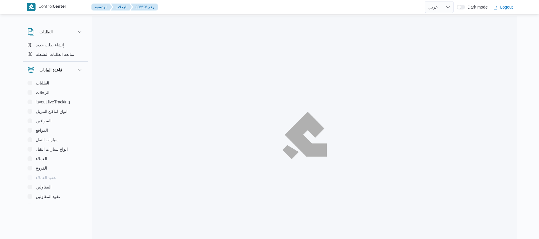
select select "ar"
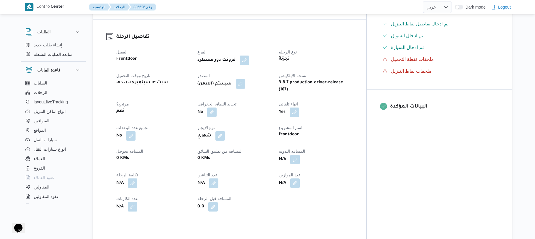
scroll to position [205, 0]
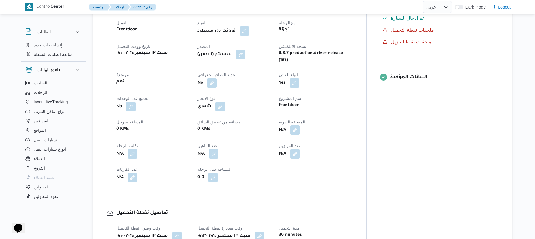
click at [300, 131] on button "button" at bounding box center [294, 129] width 9 height 9
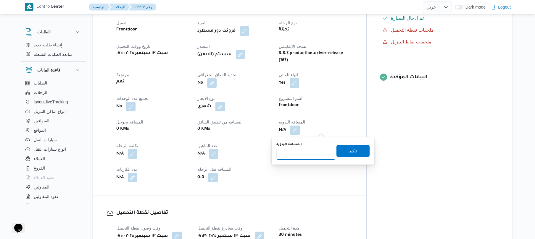
click at [302, 156] on input "المسافه اليدويه" at bounding box center [305, 154] width 59 height 12
type input "125"
click at [339, 153] on span "تاكيد" at bounding box center [352, 151] width 33 height 12
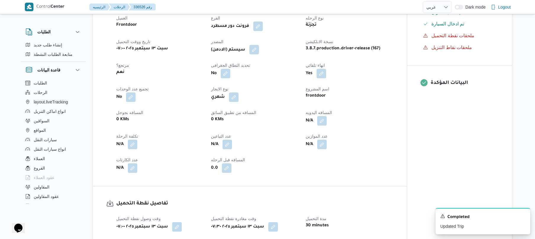
click at [258, 54] on button "button" at bounding box center [253, 49] width 9 height 9
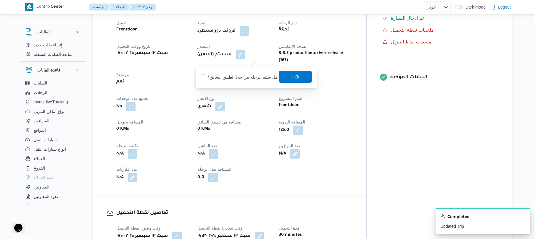
click at [288, 78] on span "تاكيد" at bounding box center [295, 77] width 33 height 12
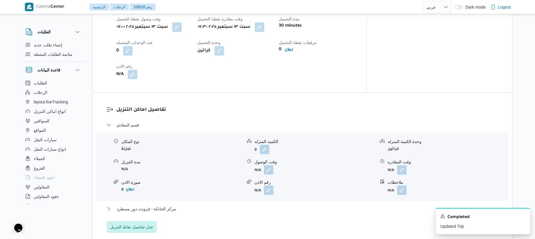
scroll to position [426, 0]
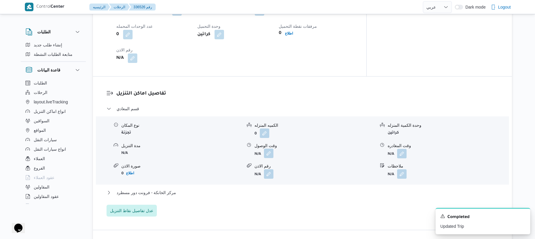
click at [269, 158] on button "button" at bounding box center [268, 153] width 9 height 9
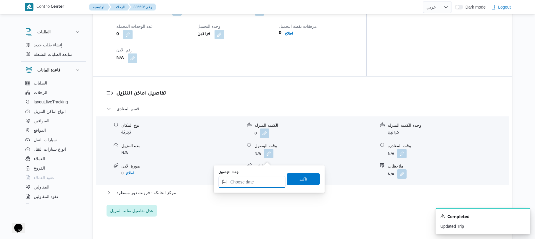
click at [248, 182] on input "وقت الوصول" at bounding box center [251, 182] width 67 height 12
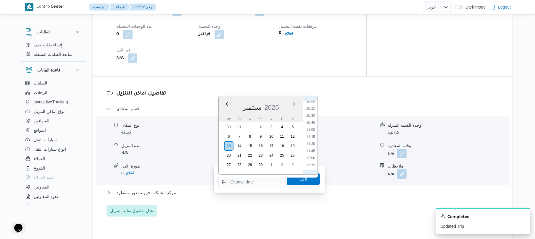
scroll to position [228, 0]
click at [311, 118] on li "08:30" at bounding box center [311, 117] width 14 height 6
type input "١٣/٠٩/٢٠٢٥ ٠٨:٣٠"
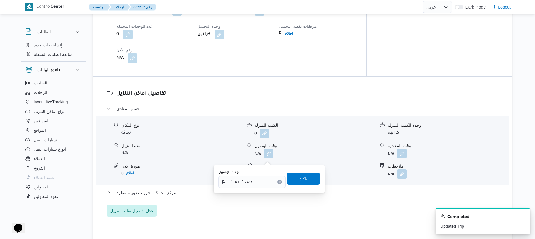
click at [301, 182] on span "تاكيد" at bounding box center [303, 178] width 8 height 7
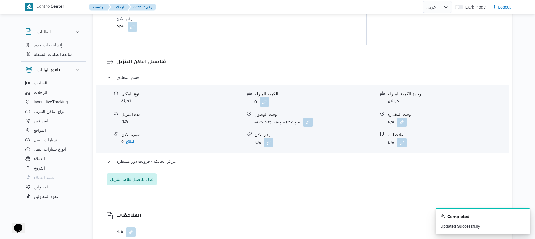
scroll to position [473, 0]
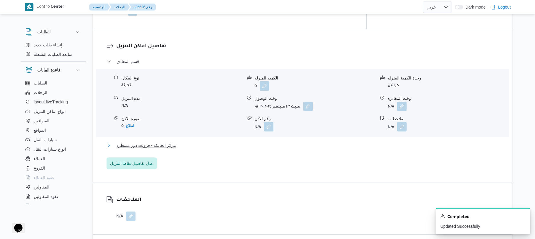
click at [338, 149] on button "مركز الخانكة - فرونت دور مسطرد" at bounding box center [303, 145] width 392 height 7
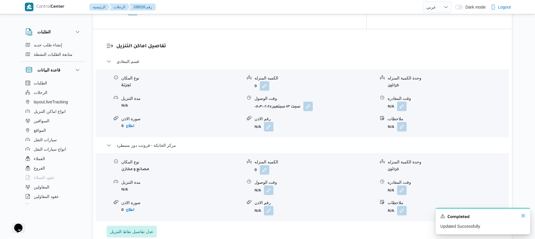
click at [523, 217] on icon "Dismiss toast" at bounding box center [523, 216] width 5 height 5
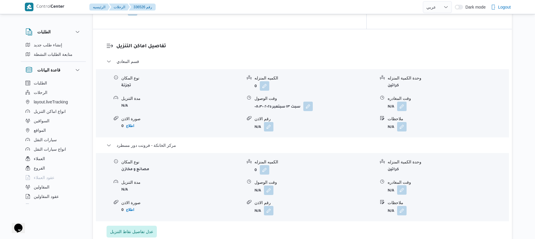
click at [401, 195] on button "button" at bounding box center [401, 189] width 9 height 9
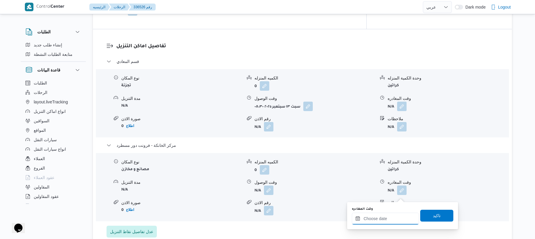
click at [365, 216] on input "وقت المغادره" at bounding box center [385, 219] width 67 height 12
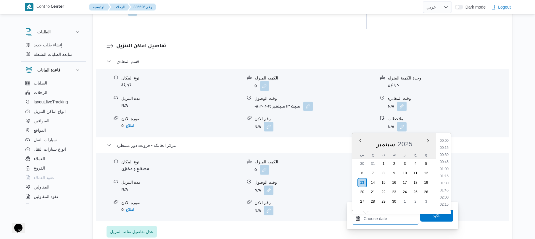
scroll to position [462, 0]
click at [446, 141] on li "16:15" at bounding box center [444, 141] width 14 height 6
type input "[DATE] ١٦:١٥"
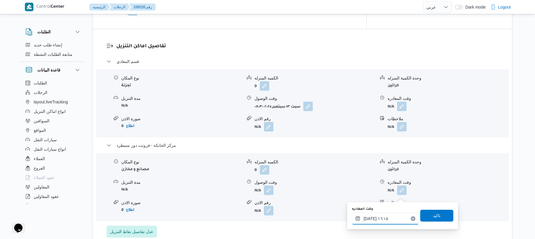
click at [381, 218] on input "[DATE] ١٦:١٥" at bounding box center [385, 219] width 67 height 12
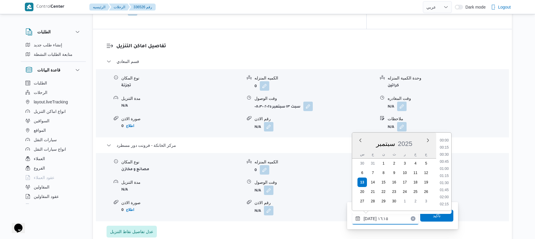
scroll to position [426, 0]
click at [433, 216] on span "تاكيد" at bounding box center [437, 215] width 8 height 7
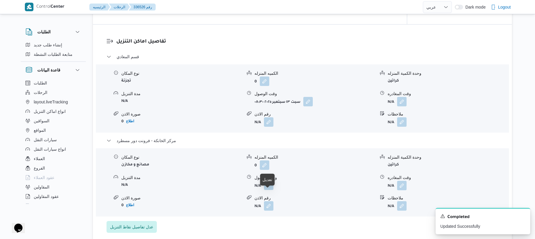
click at [269, 190] on button "button" at bounding box center [268, 185] width 9 height 9
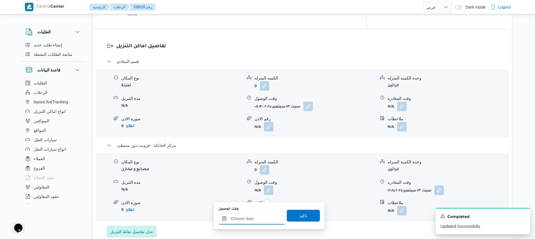
click at [263, 217] on input "وقت الوصول" at bounding box center [251, 219] width 67 height 12
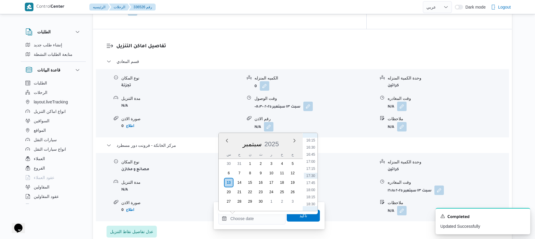
scroll to position [404, 0]
click at [309, 193] on li "16:00" at bounding box center [311, 192] width 14 height 6
type input "[DATE] ١٦:٠٠"
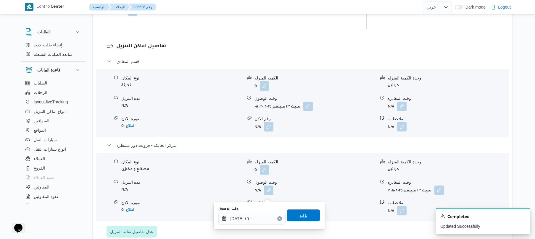
click at [299, 218] on span "تاكيد" at bounding box center [303, 215] width 8 height 7
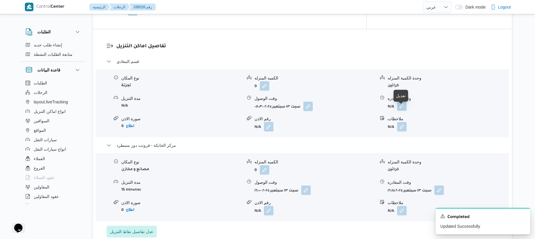
click at [403, 111] on button "button" at bounding box center [401, 105] width 9 height 9
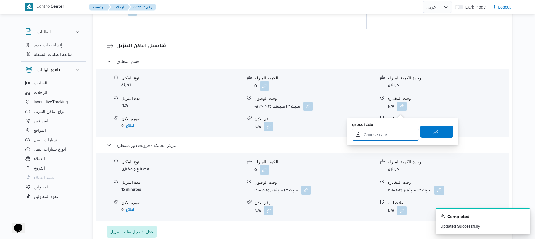
click at [380, 131] on input "وقت المغادره" at bounding box center [385, 135] width 67 height 12
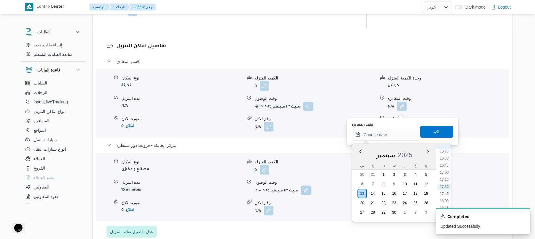
scroll to position [404, 0]
click at [446, 175] on li "15:00" at bounding box center [444, 174] width 14 height 6
type input "١٣/٠٩/٢٠٢٥ ١٥:٠٠"
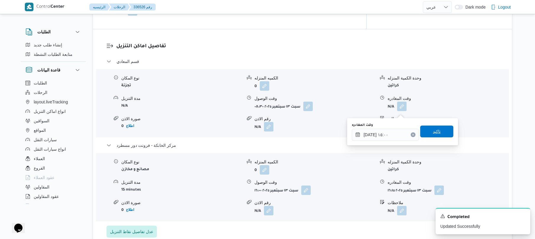
click at [441, 134] on span "تاكيد" at bounding box center [436, 132] width 33 height 12
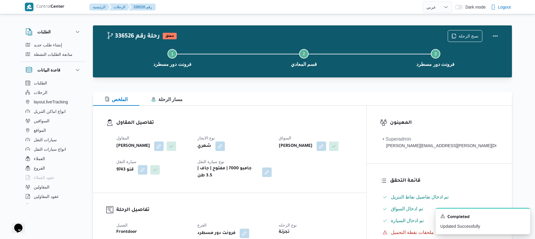
scroll to position [0, 0]
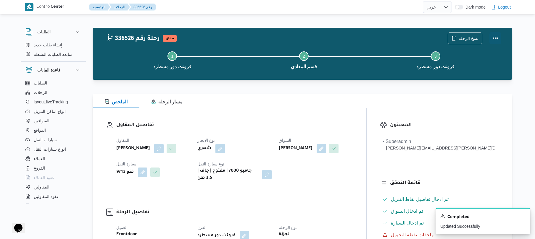
click at [498, 36] on button "Actions" at bounding box center [495, 38] width 12 height 12
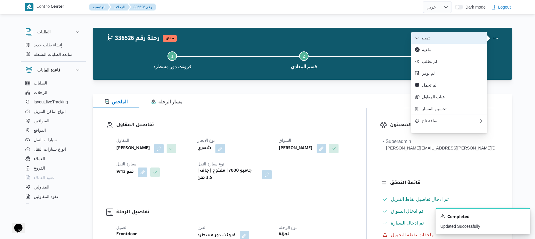
click at [462, 37] on span "تمت" at bounding box center [453, 38] width 62 height 5
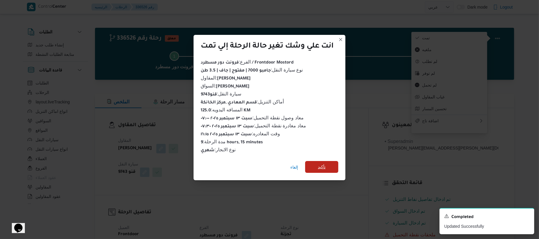
click at [332, 163] on span "تأكيد" at bounding box center [321, 167] width 33 height 12
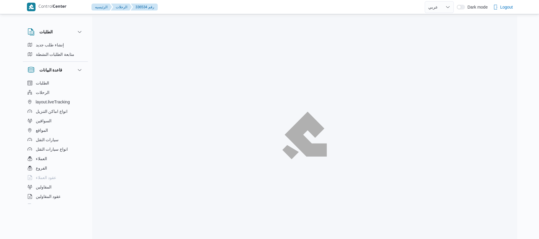
select select "ar"
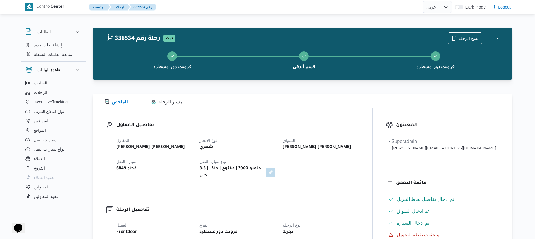
scroll to position [16, 0]
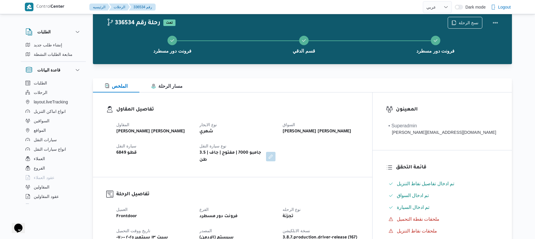
click at [334, 110] on h3 "تفاصيل المقاول" at bounding box center [237, 110] width 243 height 8
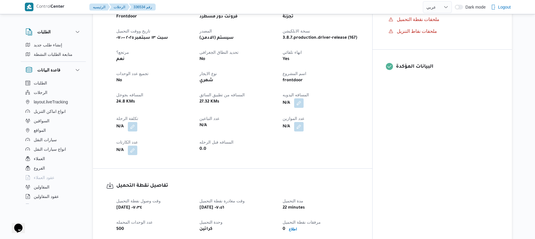
scroll to position [221, 0]
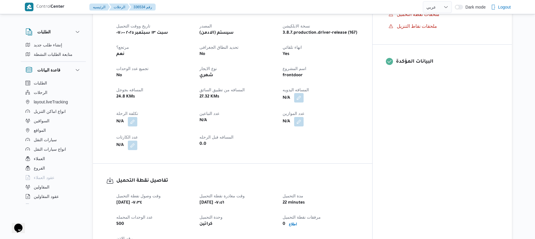
click at [304, 93] on button "button" at bounding box center [298, 97] width 9 height 9
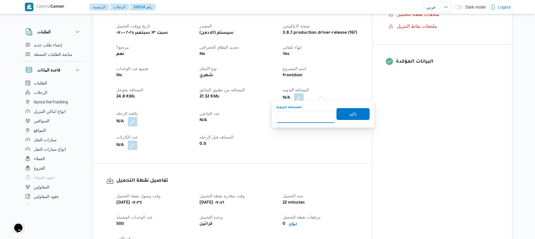
click at [304, 115] on input "المسافه اليدويه" at bounding box center [305, 117] width 59 height 12
type input "80"
click at [358, 113] on span "تاكيد" at bounding box center [352, 114] width 33 height 12
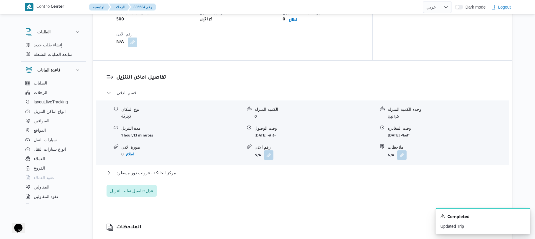
scroll to position [442, 0]
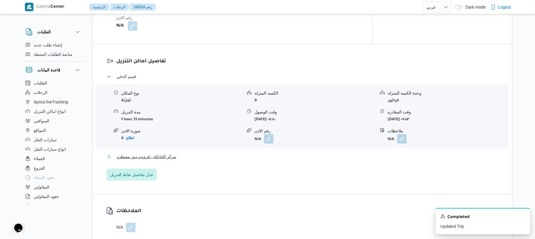
click at [286, 153] on button "مركز الخانكة - فرونت دور مسطرد" at bounding box center [303, 156] width 392 height 7
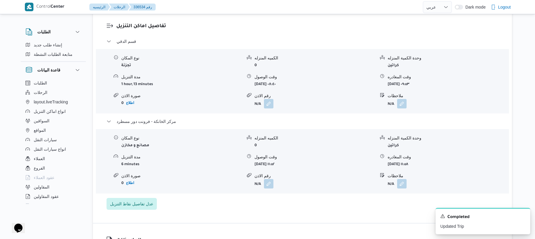
scroll to position [489, 0]
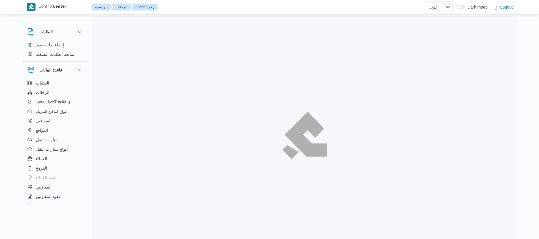
select select "ar"
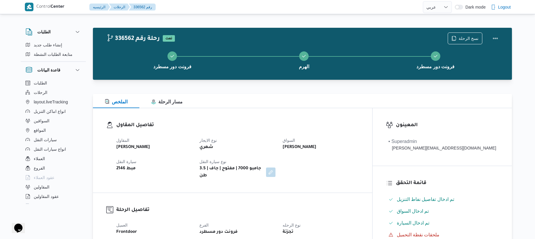
click at [269, 137] on dt "نوع الايجار" at bounding box center [237, 140] width 76 height 7
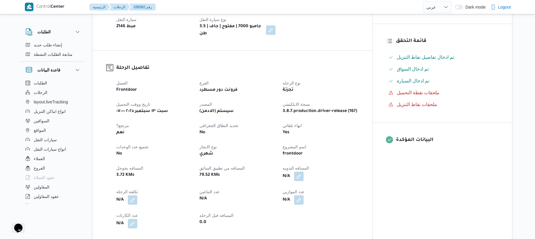
scroll to position [158, 0]
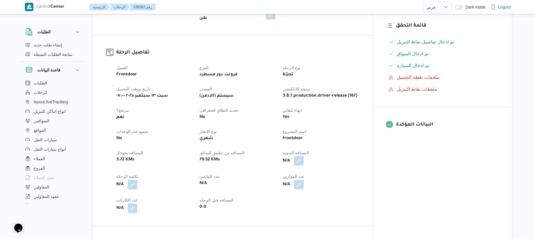
click at [304, 158] on button "button" at bounding box center [298, 160] width 9 height 9
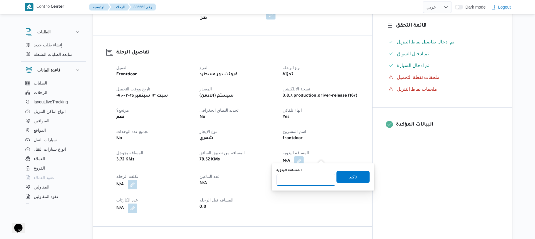
click at [309, 180] on input "المسافه اليدويه" at bounding box center [305, 180] width 59 height 12
type input "90"
click at [349, 174] on span "تاكيد" at bounding box center [353, 176] width 8 height 7
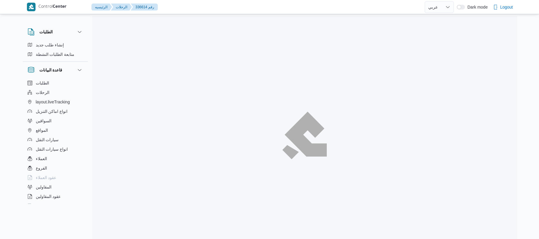
select select "ar"
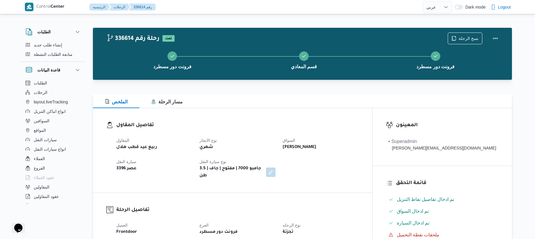
click at [259, 120] on div "تفاصيل المقاول المقاول ربيع عيد قطب هلال نوع الايجار شهري السواق [PERSON_NAME] …" at bounding box center [232, 150] width 279 height 85
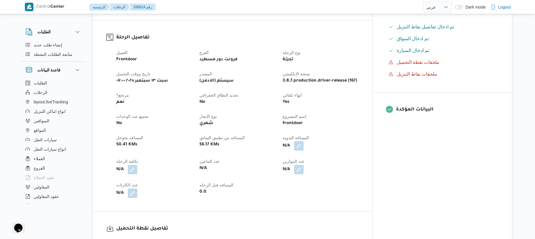
scroll to position [173, 0]
click at [304, 141] on button "button" at bounding box center [298, 145] width 9 height 9
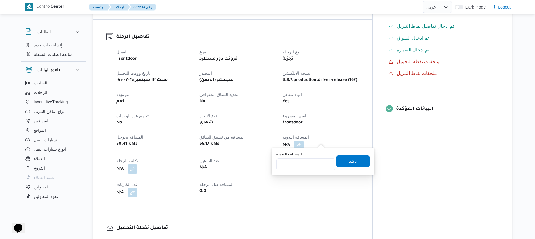
click at [311, 164] on input "المسافه اليدويه" at bounding box center [305, 165] width 59 height 12
type input "130"
click at [341, 164] on span "تاكيد" at bounding box center [352, 161] width 33 height 12
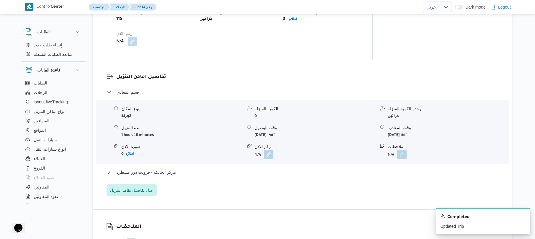
scroll to position [442, 0]
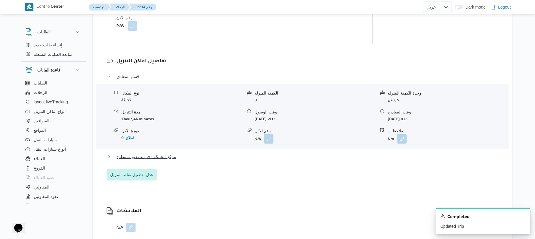
click at [322, 155] on button "مركز الخانكة - فرونت دور مسطرد" at bounding box center [303, 156] width 392 height 7
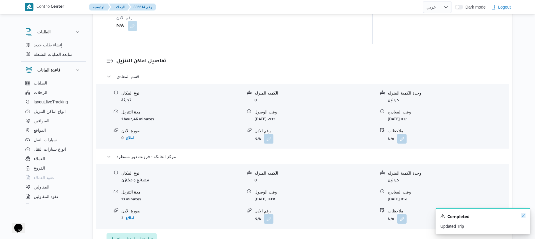
click at [523, 217] on icon "Dismiss toast" at bounding box center [523, 215] width 3 height 3
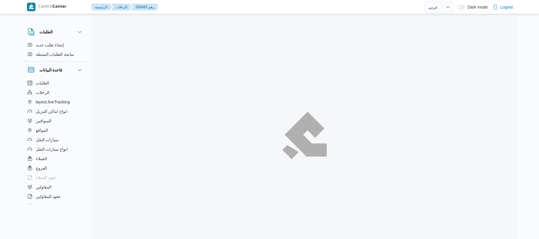
select select "ar"
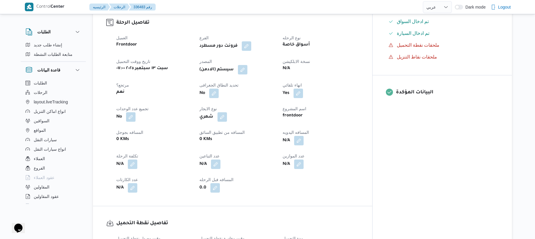
scroll to position [189, 0]
click at [304, 146] on button "button" at bounding box center [298, 140] width 9 height 9
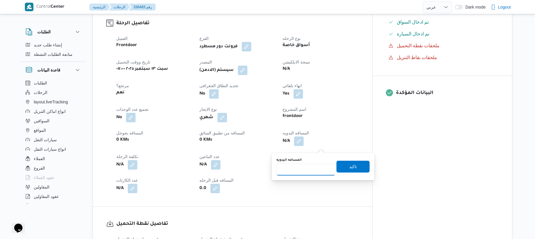
click at [303, 167] on input "المسافه اليدويه" at bounding box center [305, 170] width 59 height 12
type input "120"
click at [336, 166] on span "تاكيد" at bounding box center [352, 167] width 33 height 12
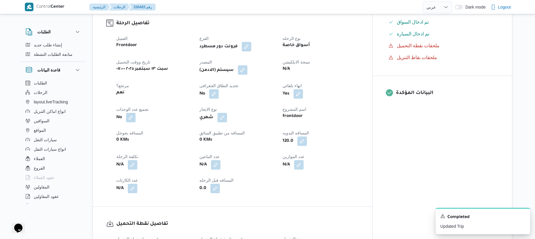
click at [247, 74] on button "button" at bounding box center [242, 69] width 9 height 9
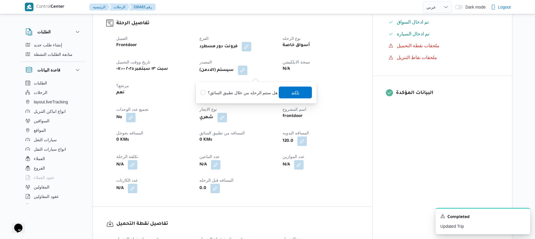
click at [291, 89] on span "تاكيد" at bounding box center [295, 92] width 8 height 7
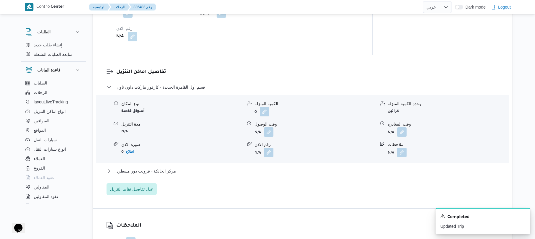
scroll to position [457, 0]
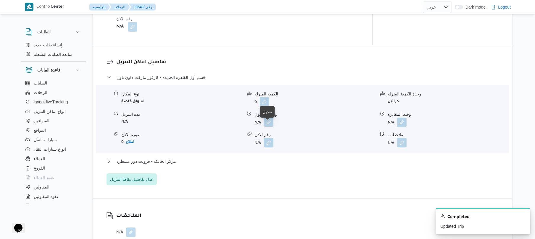
click at [269, 127] on button "button" at bounding box center [268, 121] width 9 height 9
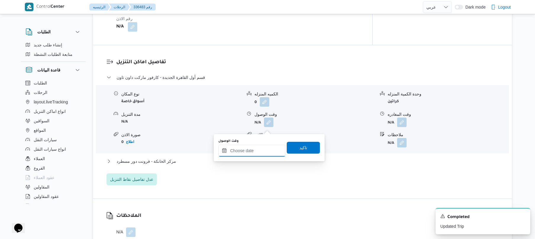
click at [250, 150] on input "وقت الوصول" at bounding box center [251, 151] width 67 height 12
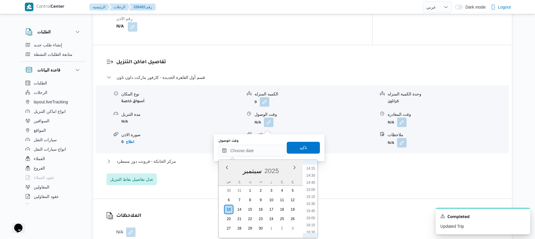
scroll to position [191, 0]
click at [313, 227] on li "08:45" at bounding box center [311, 225] width 14 height 6
type input "١٣/٠٩/٢٠٢٥ ٠٨:٤٥"
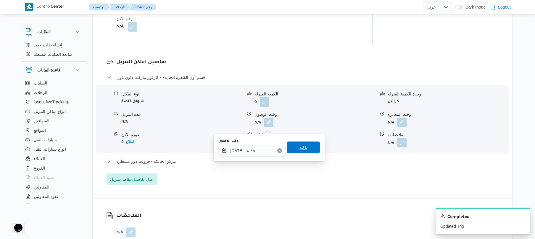
click at [309, 151] on span "تاكيد" at bounding box center [303, 148] width 33 height 12
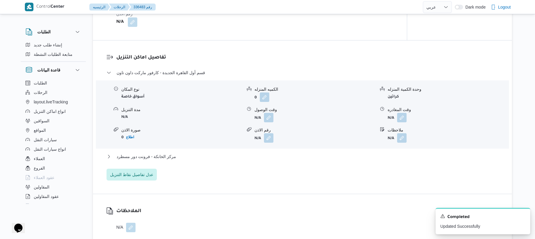
click at [293, 162] on div "قسم أول القاهرة الجديدة - كارفور ماركت داون تاون نوع المكان أسواق خاصة الكميه ا…" at bounding box center [303, 125] width 392 height 112
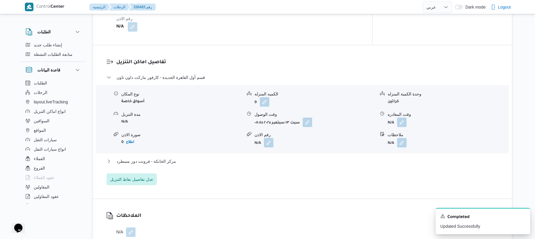
click at [293, 169] on div "مركز الخانكة - فرونت دور مسطرد" at bounding box center [303, 163] width 392 height 11
click at [295, 165] on button "مركز الخانكة - فرونت دور مسطرد" at bounding box center [303, 161] width 392 height 7
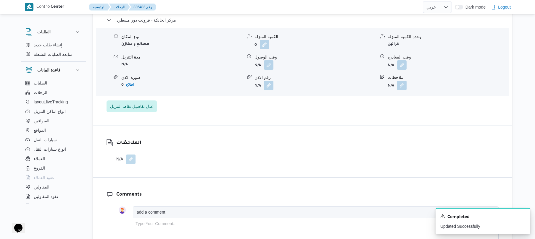
scroll to position [599, 0]
click at [402, 69] on button "button" at bounding box center [401, 63] width 9 height 9
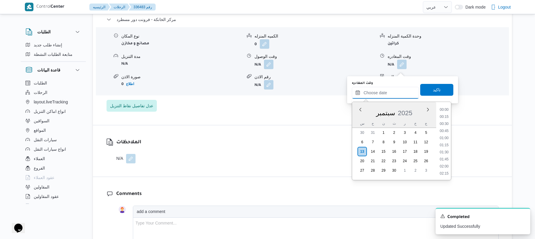
click at [386, 89] on input "وقت المغادره" at bounding box center [385, 93] width 67 height 12
click at [446, 117] on li "16:30" at bounding box center [444, 117] width 14 height 6
type input "١٣/٠٩/٢٠٢٥ ١٦:٣٠"
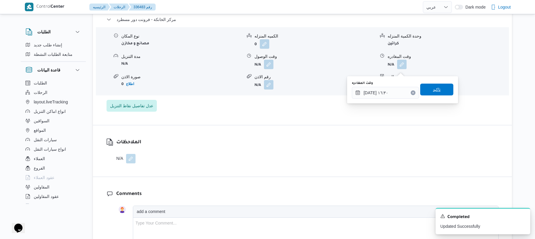
click at [438, 87] on span "تاكيد" at bounding box center [436, 90] width 33 height 12
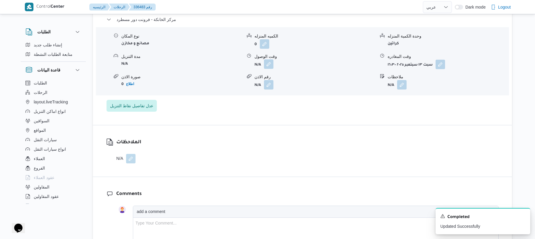
click at [268, 68] on button "button" at bounding box center [268, 63] width 9 height 9
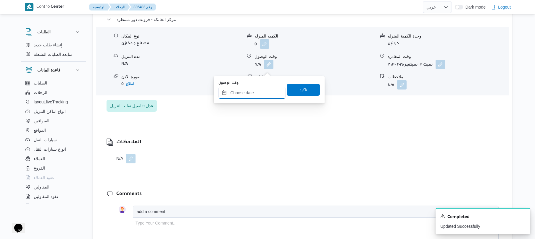
click at [266, 88] on input "وقت الوصول" at bounding box center [251, 93] width 67 height 12
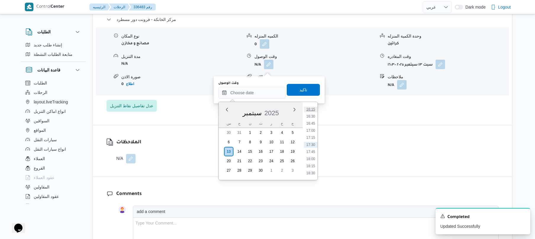
click at [311, 108] on li "16:15" at bounding box center [311, 110] width 14 height 6
type input "١٣/٠٩/٢٠٢٥ ١٦:١٥"
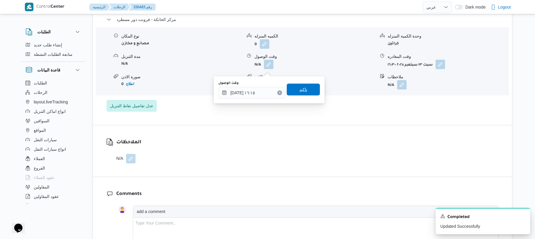
click at [308, 91] on span "تاكيد" at bounding box center [303, 90] width 33 height 12
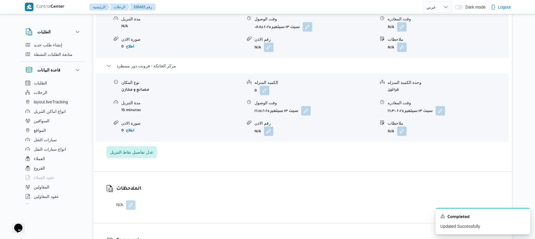
scroll to position [552, 0]
click at [402, 32] on button "button" at bounding box center [401, 27] width 9 height 9
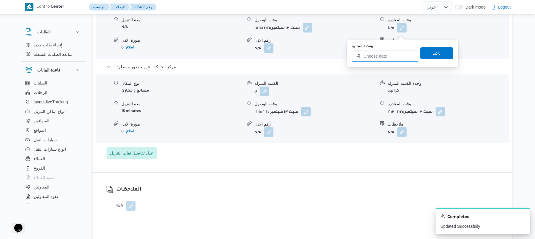
click at [377, 57] on input "وقت المغادره" at bounding box center [385, 56] width 67 height 12
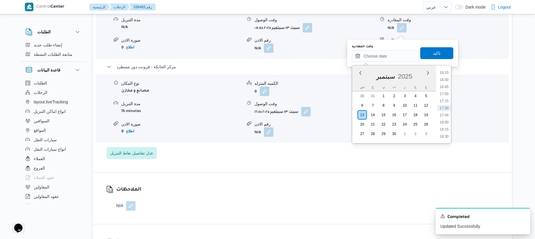
scroll to position [404, 0]
click at [445, 110] on li "15:30" at bounding box center [444, 110] width 14 height 6
type input "١٣/٠٩/٢٠٢٥ ١٥:٣٠"
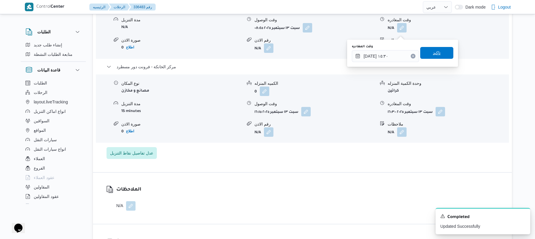
click at [438, 57] on span "تاكيد" at bounding box center [436, 53] width 33 height 12
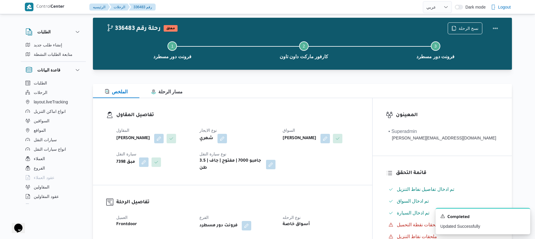
scroll to position [0, 0]
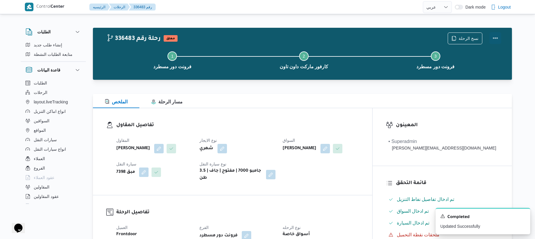
click at [496, 37] on button "Actions" at bounding box center [495, 38] width 12 height 12
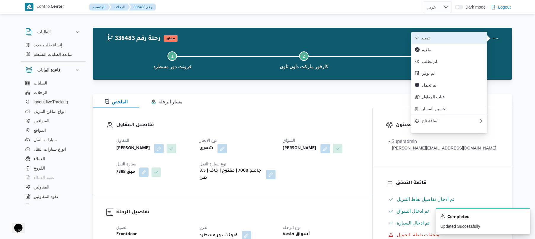
click at [454, 39] on span "تمت" at bounding box center [453, 38] width 62 height 5
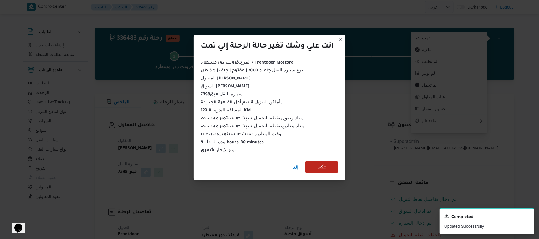
click at [330, 161] on span "تأكيد" at bounding box center [321, 167] width 33 height 12
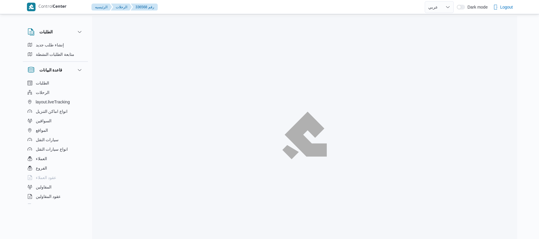
select select "ar"
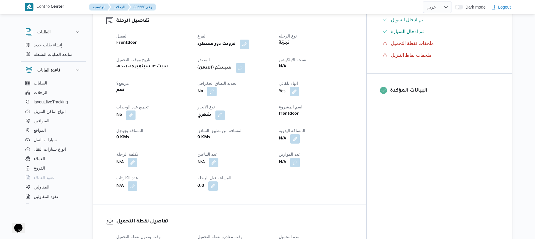
scroll to position [221, 0]
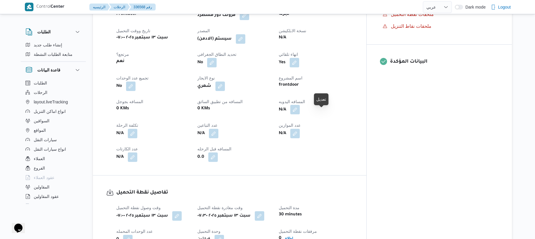
click at [300, 113] on button "button" at bounding box center [294, 109] width 9 height 9
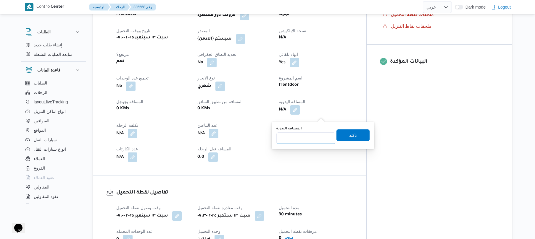
click at [314, 138] on input "المسافه اليدويه" at bounding box center [305, 139] width 59 height 12
type input "90"
click at [349, 135] on span "تاكيد" at bounding box center [353, 135] width 8 height 7
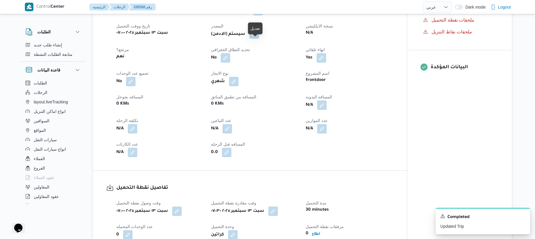
click at [255, 39] on button "button" at bounding box center [253, 33] width 9 height 9
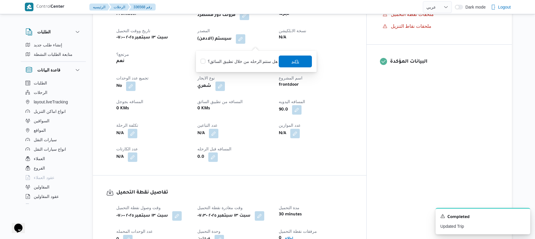
click at [291, 62] on span "تاكيد" at bounding box center [295, 61] width 8 height 7
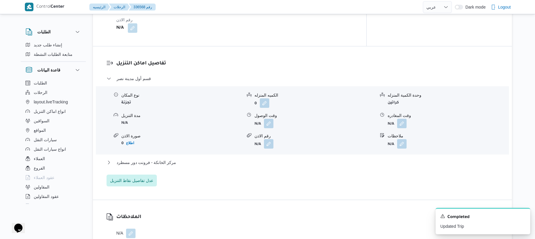
scroll to position [457, 0]
click at [269, 127] on button "button" at bounding box center [268, 121] width 9 height 9
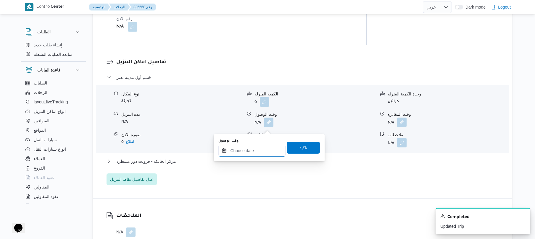
click at [255, 150] on input "وقت الوصول" at bounding box center [251, 151] width 67 height 12
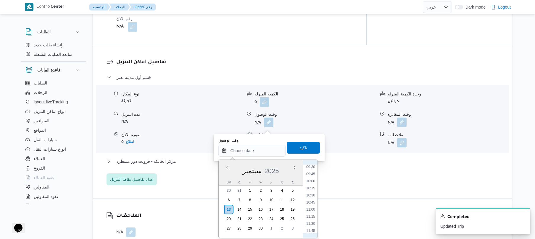
scroll to position [230, 0]
click at [314, 178] on li "08:30" at bounding box center [311, 179] width 14 height 6
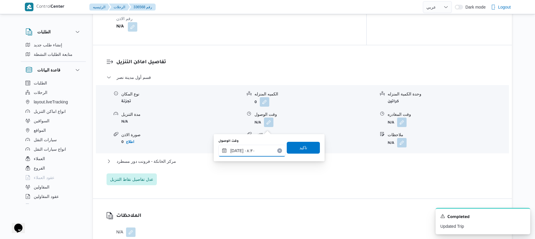
click at [238, 148] on input "١٣/٠٩/٢٠٢٥ ٠٨:٣٠" at bounding box center [251, 151] width 67 height 12
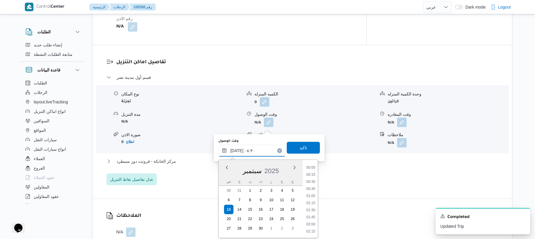
scroll to position [206, 0]
click at [238, 148] on input "١٣/٠٩/٢٠٢٥ ٠٨:٣٠" at bounding box center [251, 151] width 67 height 12
type input "١٣/٠٩/٢٠٢٥ ٠٨:٢٠"
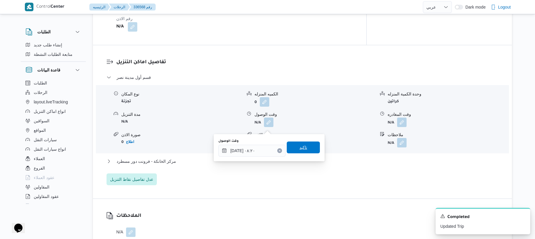
click at [299, 151] on span "تاكيد" at bounding box center [303, 147] width 8 height 7
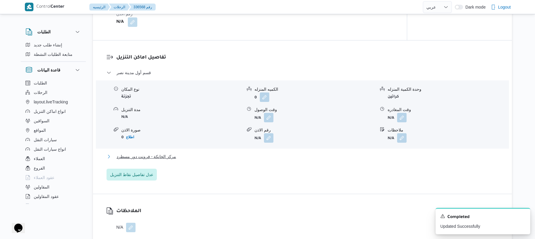
click at [255, 160] on button "مركز الخانكة - فرونت دور مسطرد" at bounding box center [303, 156] width 392 height 7
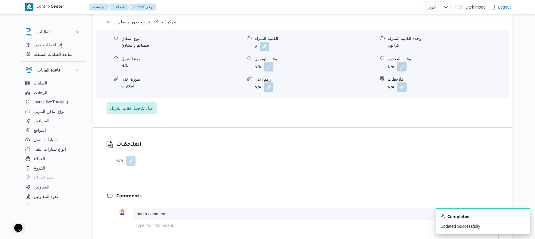
scroll to position [599, 0]
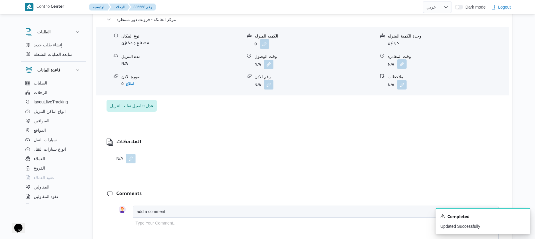
click at [399, 68] on button "button" at bounding box center [401, 63] width 9 height 9
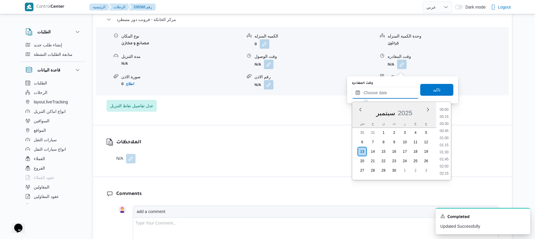
click at [373, 93] on input "وقت المغادره" at bounding box center [385, 93] width 67 height 12
click at [444, 108] on li "16:15" at bounding box center [444, 110] width 14 height 6
type input "١٣/٠٩/٢٠٢٥ ١٦:١٥"
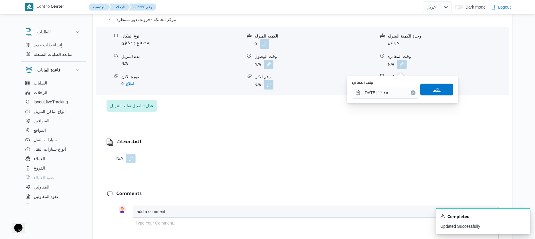
click at [443, 91] on span "تاكيد" at bounding box center [436, 90] width 33 height 12
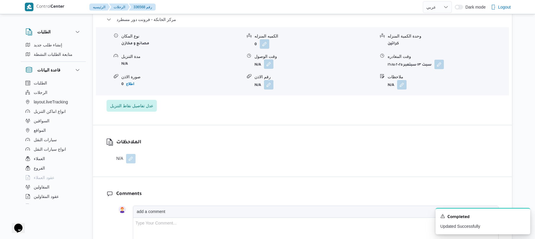
click at [267, 69] on button "button" at bounding box center [268, 63] width 9 height 9
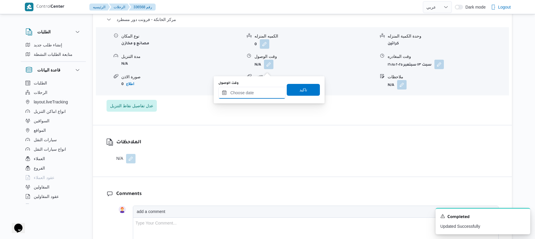
click at [264, 88] on input "وقت الوصول" at bounding box center [251, 93] width 67 height 12
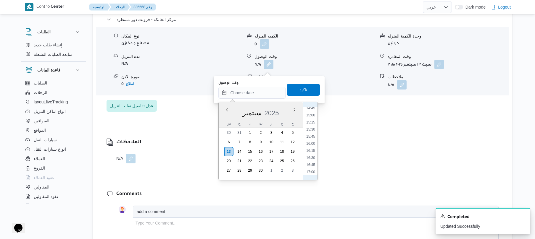
scroll to position [404, 0]
click at [313, 161] on li "16:00" at bounding box center [311, 160] width 14 height 6
type input "١٣/٠٩/٢٠٢٥ ١٦:٠٠"
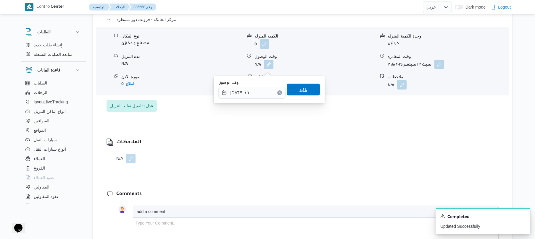
click at [305, 93] on span "تاكيد" at bounding box center [303, 90] width 33 height 12
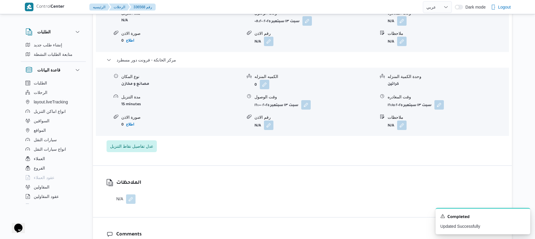
scroll to position [552, 0]
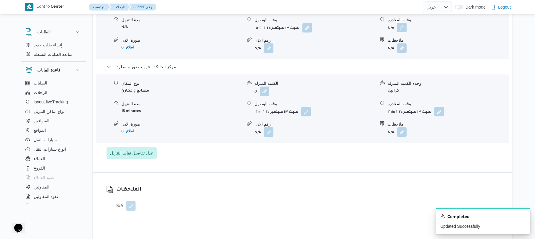
click at [399, 32] on button "button" at bounding box center [401, 27] width 9 height 9
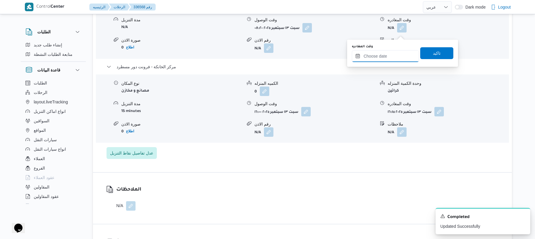
click at [390, 52] on input "وقت المغادره" at bounding box center [385, 56] width 67 height 12
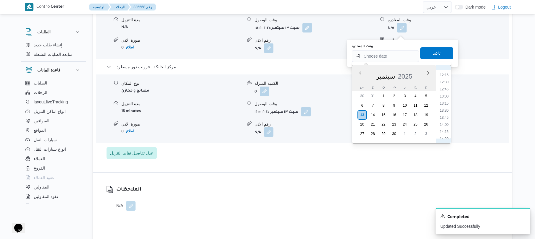
scroll to position [404, 0]
click at [445, 117] on li "15:45" at bounding box center [444, 117] width 14 height 6
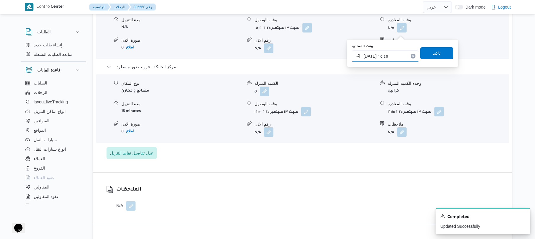
click at [370, 55] on input "١٣/٠٩/٢٠٢٥ ١٥:٤٥" at bounding box center [385, 56] width 67 height 12
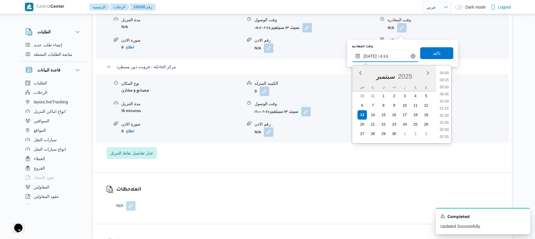
click at [370, 55] on input "١٣/٠٩/٢٠٢٥ ١٥:٤٥" at bounding box center [385, 56] width 67 height 12
type input "١٣/٠٩/٢٠٢٥ ١٥:10"
click at [420, 54] on span "تاكيد" at bounding box center [436, 53] width 33 height 12
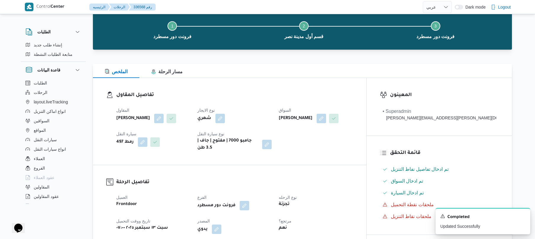
scroll to position [0, 0]
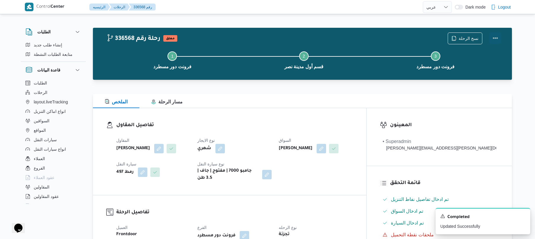
click at [496, 39] on button "Actions" at bounding box center [495, 38] width 12 height 12
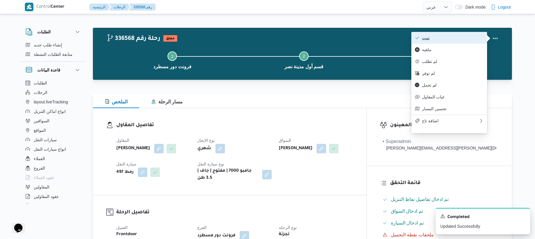
click at [475, 40] on span "تمت" at bounding box center [453, 38] width 62 height 5
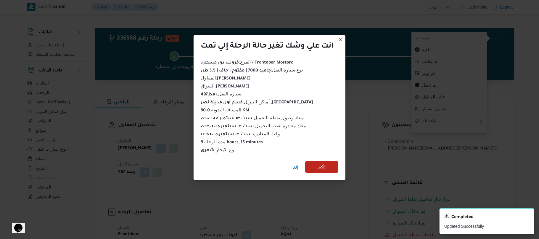
click at [334, 161] on span "تأكيد" at bounding box center [321, 167] width 33 height 12
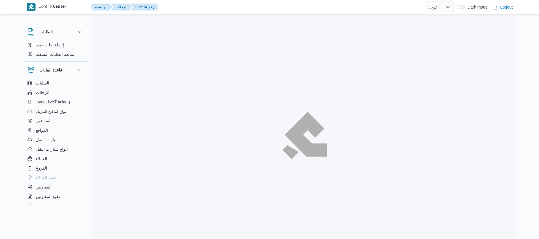
select select "ar"
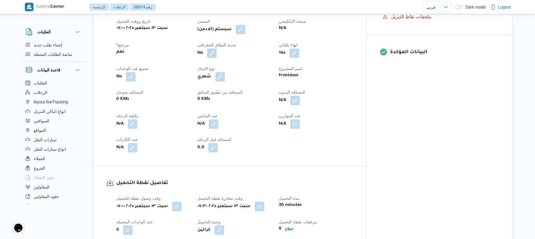
scroll to position [284, 0]
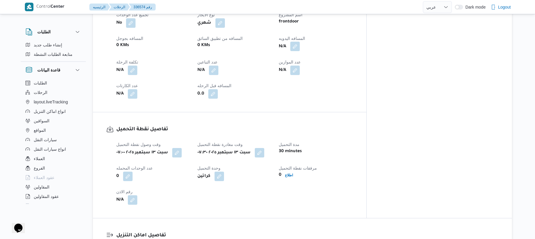
click at [300, 51] on button "button" at bounding box center [294, 46] width 9 height 9
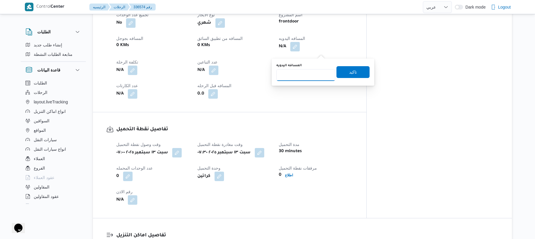
click at [310, 74] on input "المسافه اليدويه" at bounding box center [305, 75] width 59 height 12
type input "120"
click at [345, 76] on span "تاكيد" at bounding box center [352, 72] width 33 height 12
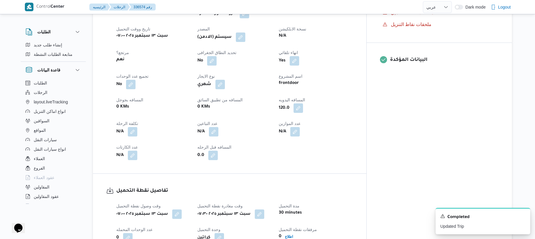
scroll to position [221, 0]
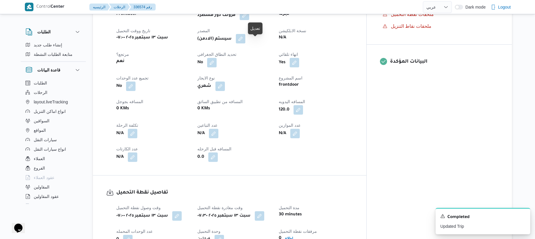
click at [245, 43] on button "button" at bounding box center [240, 38] width 9 height 9
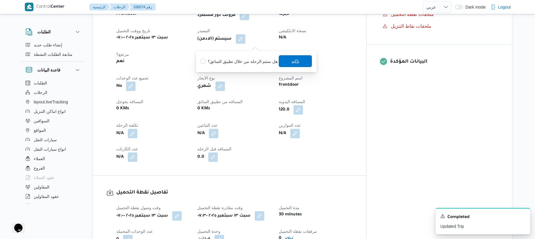
click at [285, 60] on span "تاكيد" at bounding box center [295, 61] width 33 height 12
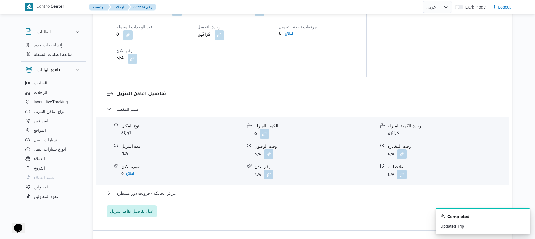
scroll to position [442, 0]
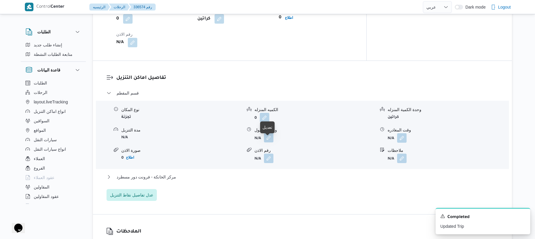
click at [271, 142] on button "button" at bounding box center [268, 137] width 9 height 9
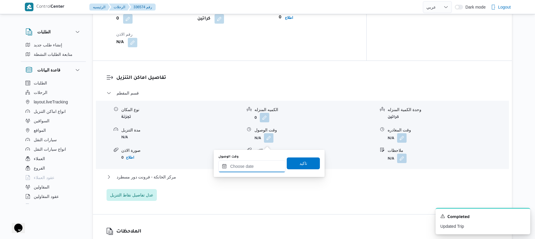
click at [248, 163] on input "وقت الوصول" at bounding box center [251, 167] width 67 height 12
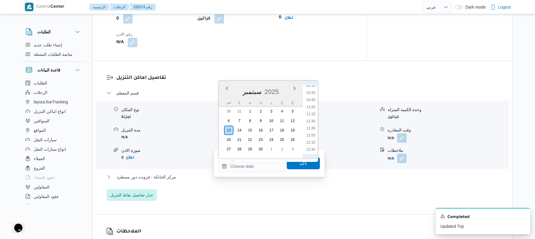
scroll to position [235, 0]
click at [312, 95] on li "08:30" at bounding box center [311, 94] width 14 height 6
type input "[DATE] ٠٨:٣٠"
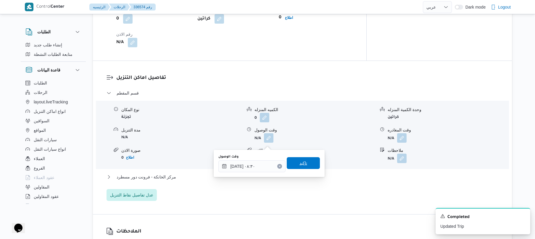
click at [300, 159] on span "تاكيد" at bounding box center [303, 163] width 33 height 12
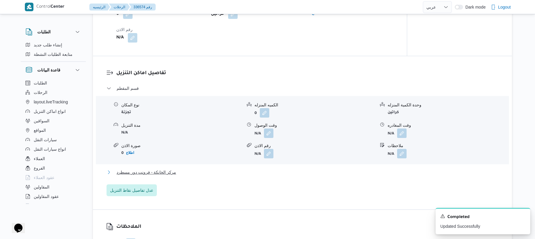
click at [289, 176] on button "مركز الخانكة - فرونت دور مسطرد" at bounding box center [303, 172] width 392 height 7
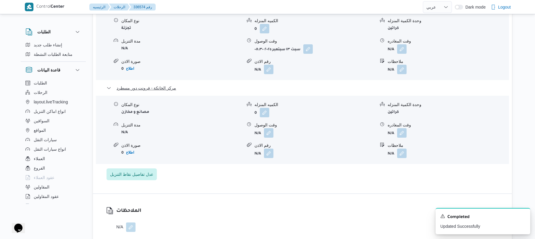
scroll to position [552, 0]
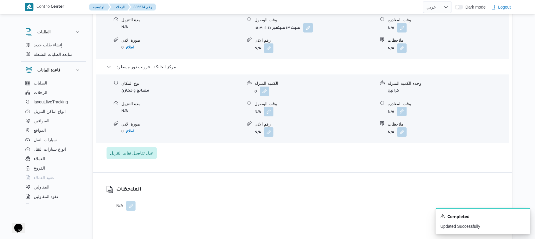
click at [401, 116] on button "button" at bounding box center [401, 111] width 9 height 9
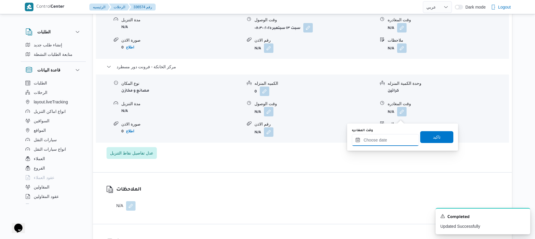
click at [377, 138] on input "وقت المغادره" at bounding box center [385, 140] width 67 height 12
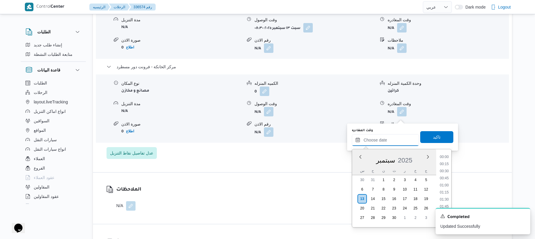
scroll to position [469, 0]
click at [446, 156] on li "16:30" at bounding box center [444, 157] width 14 height 6
type input "[DATE] ١٦:٣٠"
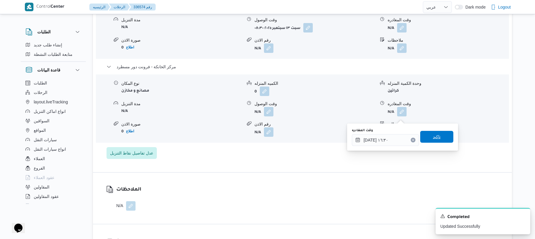
click at [440, 139] on span "تاكيد" at bounding box center [436, 137] width 33 height 12
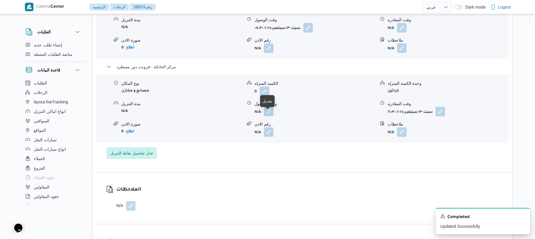
click at [270, 115] on button "button" at bounding box center [268, 111] width 9 height 9
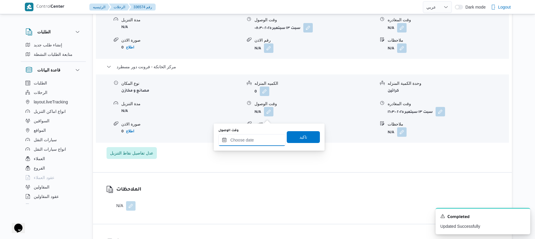
click at [263, 138] on input "وقت الوصول" at bounding box center [251, 140] width 67 height 12
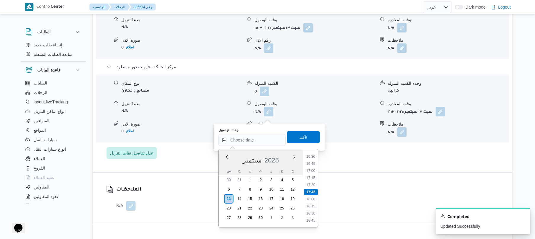
scroll to position [411, 0]
click at [315, 208] on li "16:15" at bounding box center [311, 208] width 14 height 6
type input "[DATE] ١٦:١٥"
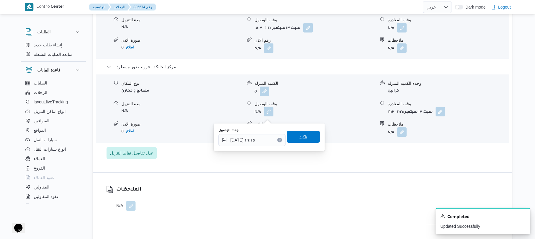
click at [309, 140] on span "تاكيد" at bounding box center [303, 137] width 33 height 12
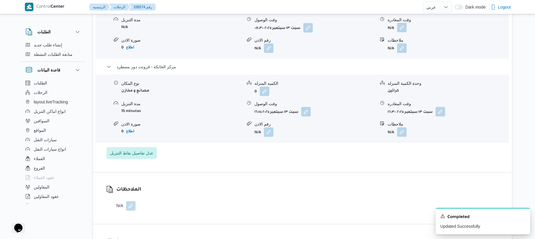
click at [401, 32] on button "button" at bounding box center [401, 27] width 9 height 9
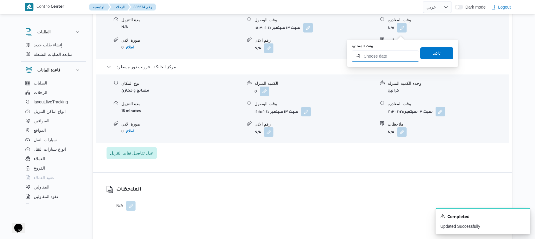
click at [383, 56] on input "وقت المغادره" at bounding box center [385, 56] width 67 height 12
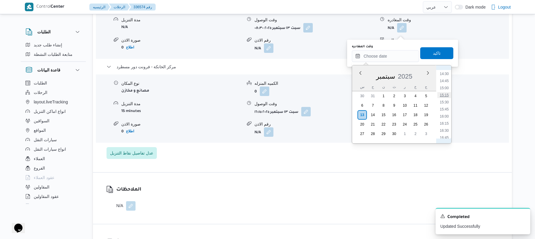
click at [443, 96] on li "15:15" at bounding box center [444, 95] width 14 height 6
type input "[DATE] ١٥:١٥"
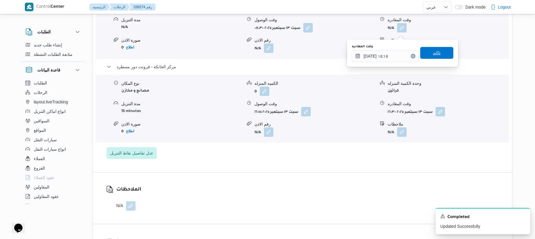
click at [433, 53] on span "تاكيد" at bounding box center [437, 52] width 8 height 7
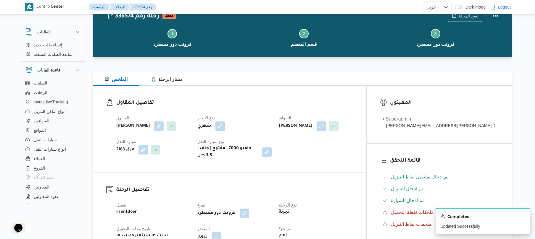
scroll to position [0, 0]
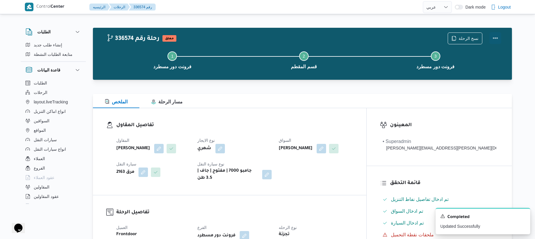
click at [495, 38] on button "Actions" at bounding box center [495, 38] width 12 height 12
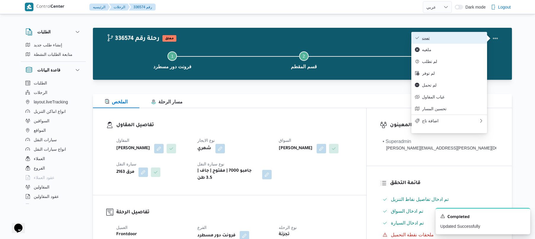
click at [470, 38] on span "تمت" at bounding box center [453, 38] width 62 height 5
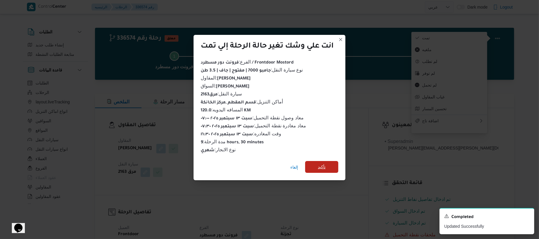
click at [330, 162] on span "تأكيد" at bounding box center [321, 167] width 33 height 12
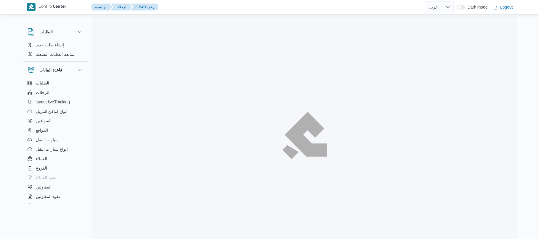
select select "ar"
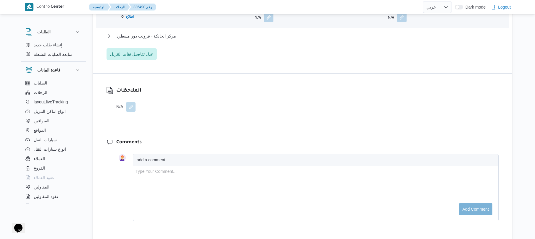
scroll to position [584, 0]
click at [284, 39] on button "مركز الخانكة - فرونت دور مسطرد" at bounding box center [303, 35] width 392 height 7
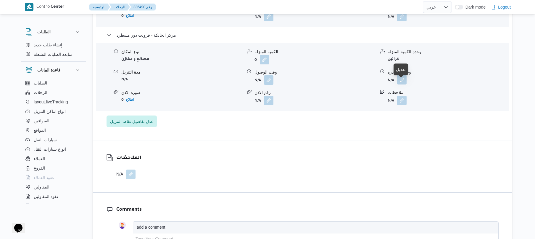
click at [403, 82] on button "button" at bounding box center [401, 79] width 9 height 9
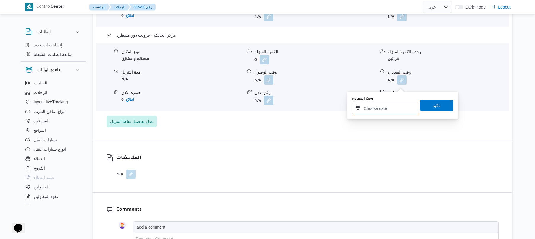
click at [384, 112] on input "وقت المغادره" at bounding box center [385, 109] width 67 height 12
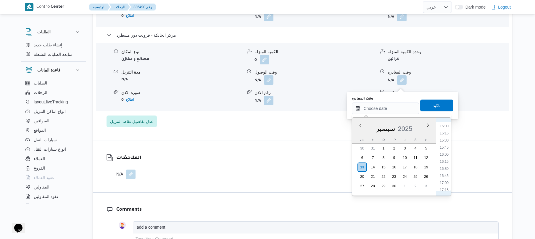
scroll to position [411, 0]
click at [447, 160] on li "15:45" at bounding box center [444, 162] width 14 height 6
type input "[DATE] ١٥:٤٥"
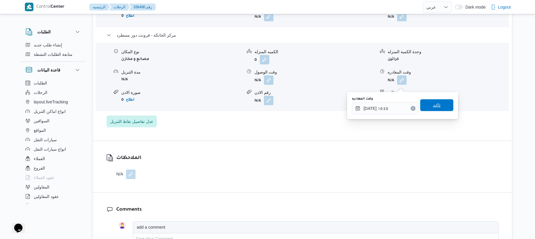
click at [435, 107] on span "تاكيد" at bounding box center [437, 105] width 8 height 7
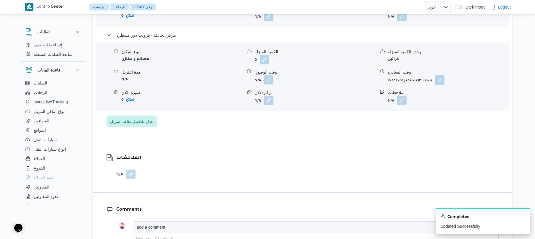
click at [265, 82] on button "button" at bounding box center [268, 79] width 9 height 9
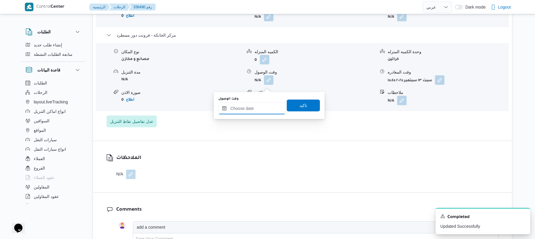
click at [264, 108] on input "وقت الوصول" at bounding box center [251, 109] width 67 height 12
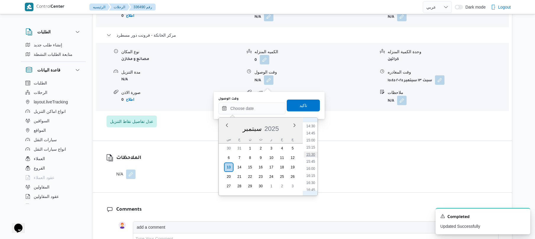
click at [312, 156] on li "15:30" at bounding box center [311, 155] width 14 height 6
type input "[DATE] ١٥:٣٠"
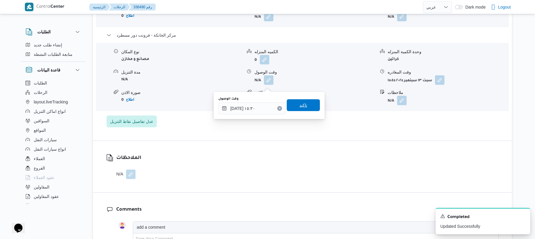
click at [306, 108] on span "تاكيد" at bounding box center [303, 105] width 33 height 12
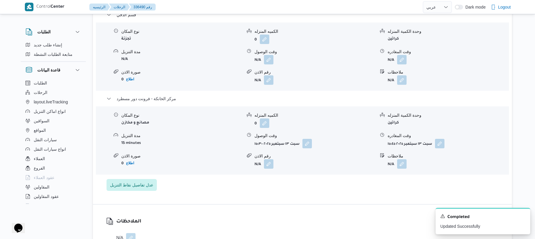
scroll to position [505, 0]
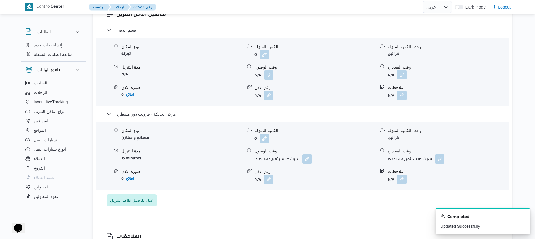
click at [402, 80] on button "button" at bounding box center [401, 74] width 9 height 9
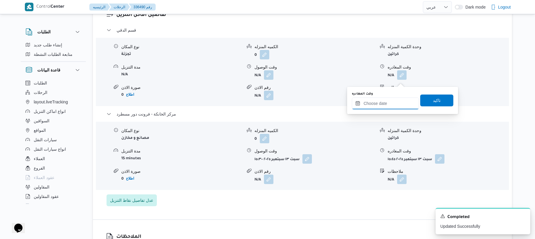
click at [367, 105] on input "وقت المغادره" at bounding box center [385, 104] width 67 height 12
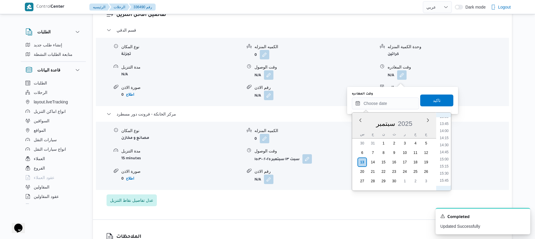
scroll to position [411, 0]
click at [443, 128] on li "14:45" at bounding box center [444, 128] width 14 height 6
type input "[DATE] ١٤:٤٥"
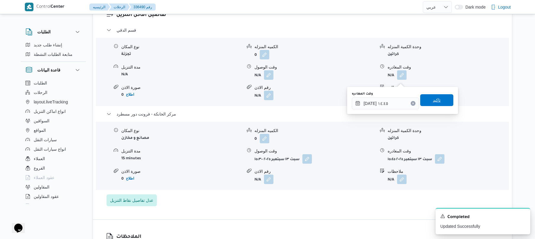
click at [436, 101] on span "تاكيد" at bounding box center [437, 100] width 8 height 7
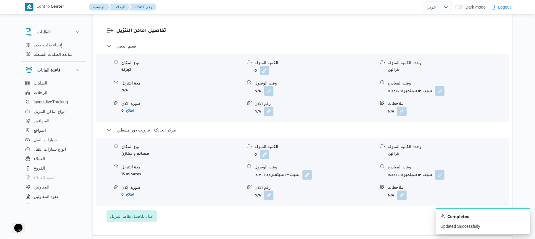
scroll to position [489, 0]
click at [269, 95] on button "button" at bounding box center [268, 90] width 9 height 9
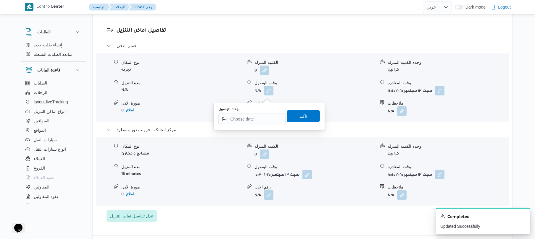
click at [265, 113] on div "وقت الوصول" at bounding box center [251, 116] width 67 height 18
drag, startPoint x: 266, startPoint y: 119, endPoint x: 272, endPoint y: 117, distance: 6.1
click at [266, 119] on input "وقت الوصول" at bounding box center [251, 119] width 67 height 12
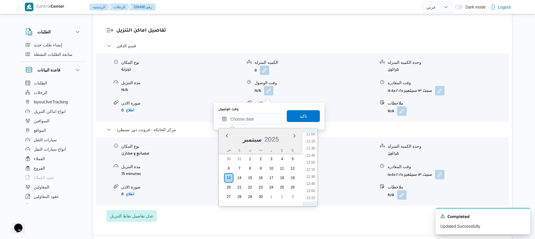
scroll to position [218, 0]
click at [311, 168] on li "08:45" at bounding box center [311, 167] width 14 height 6
type input "[DATE] ٠٨:٤٥"
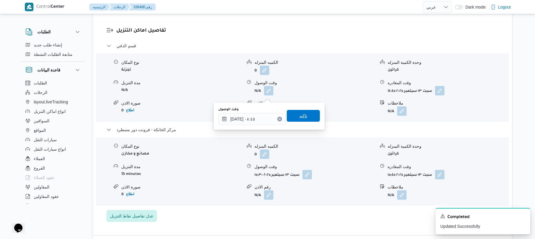
click at [306, 120] on span "تاكيد" at bounding box center [303, 116] width 33 height 12
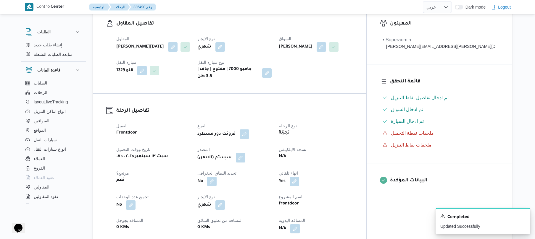
scroll to position [158, 0]
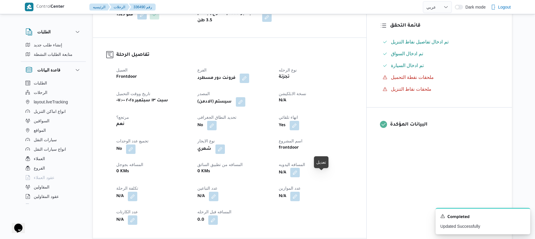
click at [300, 178] on button "button" at bounding box center [294, 172] width 9 height 9
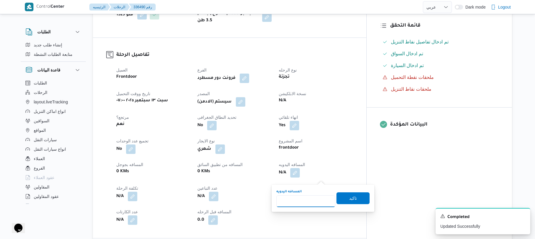
click at [309, 201] on input "المسافه اليدويه" at bounding box center [305, 202] width 59 height 12
type input "80"
click at [349, 198] on span "تاكيد" at bounding box center [353, 198] width 8 height 7
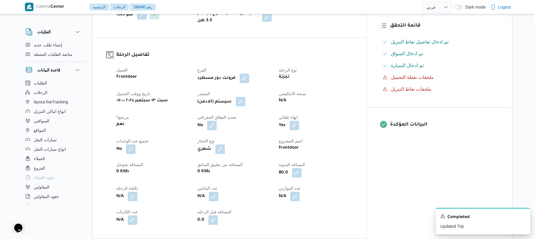
click at [245, 107] on button "button" at bounding box center [240, 101] width 9 height 9
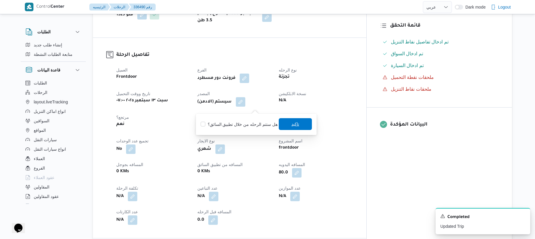
click at [285, 127] on span "تاكيد" at bounding box center [295, 124] width 33 height 12
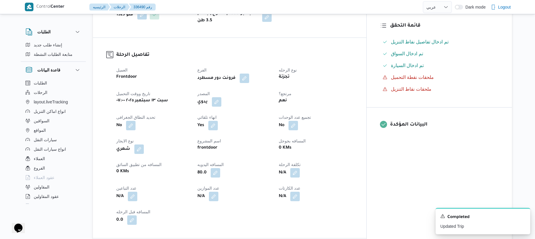
click at [356, 70] on div "العميل Frontdoor الفرع فرونت دور مسطرد نوع الرحله تجزئة تاريخ ووقت التحميل سبت …" at bounding box center [235, 146] width 244 height 166
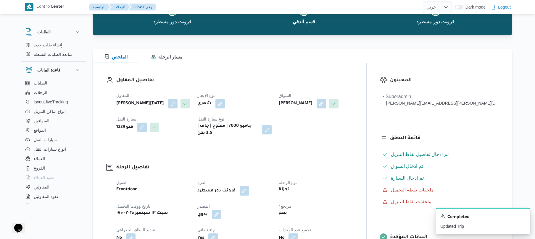
scroll to position [0, 0]
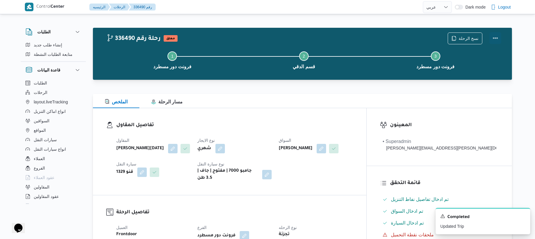
click at [493, 38] on button "Actions" at bounding box center [495, 38] width 12 height 12
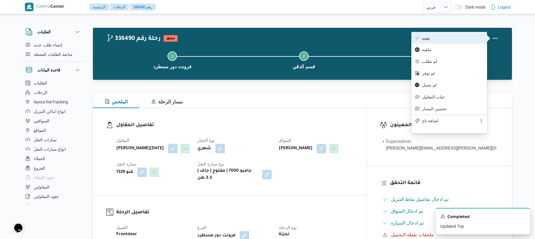
click at [462, 40] on span "تمت" at bounding box center [453, 38] width 62 height 5
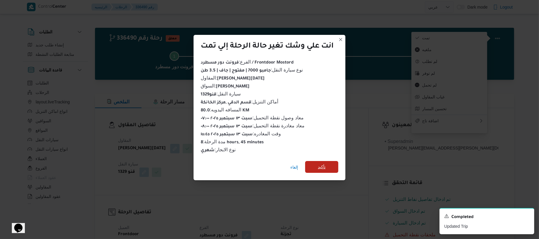
click at [324, 165] on span "تأكيد" at bounding box center [322, 167] width 8 height 7
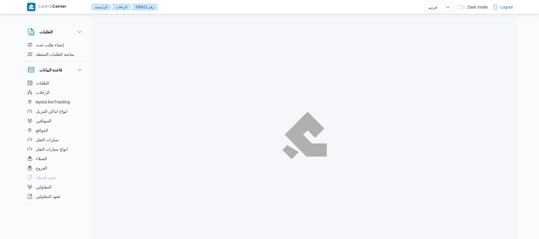
select select "ar"
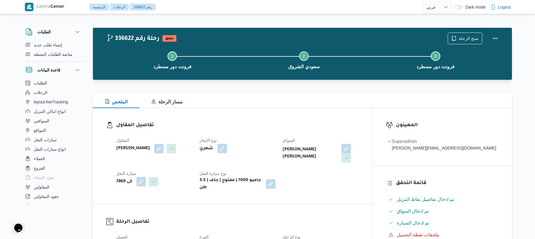
click at [270, 143] on div "شهري" at bounding box center [237, 148] width 77 height 11
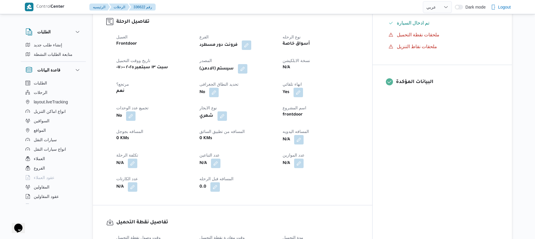
scroll to position [205, 0]
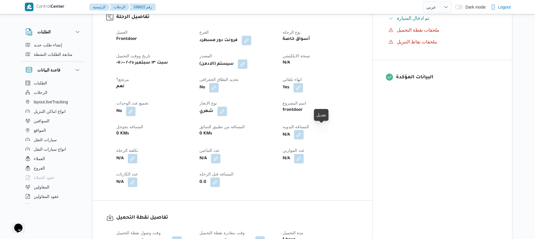
click at [304, 130] on button "button" at bounding box center [298, 134] width 9 height 9
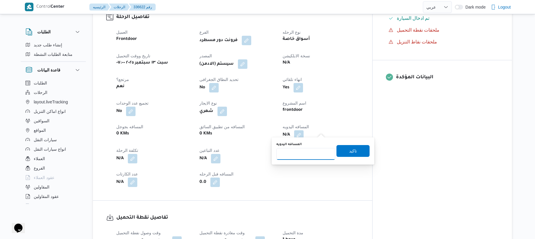
click at [309, 155] on input "المسافه اليدويه" at bounding box center [305, 154] width 59 height 12
type input "120"
click at [340, 151] on span "تاكيد" at bounding box center [352, 151] width 33 height 12
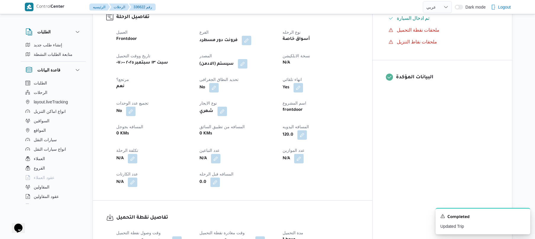
click at [247, 62] on button "button" at bounding box center [242, 63] width 9 height 9
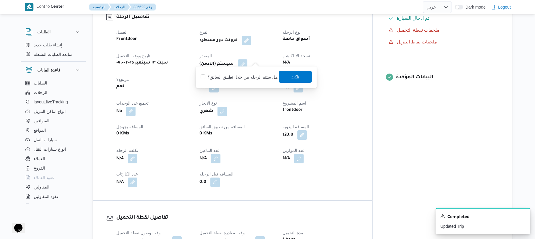
click at [283, 76] on span "تاكيد" at bounding box center [295, 77] width 33 height 12
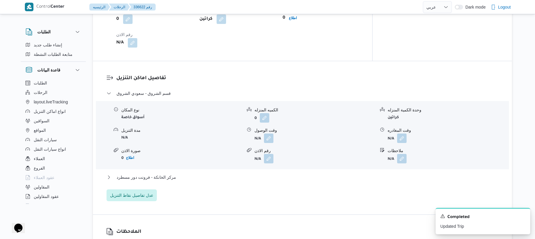
scroll to position [457, 0]
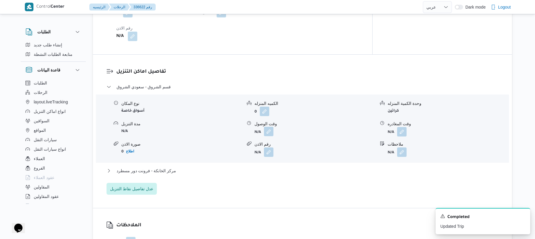
click at [267, 130] on button "button" at bounding box center [268, 131] width 9 height 9
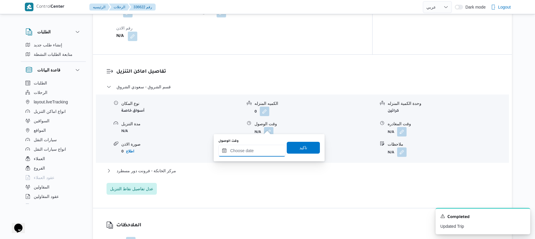
click at [257, 149] on input "وقت الوصول" at bounding box center [251, 151] width 67 height 12
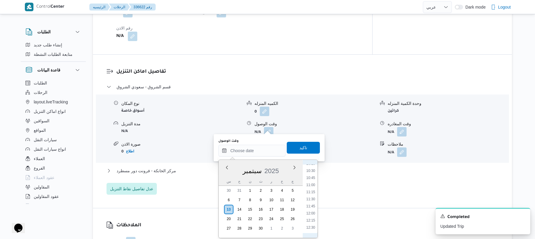
scroll to position [237, 0]
click at [309, 180] on li "08:45" at bounding box center [311, 179] width 14 height 6
type input "١٣/٠٩/٢٠٢٥ ٠٨:٤٥"
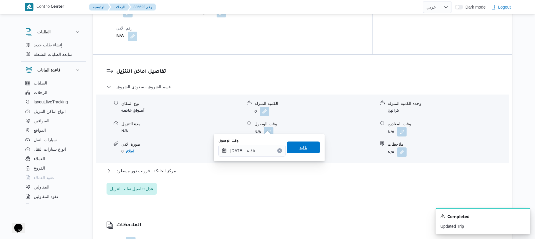
click at [308, 147] on span "تاكيد" at bounding box center [303, 148] width 33 height 12
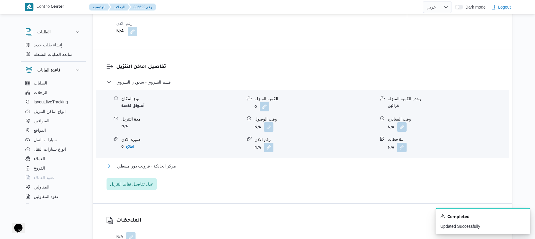
click at [283, 168] on button "مركز الخانكة - فرونت دور مسطرد" at bounding box center [303, 166] width 392 height 7
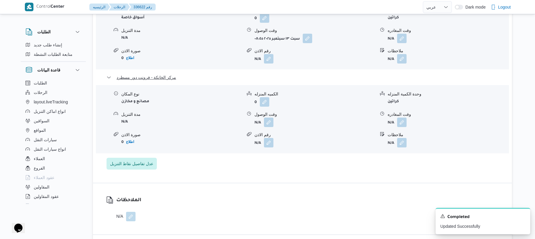
scroll to position [599, 0]
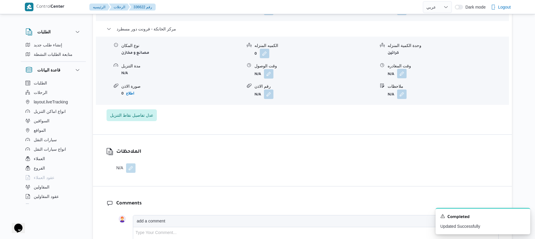
click at [401, 69] on button "button" at bounding box center [401, 73] width 9 height 9
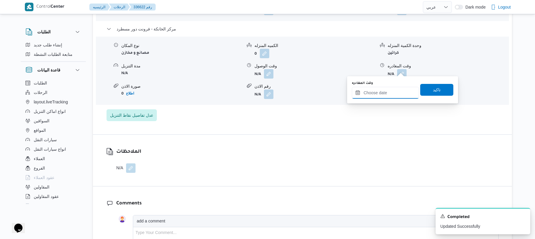
click at [386, 92] on input "وقت المغادره" at bounding box center [385, 93] width 67 height 12
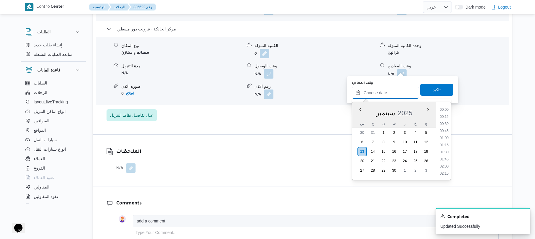
scroll to position [469, 0]
click at [444, 109] on li "16:30" at bounding box center [444, 110] width 14 height 6
type input "[DATE] ١٦:٣٠"
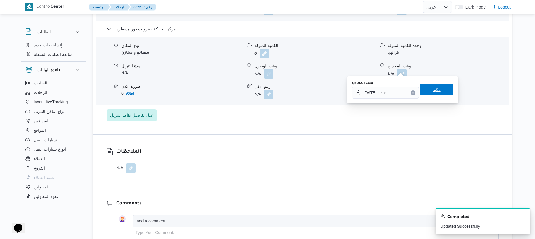
click at [432, 85] on span "تاكيد" at bounding box center [436, 90] width 33 height 12
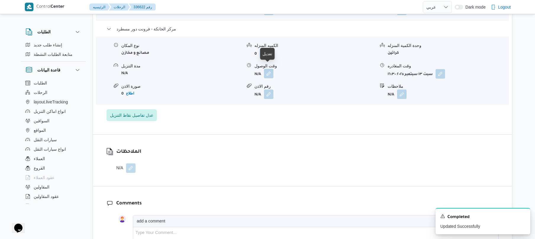
click at [269, 71] on button "button" at bounding box center [268, 73] width 9 height 9
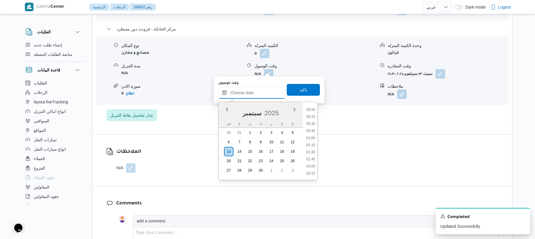
click at [265, 90] on input "وقت الوصول" at bounding box center [251, 93] width 67 height 12
click at [314, 160] on li "16:15" at bounding box center [311, 160] width 14 height 6
type input "[DATE] ١٦:١٥"
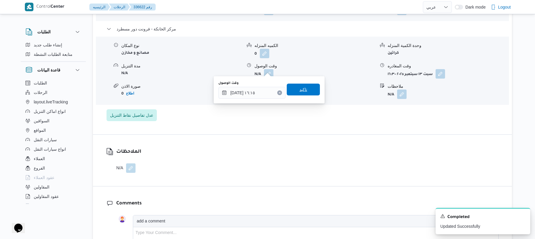
click at [303, 90] on span "تاكيد" at bounding box center [303, 89] width 8 height 7
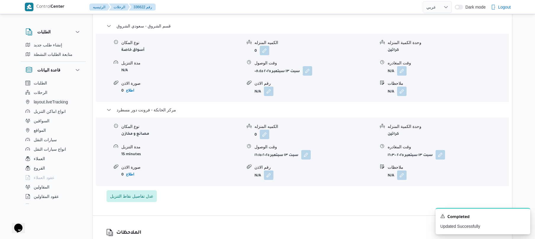
scroll to position [505, 0]
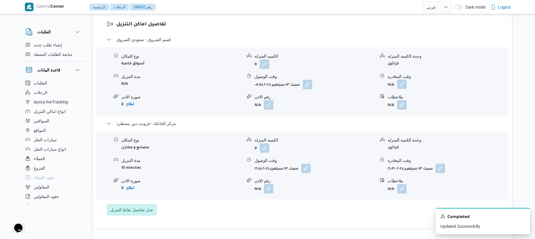
click at [404, 80] on button "button" at bounding box center [401, 84] width 9 height 9
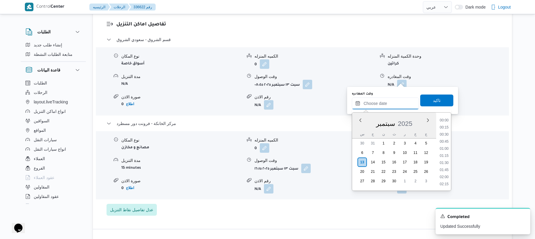
click at [384, 103] on input "وقت المغادره" at bounding box center [385, 104] width 67 height 12
click at [443, 152] on li "15:30" at bounding box center [444, 150] width 14 height 6
type input "[DATE] ١٥:٣٠"
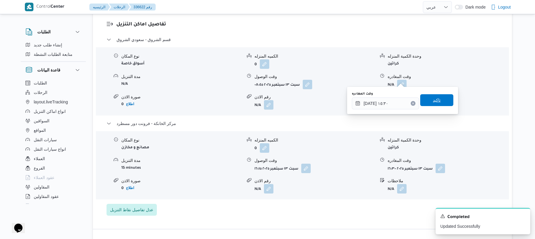
click at [438, 103] on span "تاكيد" at bounding box center [436, 100] width 33 height 12
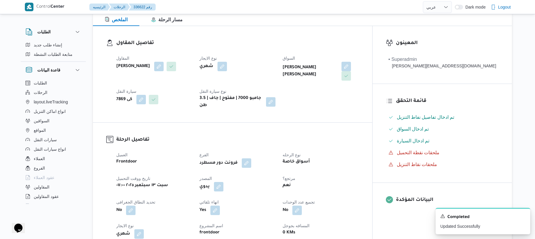
scroll to position [0, 0]
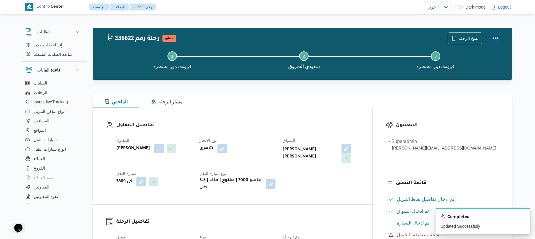
click at [495, 38] on button "Actions" at bounding box center [495, 38] width 12 height 12
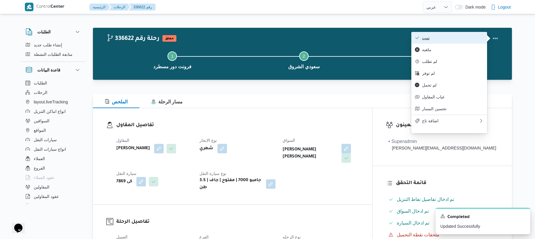
click at [464, 41] on button "تمت" at bounding box center [449, 38] width 76 height 12
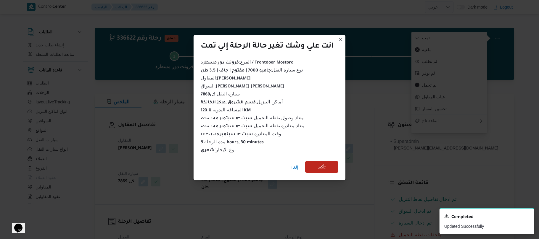
click at [334, 164] on span "تأكيد" at bounding box center [321, 167] width 33 height 12
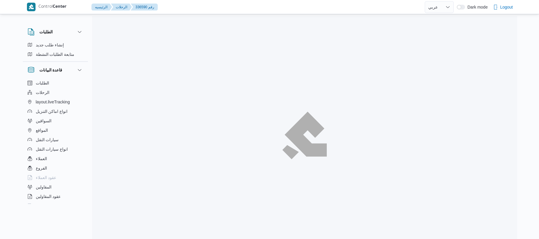
select select "ar"
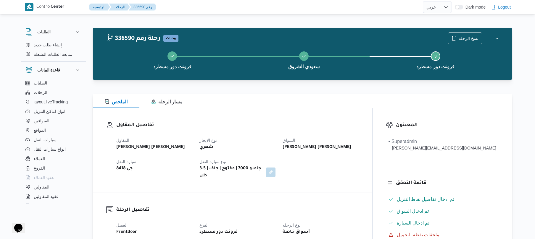
click at [343, 121] on div "تفاصيل المقاول المقاول [PERSON_NAME] [PERSON_NAME] نوع الايجار شهري السواق [PER…" at bounding box center [232, 150] width 279 height 85
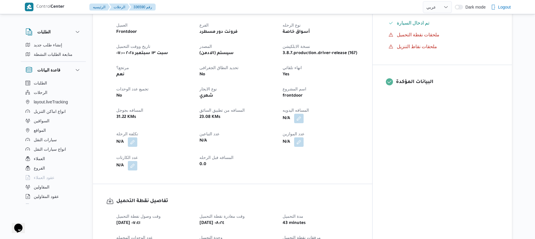
scroll to position [205, 0]
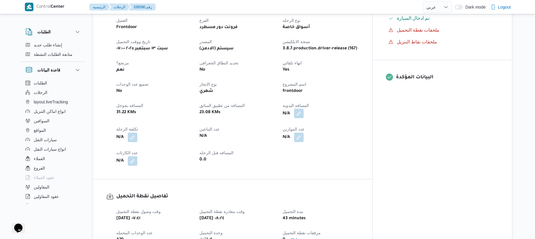
click at [304, 109] on button "button" at bounding box center [298, 113] width 9 height 9
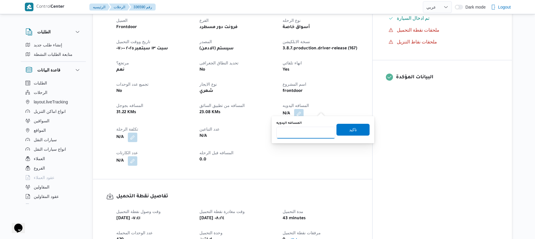
click at [309, 129] on input "المسافه اليدويه" at bounding box center [305, 133] width 59 height 12
type input "120"
click at [359, 132] on span "تاكيد" at bounding box center [352, 130] width 33 height 12
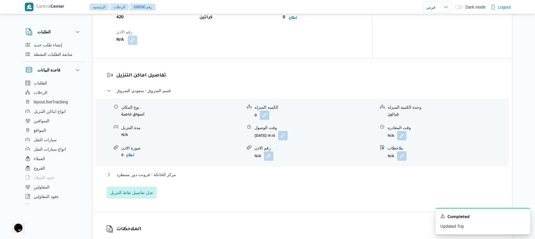
scroll to position [442, 0]
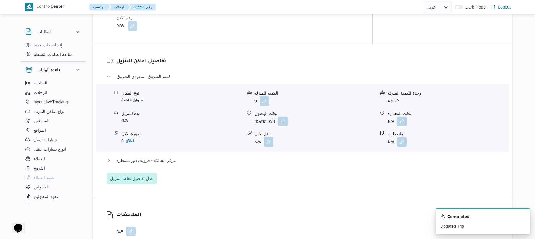
click at [298, 160] on div "مركز الخانكة - فرونت دور مسطرد" at bounding box center [303, 162] width 392 height 11
click at [301, 158] on button "مركز الخانكة - فرونت دور مسطرد" at bounding box center [303, 160] width 392 height 7
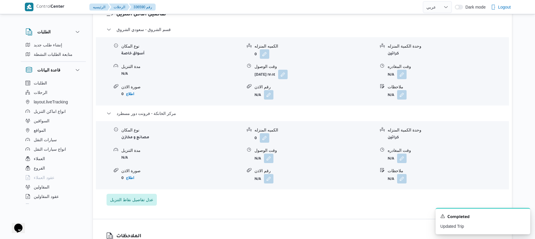
scroll to position [489, 0]
click at [288, 70] on button "button" at bounding box center [282, 73] width 9 height 9
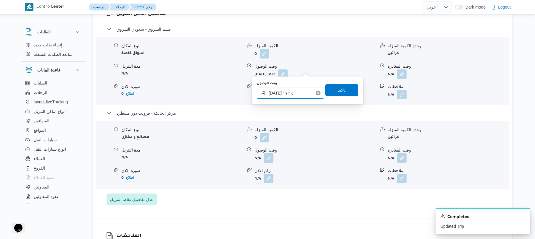
click at [290, 93] on input "[DATE] ١٧:١٤" at bounding box center [290, 93] width 67 height 12
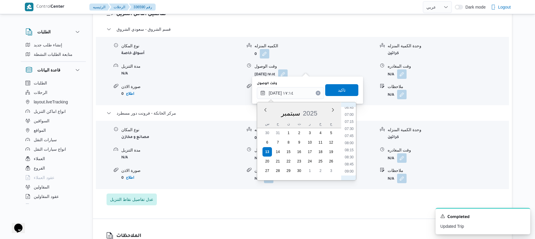
scroll to position [252, 0]
click at [352, 120] on li "09:15" at bounding box center [349, 120] width 14 height 6
type input "[DATE] ٠٩:١٥"
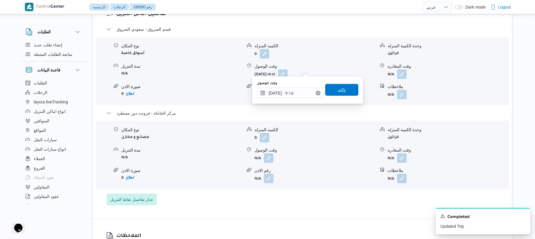
click at [346, 93] on span "تاكيد" at bounding box center [341, 90] width 33 height 12
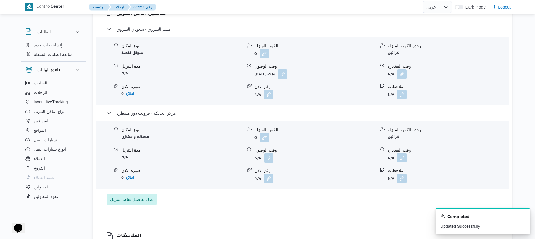
click at [403, 153] on button "button" at bounding box center [401, 157] width 9 height 9
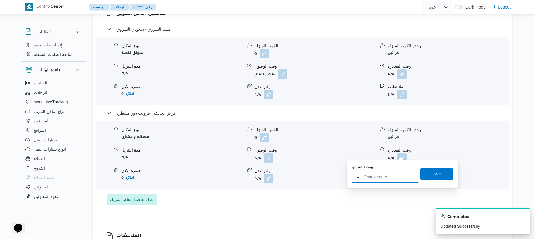
click at [377, 175] on input "وقت المغادره" at bounding box center [385, 177] width 67 height 12
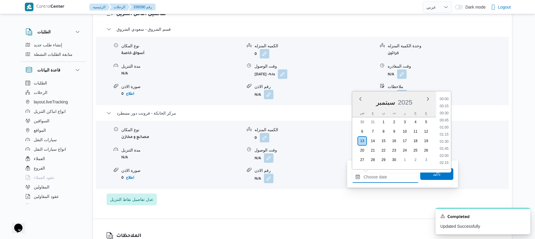
scroll to position [469, 0]
click at [446, 99] on li "16:30" at bounding box center [444, 99] width 14 height 6
type input "[DATE] ١٦:٣٠"
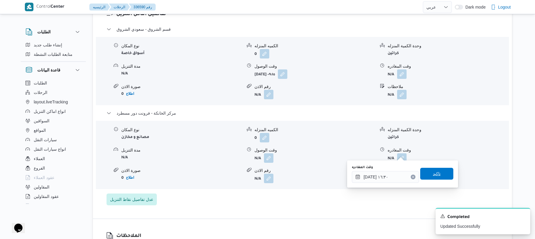
click at [426, 174] on span "تاكيد" at bounding box center [436, 174] width 33 height 12
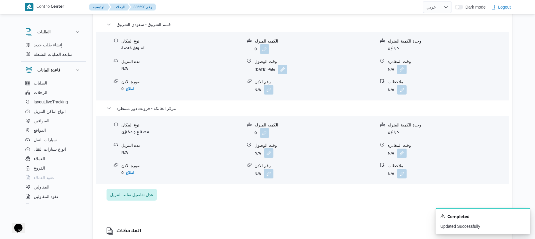
click at [270, 154] on button "button" at bounding box center [268, 153] width 9 height 9
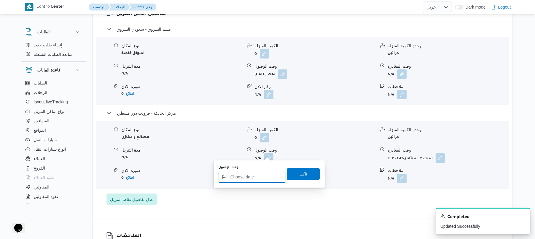
click at [246, 178] on input "وقت الوصول" at bounding box center [251, 177] width 67 height 12
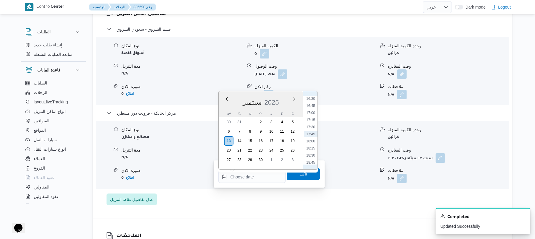
scroll to position [411, 0]
click at [308, 151] on li "16:15" at bounding box center [311, 150] width 14 height 6
type input "١٣/٠٩/٢٠٢٥ ١٦:١٥"
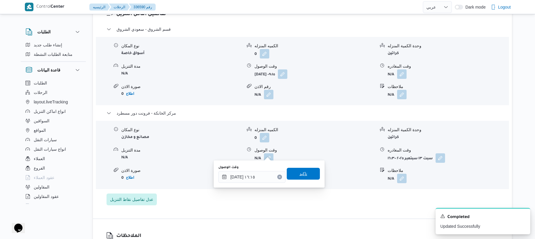
click at [301, 175] on span "تاكيد" at bounding box center [303, 173] width 8 height 7
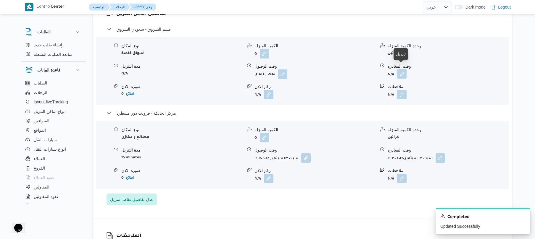
click at [400, 69] on button "button" at bounding box center [401, 73] width 9 height 9
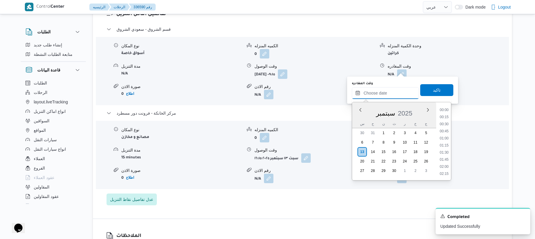
click at [370, 93] on input "وقت المغادره" at bounding box center [385, 93] width 67 height 12
click at [446, 138] on li "15:30" at bounding box center [444, 139] width 14 height 6
type input "١٣/٠٩/٢٠٢٥ ١٥:٣٠"
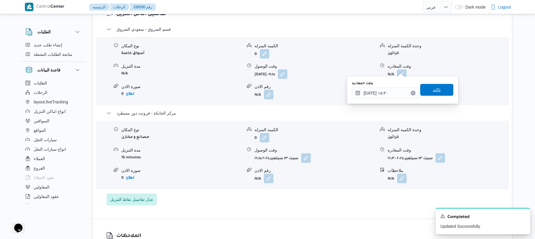
click at [445, 91] on span "تاكيد" at bounding box center [436, 90] width 33 height 12
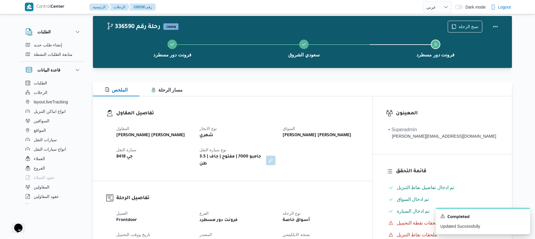
scroll to position [0, 0]
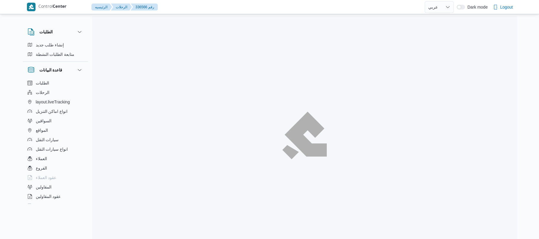
select select "ar"
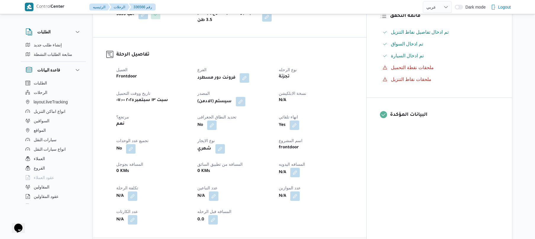
scroll to position [237, 0]
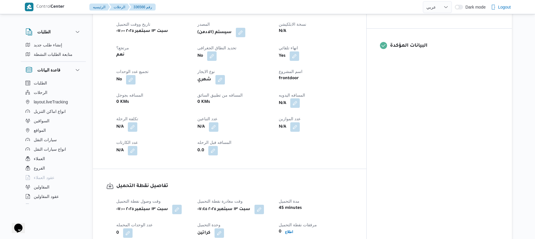
click at [300, 100] on button "button" at bounding box center [294, 103] width 9 height 9
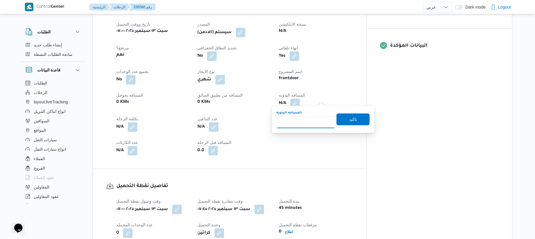
click at [305, 119] on input "المسافه اليدويه" at bounding box center [305, 123] width 59 height 12
type input "70"
click at [344, 119] on span "تاكيد" at bounding box center [352, 119] width 33 height 12
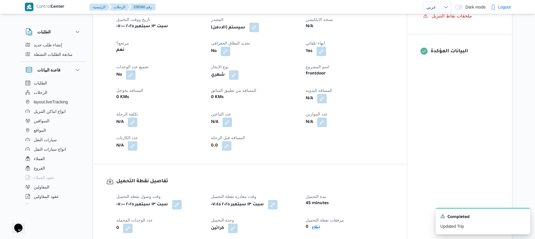
click at [258, 30] on button "button" at bounding box center [253, 27] width 9 height 9
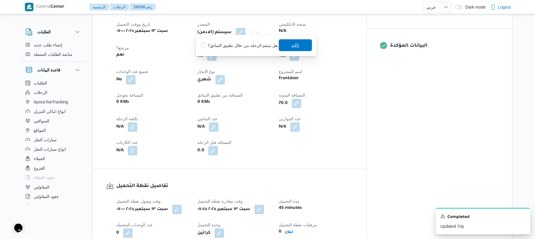
click at [285, 46] on span "تاكيد" at bounding box center [295, 45] width 33 height 12
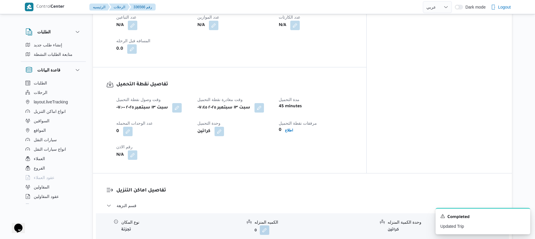
scroll to position [410, 0]
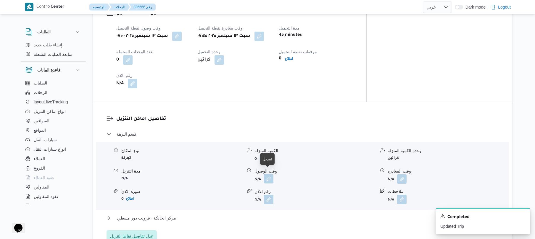
click at [270, 176] on button "button" at bounding box center [268, 178] width 9 height 9
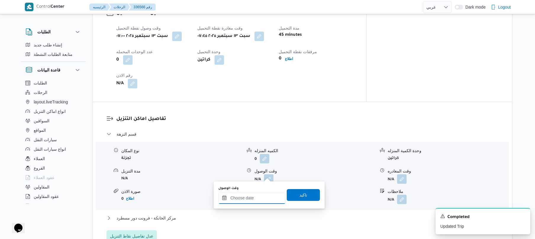
click at [249, 199] on input "وقت الوصول" at bounding box center [251, 198] width 67 height 12
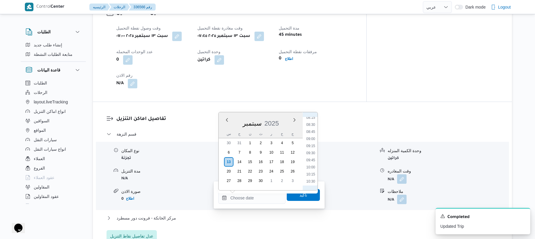
scroll to position [235, 0]
click at [312, 125] on li "08:30" at bounding box center [311, 126] width 14 height 6
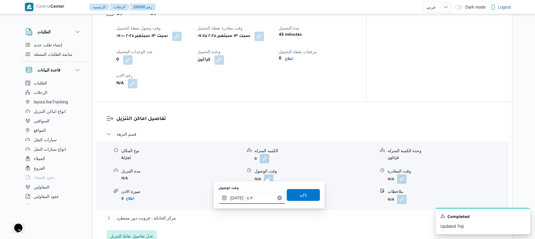
click at [239, 197] on input "١٣/٠٩/٢٠٢٥ ٠٨:٣٠" at bounding box center [251, 198] width 67 height 12
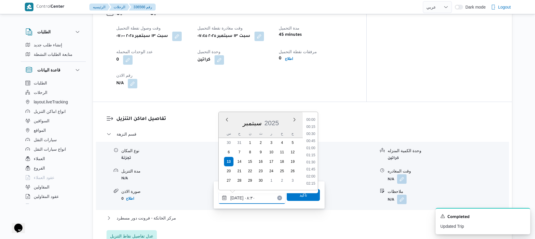
scroll to position [206, 0]
click at [239, 197] on input "١٣/٠٩/٢٠٢٥ ٠٨:٣٠" at bounding box center [251, 198] width 67 height 12
type input "١٣/٠٩/٢٠٢٥ ٠٨:٢٠"
click at [299, 194] on span "تاكيد" at bounding box center [303, 194] width 8 height 7
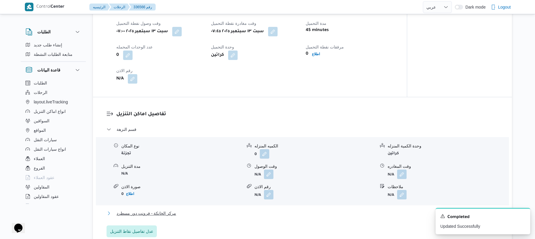
click at [255, 214] on button "مركز الخانكة - فرونت دور مسطرد" at bounding box center [303, 213] width 392 height 7
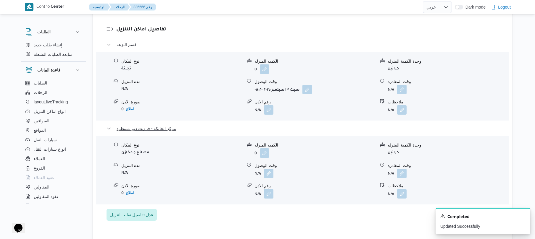
scroll to position [552, 0]
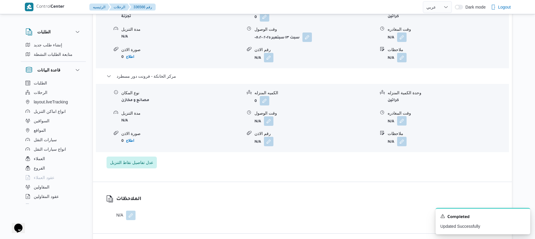
click at [401, 116] on button "button" at bounding box center [401, 120] width 9 height 9
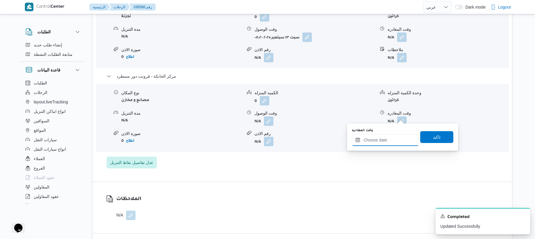
click at [379, 138] on input "وقت المغادره" at bounding box center [385, 140] width 67 height 12
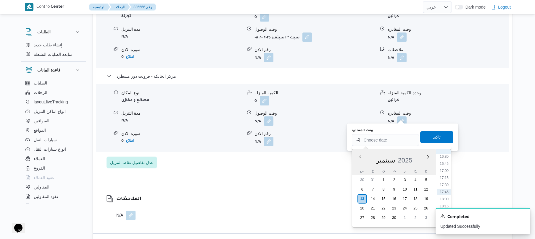
scroll to position [411, 0]
click at [445, 201] on li "16:00" at bounding box center [444, 201] width 14 height 6
type input "١٣/٠٩/٢٠٢٥ ١٦:٠٠"
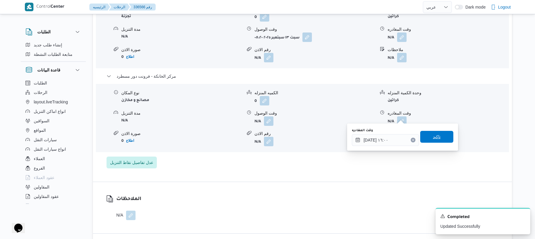
click at [434, 135] on span "تاكيد" at bounding box center [437, 136] width 8 height 7
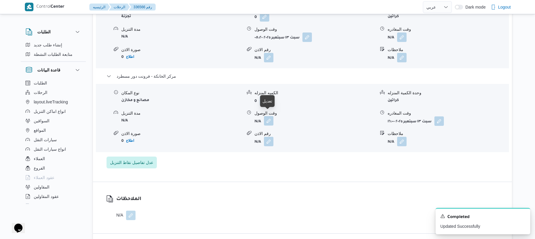
click at [269, 116] on button "button" at bounding box center [268, 120] width 9 height 9
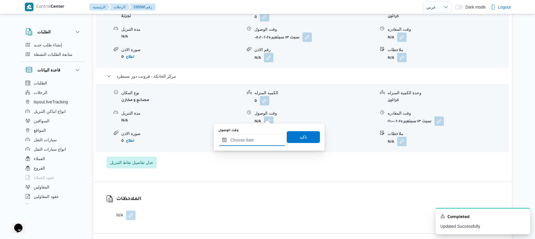
click at [259, 140] on input "وقت الوصول" at bounding box center [251, 140] width 67 height 12
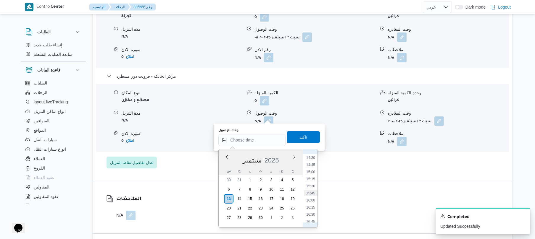
click at [313, 193] on li "15:45" at bounding box center [311, 194] width 14 height 6
type input "١٣/٠٩/٢٠٢٥ ١٥:٤٥"
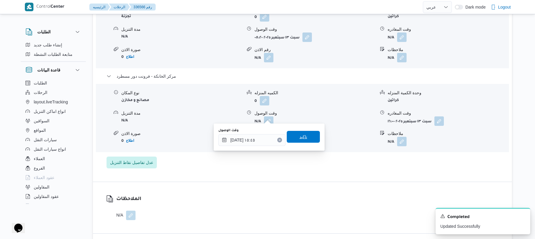
click at [310, 139] on span "تاكيد" at bounding box center [303, 137] width 33 height 12
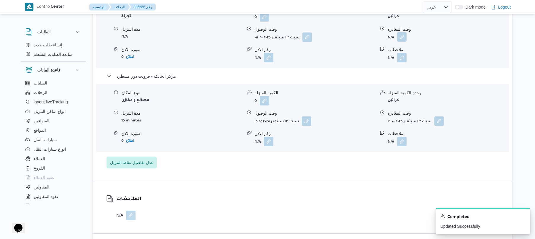
click at [404, 34] on button "button" at bounding box center [401, 36] width 9 height 9
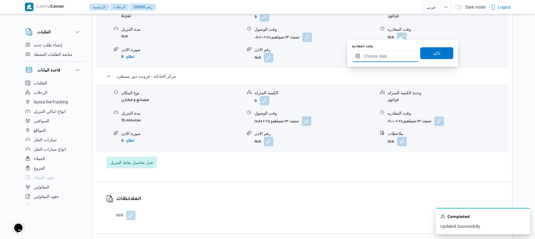
click at [390, 56] on input "وقت المغادره" at bounding box center [385, 56] width 67 height 12
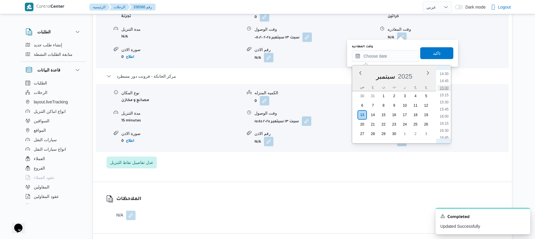
click at [443, 88] on li "15:00" at bounding box center [444, 88] width 14 height 6
type input "١٣/٠٩/٢٠٢٥ ١٥:٠٠"
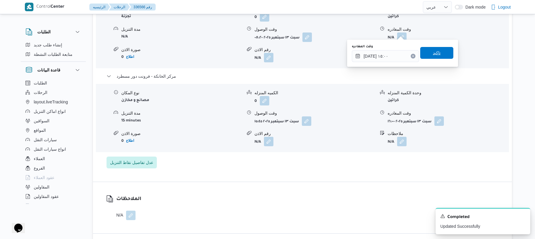
click at [438, 53] on span "تاكيد" at bounding box center [436, 53] width 33 height 12
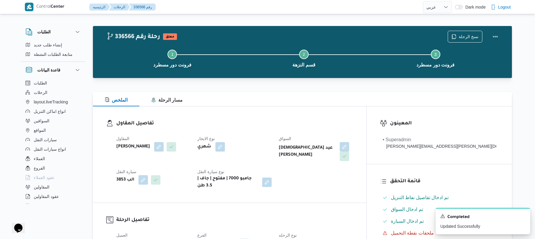
scroll to position [0, 0]
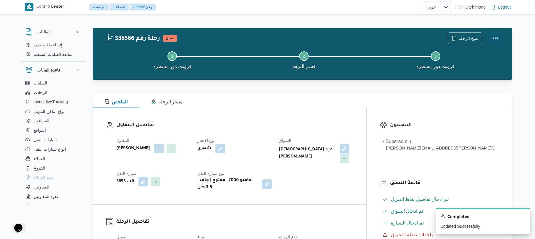
click at [493, 38] on button "Actions" at bounding box center [495, 38] width 12 height 12
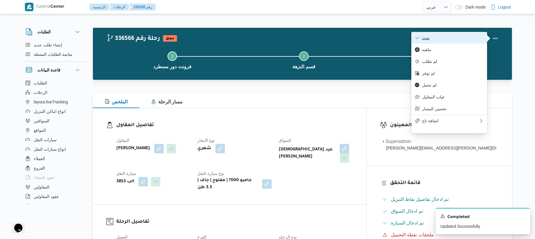
click at [470, 38] on span "تمت" at bounding box center [453, 38] width 62 height 5
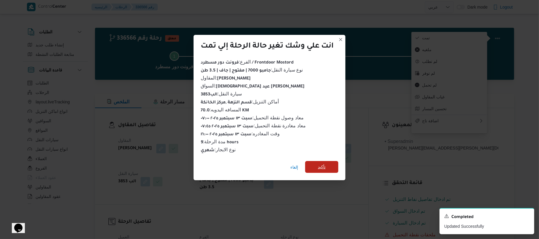
click at [327, 165] on span "تأكيد" at bounding box center [321, 167] width 33 height 12
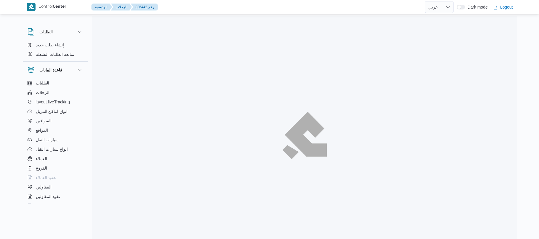
select select "ar"
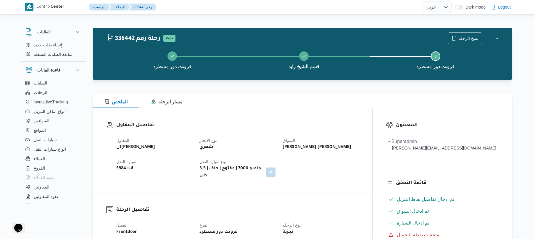
click at [280, 125] on h3 "تفاصيل المقاول" at bounding box center [237, 126] width 243 height 8
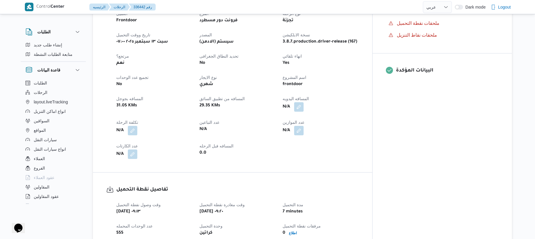
scroll to position [221, 0]
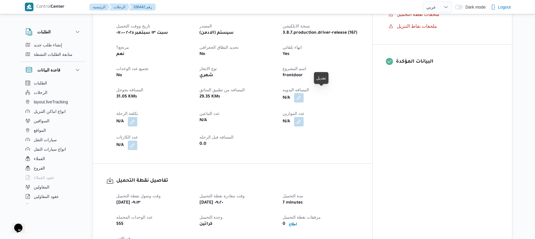
click at [304, 95] on button "button" at bounding box center [298, 97] width 9 height 9
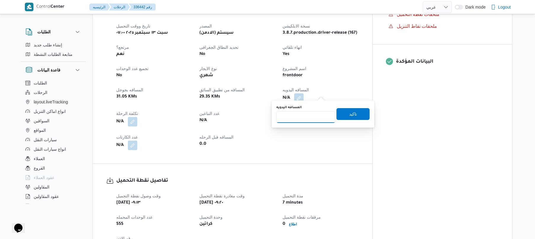
click at [313, 117] on input "المسافه اليدويه" at bounding box center [305, 117] width 59 height 12
type input "130"
click at [350, 119] on span "تاكيد" at bounding box center [352, 114] width 33 height 12
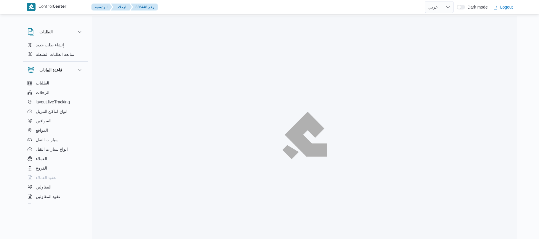
select select "ar"
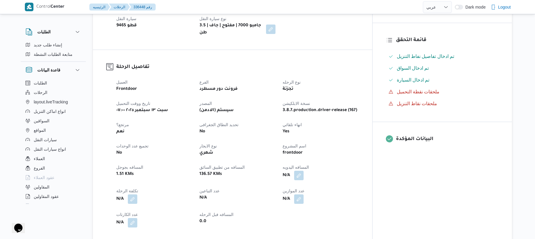
scroll to position [158, 0]
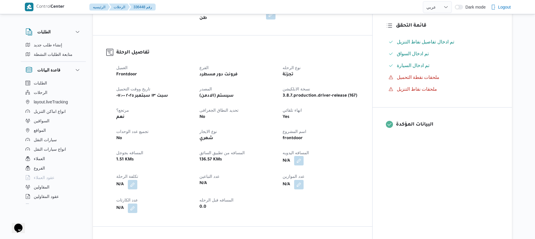
click at [304, 156] on button "button" at bounding box center [298, 160] width 9 height 9
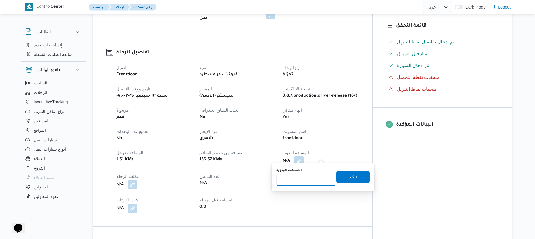
click at [317, 178] on input "المسافه اليدويه" at bounding box center [305, 180] width 59 height 12
type input "130"
click at [349, 178] on span "تاكيد" at bounding box center [353, 176] width 8 height 7
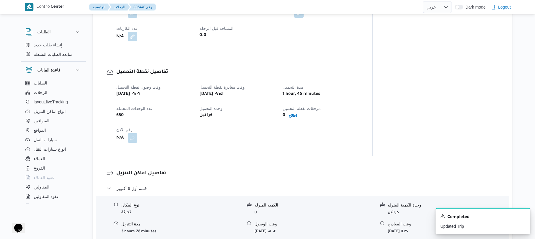
scroll to position [410, 0]
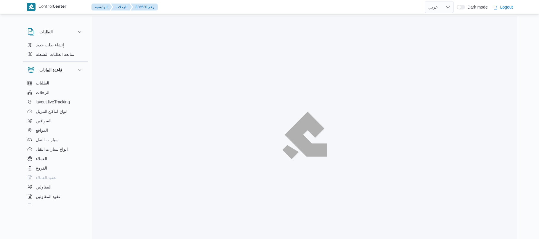
select select "ar"
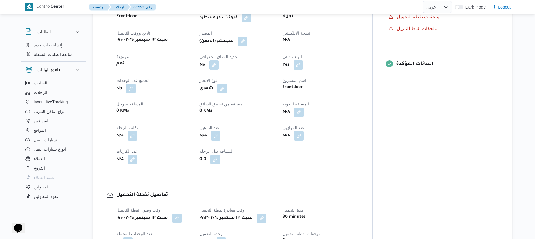
scroll to position [221, 0]
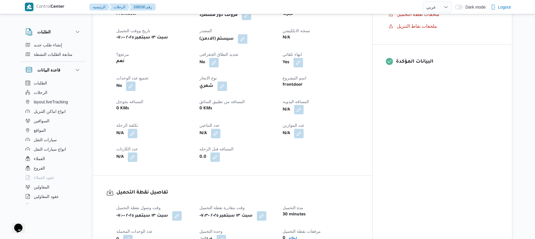
click at [304, 114] on button "button" at bounding box center [298, 109] width 9 height 9
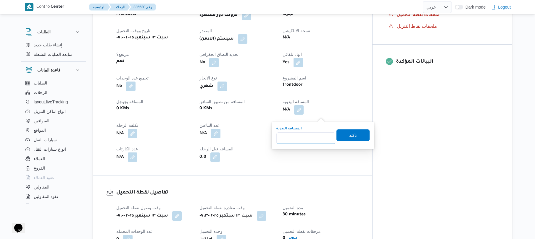
click at [302, 140] on input "المسافه اليدويه" at bounding box center [305, 139] width 59 height 12
type input "120"
click at [343, 133] on span "تاكيد" at bounding box center [352, 135] width 33 height 12
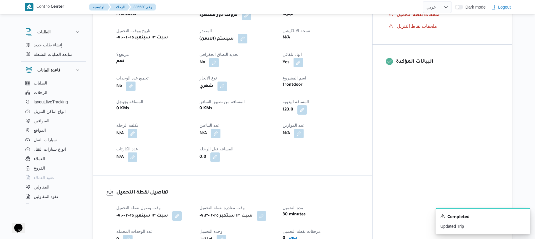
click at [247, 43] on button "button" at bounding box center [242, 38] width 9 height 9
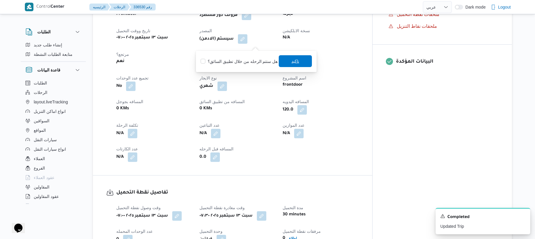
click at [288, 61] on span "تاكيد" at bounding box center [295, 61] width 33 height 12
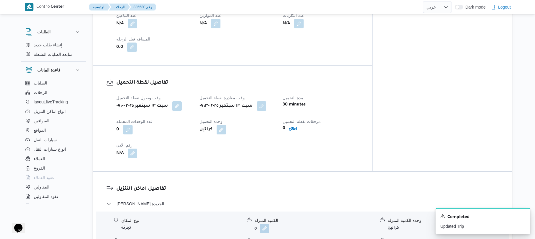
scroll to position [426, 0]
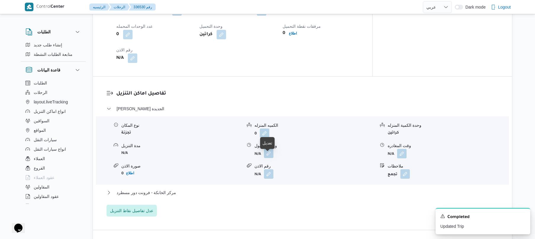
click at [270, 158] on button "button" at bounding box center [268, 153] width 9 height 9
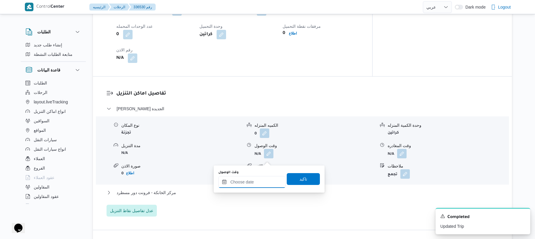
click at [251, 183] on input "وقت الوصول" at bounding box center [251, 182] width 67 height 12
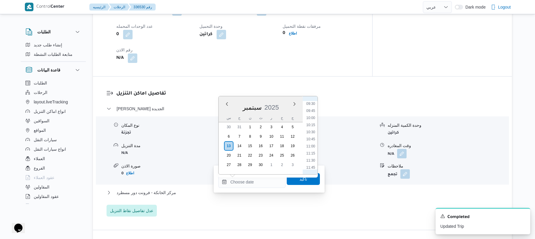
scroll to position [235, 0]
click at [313, 103] on li "08:15" at bounding box center [311, 103] width 14 height 6
type input "١٣/٠٩/٢٠٢٥ ٠٨:١٥"
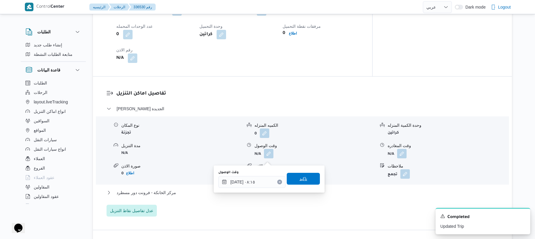
click at [300, 183] on span "تاكيد" at bounding box center [303, 179] width 33 height 12
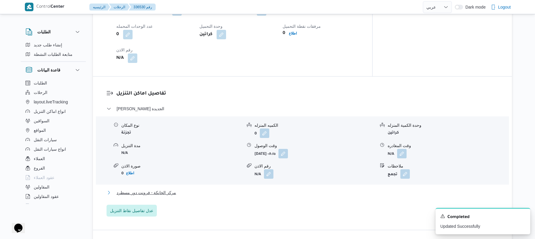
click at [275, 196] on button "مركز الخانكة - فرونت دور مسطرد" at bounding box center [303, 192] width 392 height 7
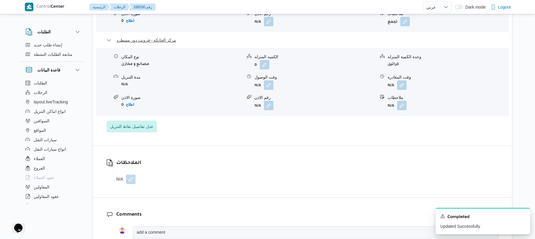
scroll to position [584, 0]
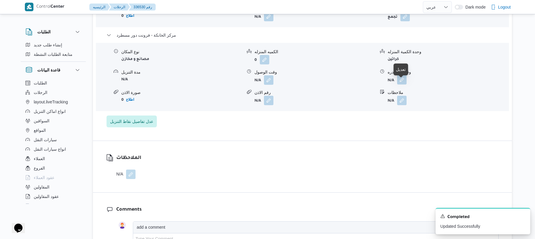
click at [403, 85] on button "button" at bounding box center [401, 79] width 9 height 9
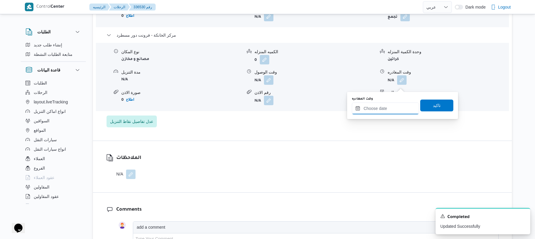
click at [388, 107] on input "وقت المغادره" at bounding box center [385, 109] width 67 height 12
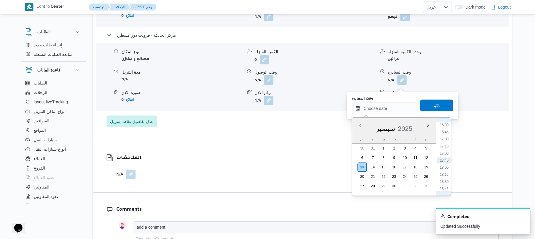
scroll to position [411, 0]
click at [444, 175] on li "16:15" at bounding box center [444, 176] width 14 height 6
type input "١٣/٠٩/٢٠٢٥ ١٦:١٥"
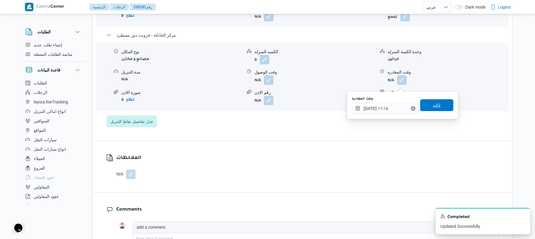
click at [443, 106] on span "تاكيد" at bounding box center [436, 105] width 33 height 12
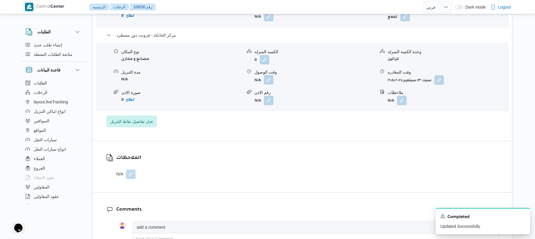
click at [266, 84] on button "button" at bounding box center [268, 79] width 9 height 9
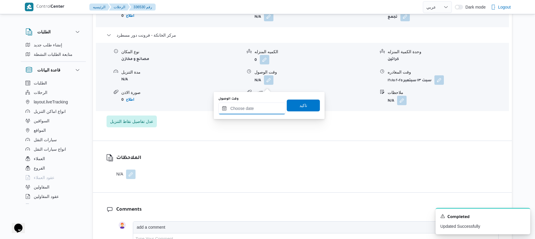
click at [260, 109] on input "وقت الوصول" at bounding box center [251, 109] width 67 height 12
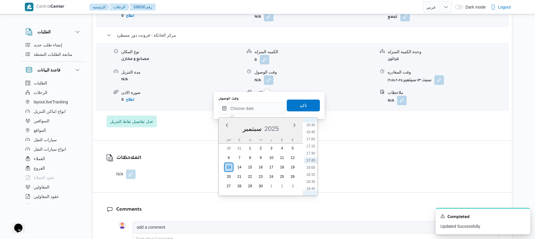
scroll to position [453, 0]
click at [312, 126] on li "16:00" at bounding box center [311, 127] width 14 height 6
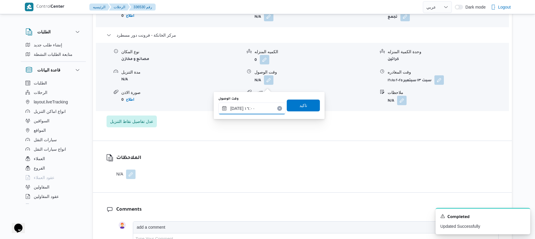
type input "١٣/٠٩/٢٠٢٥ ١٦:٠٠"
click at [307, 108] on span "تاكيد" at bounding box center [303, 105] width 33 height 12
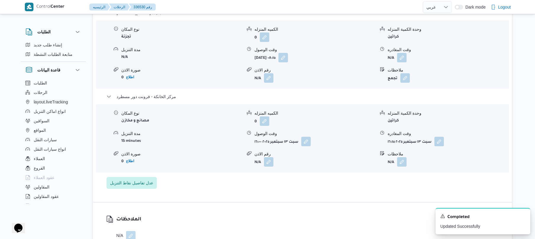
scroll to position [521, 0]
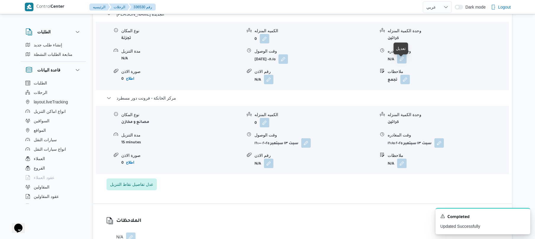
click at [402, 63] on button "button" at bounding box center [401, 58] width 9 height 9
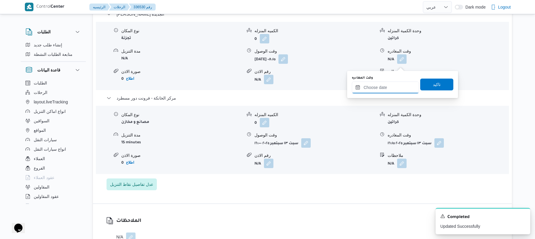
click at [380, 85] on input "وقت المغادره" at bounding box center [385, 88] width 67 height 12
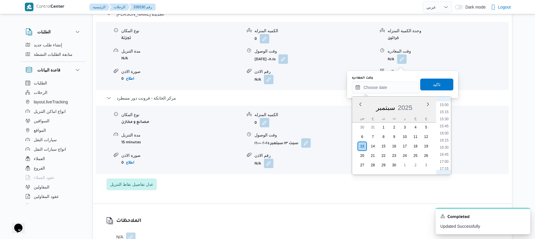
scroll to position [411, 0]
click at [446, 127] on li "15:15" at bounding box center [444, 127] width 14 height 6
type input "١٣/٠٩/٢٠٢٥ ١٥:١٥"
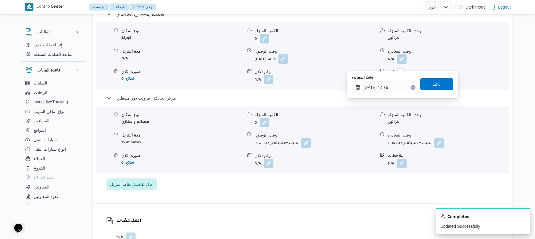
click at [442, 87] on span "تاكيد" at bounding box center [436, 84] width 33 height 12
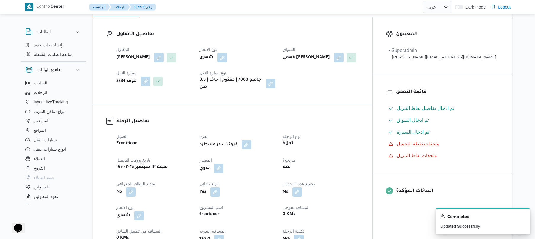
scroll to position [0, 0]
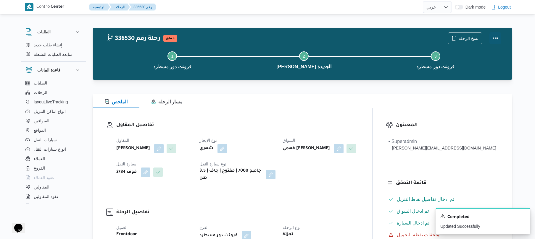
click at [495, 38] on button "Actions" at bounding box center [495, 38] width 12 height 12
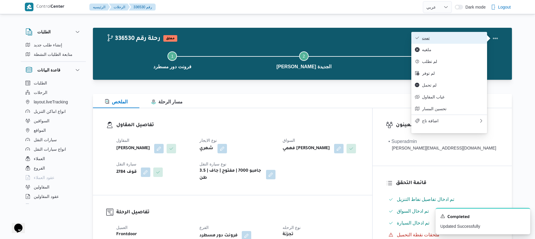
click at [463, 41] on button "تمت" at bounding box center [449, 38] width 76 height 12
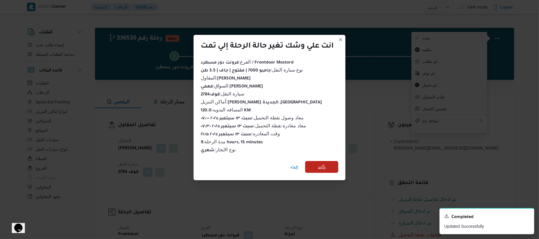
click at [330, 166] on span "تأكيد" at bounding box center [321, 167] width 33 height 12
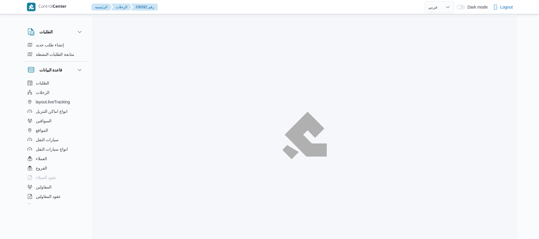
select select "ar"
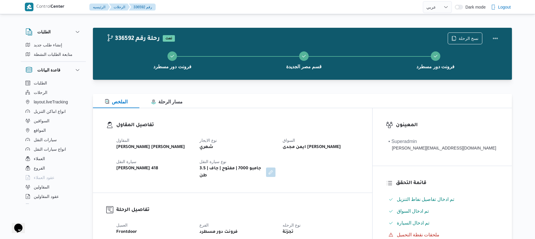
click at [296, 107] on div "الملخص مسار الرحلة" at bounding box center [302, 101] width 419 height 14
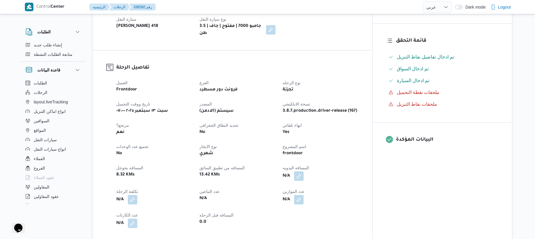
scroll to position [158, 0]
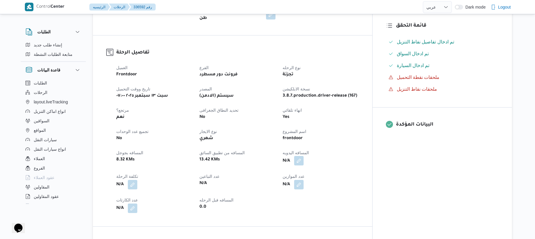
click at [304, 158] on button "button" at bounding box center [298, 160] width 9 height 9
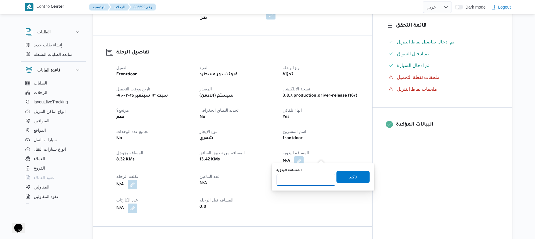
click at [310, 181] on input "المسافه اليدويه" at bounding box center [305, 180] width 59 height 12
type input "70"
click at [344, 178] on span "تاكيد" at bounding box center [352, 177] width 33 height 12
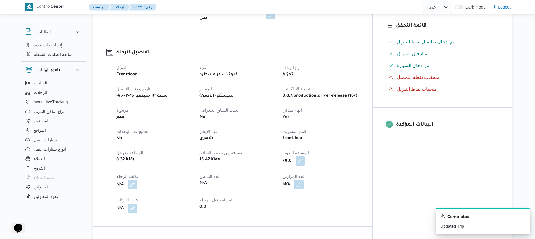
click at [268, 203] on div "0.0" at bounding box center [237, 207] width 77 height 8
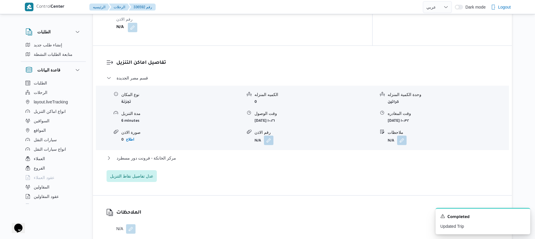
scroll to position [442, 0]
click at [297, 153] on button "مركز الخانكة - فرونت دور مسطرد" at bounding box center [303, 156] width 392 height 7
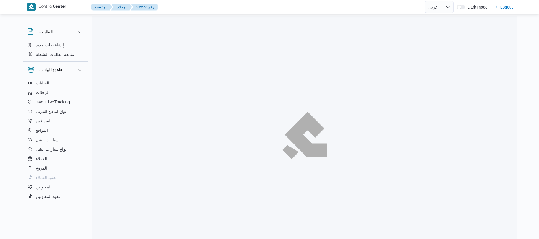
select select "ar"
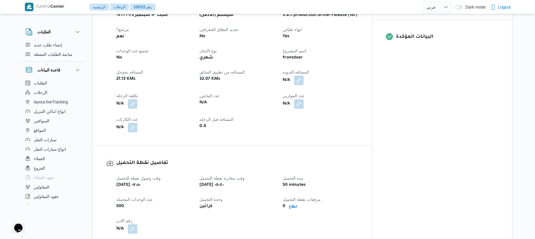
scroll to position [158, 0]
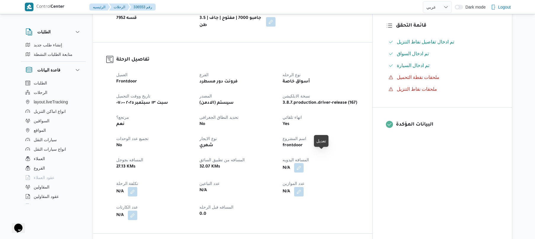
click at [304, 163] on button "button" at bounding box center [298, 167] width 9 height 9
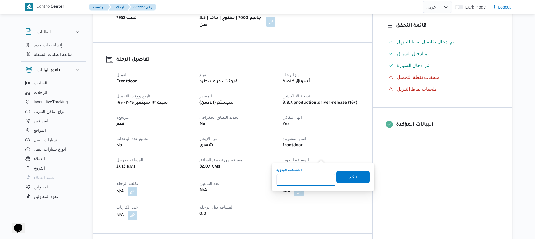
click at [295, 181] on input "المسافه اليدويه" at bounding box center [305, 180] width 59 height 12
type input "120"
click at [340, 179] on span "تاكيد" at bounding box center [352, 177] width 33 height 12
